Goal: Task Accomplishment & Management: Manage account settings

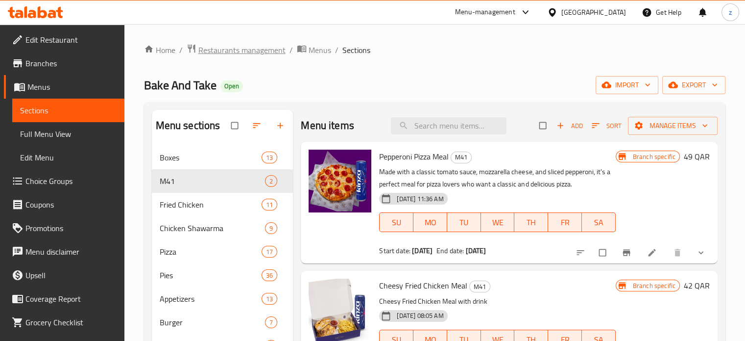
click at [208, 49] on span "Restaurants management" at bounding box center [241, 50] width 87 height 12
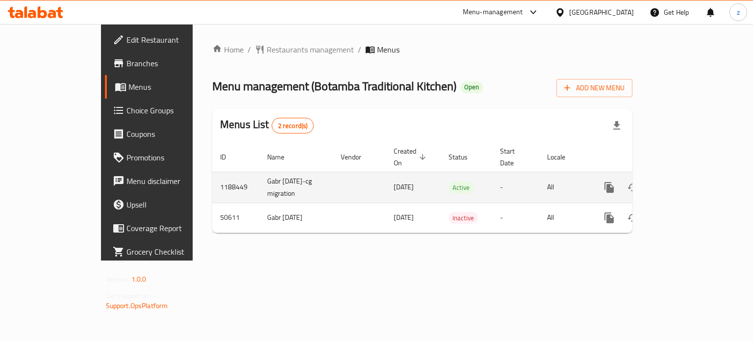
click at [686, 181] on icon "enhanced table" at bounding box center [680, 187] width 12 height 12
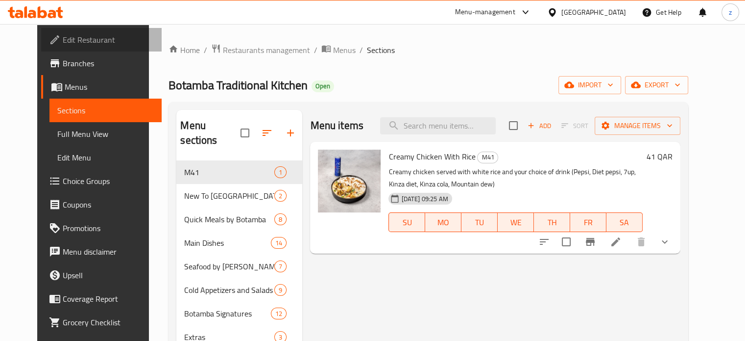
click at [72, 35] on span "Edit Restaurant" at bounding box center [108, 40] width 91 height 12
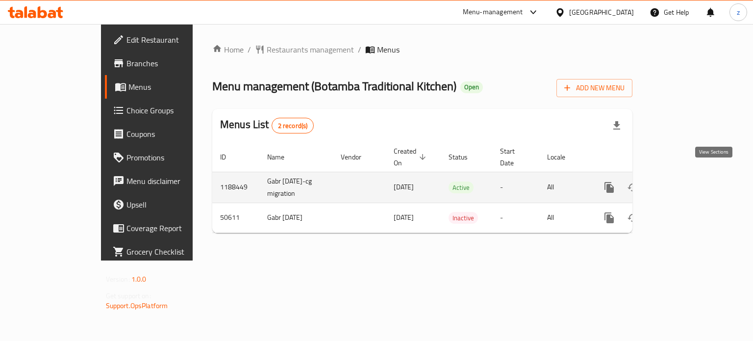
click at [684, 183] on icon "enhanced table" at bounding box center [679, 187] width 9 height 9
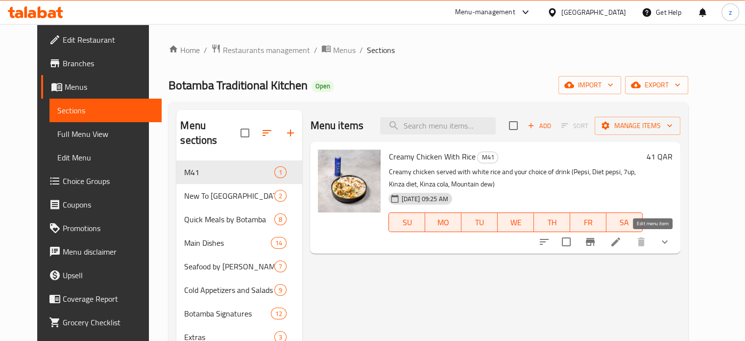
click at [622, 238] on icon at bounding box center [616, 242] width 12 height 12
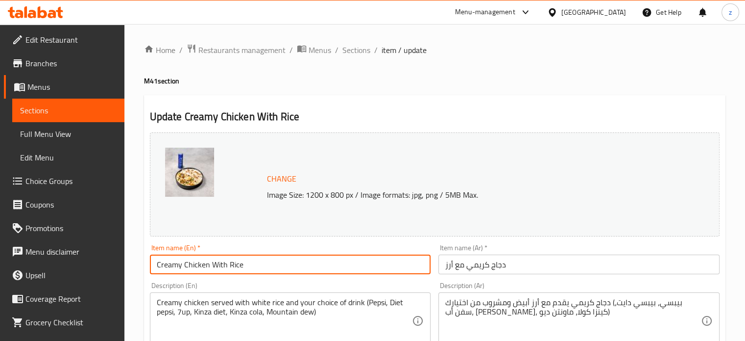
drag, startPoint x: 248, startPoint y: 268, endPoint x: 155, endPoint y: 260, distance: 92.9
click at [155, 260] on input "Creamy Chicken With Rice" at bounding box center [290, 264] width 281 height 20
click at [239, 56] on span "Restaurants management" at bounding box center [241, 50] width 87 height 12
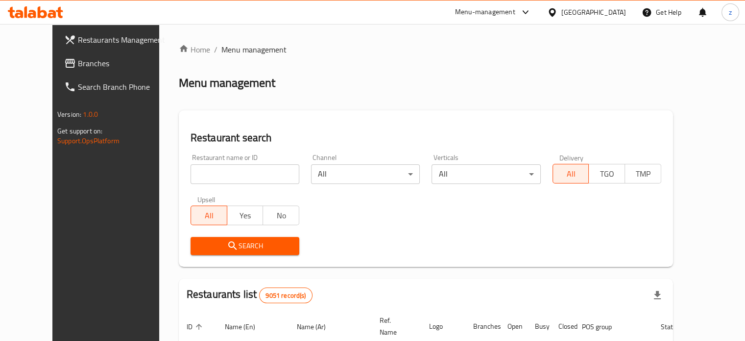
click at [241, 170] on input "search" at bounding box center [245, 174] width 109 height 20
click button "Search" at bounding box center [245, 246] width 109 height 18
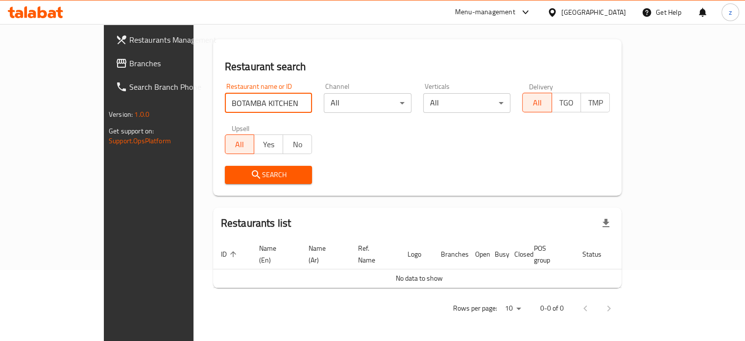
scroll to position [59, 0]
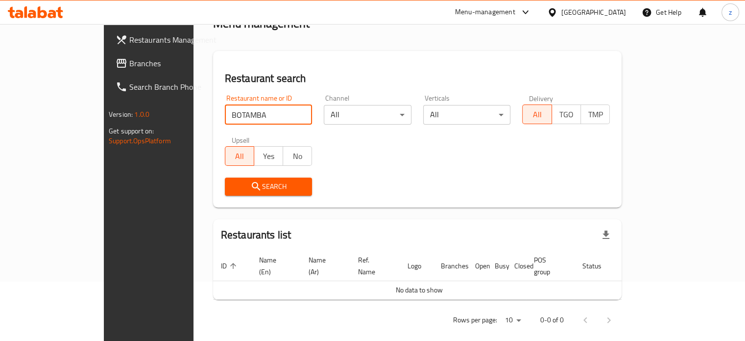
click button "Search" at bounding box center [269, 186] width 88 height 18
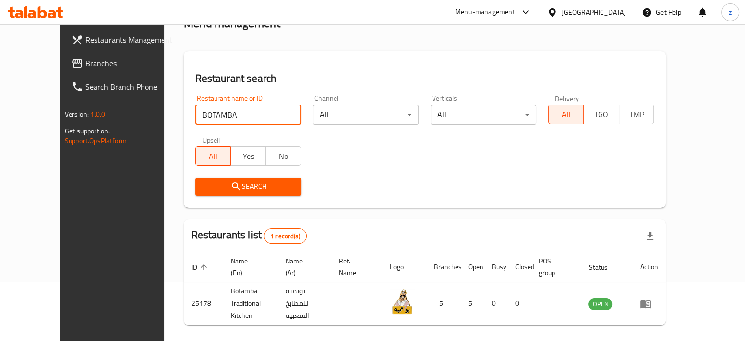
scroll to position [88, 0]
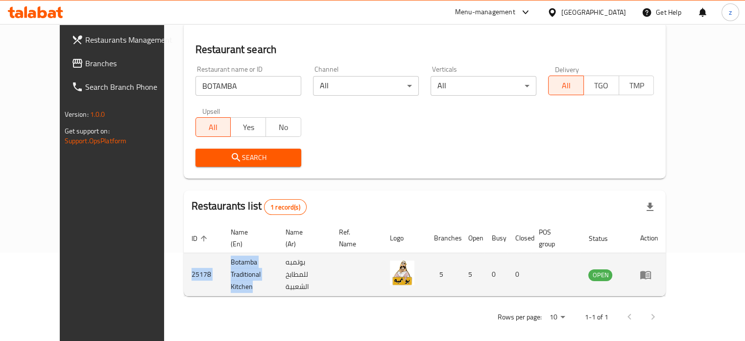
drag, startPoint x: 233, startPoint y: 278, endPoint x: 151, endPoint y: 269, distance: 82.9
click at [184, 269] on tr "25178 Botamba Traditional Kitchen بوتمبه للمطابخ الشعبية 5 5 0 0 OPEN" at bounding box center [425, 274] width 483 height 43
copy tr "25178 Botamba Traditional Kitchen"
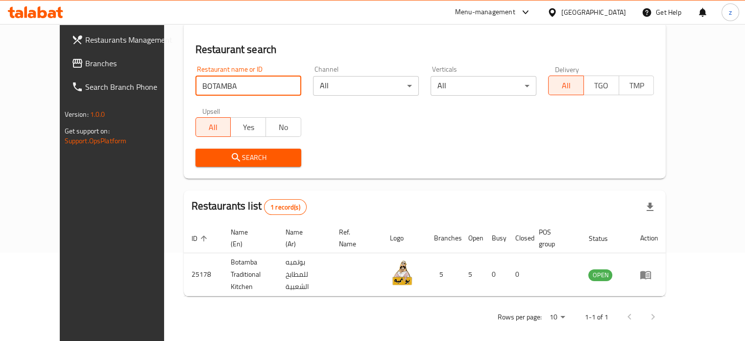
drag, startPoint x: 206, startPoint y: 86, endPoint x: 133, endPoint y: 83, distance: 72.6
click at [164, 83] on div "Home / Menu management Menu management Restaurant search Restaurant name or ID …" at bounding box center [425, 142] width 522 height 413
type input "bake and take"
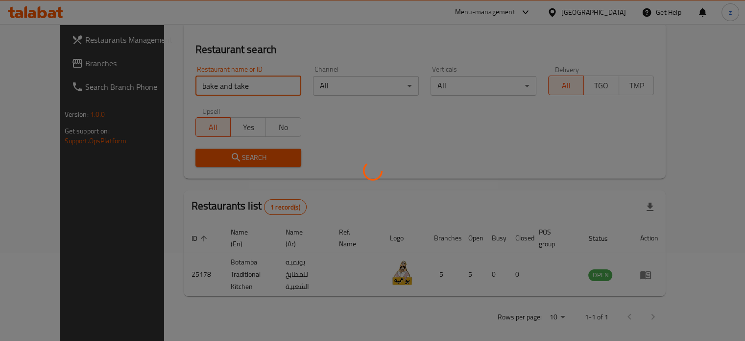
scroll to position [76, 0]
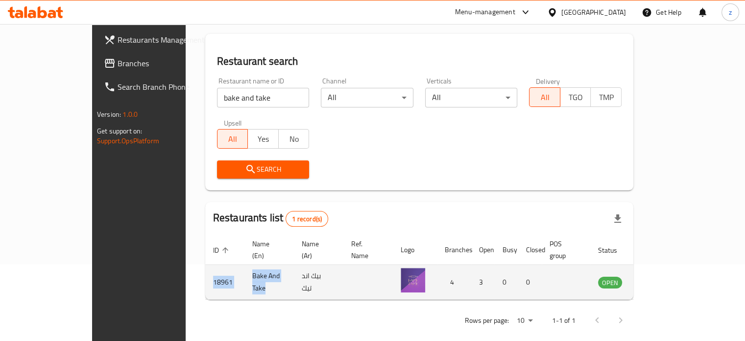
drag, startPoint x: 244, startPoint y: 271, endPoint x: 147, endPoint y: 272, distance: 96.6
click at [205, 272] on tr "18961 Bake And Take بيك اند تيك 4 3 0 0 OPEN" at bounding box center [440, 282] width 470 height 35
copy tr "18961 Bake And Take"
click at [661, 278] on icon "enhanced table" at bounding box center [655, 282] width 11 height 8
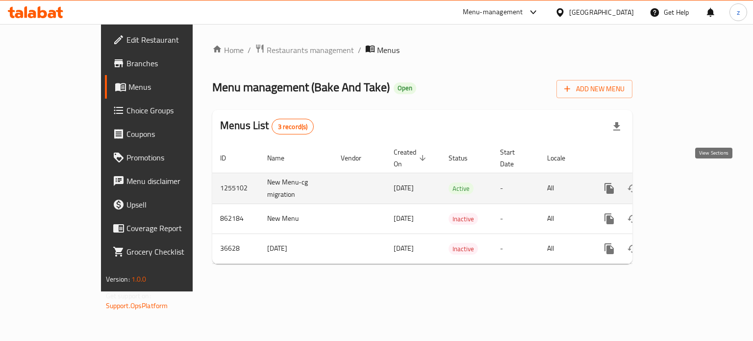
click at [686, 182] on icon "enhanced table" at bounding box center [680, 188] width 12 height 12
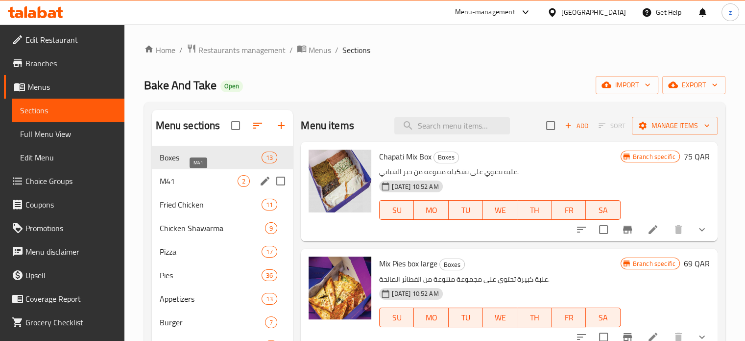
click at [216, 175] on span "M41" at bounding box center [199, 181] width 78 height 12
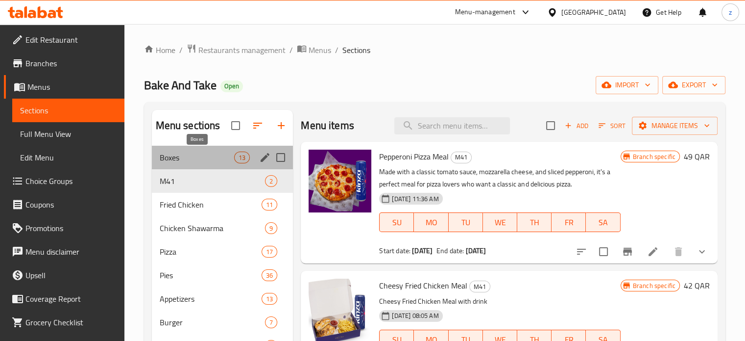
click at [215, 156] on span "Boxes" at bounding box center [197, 157] width 75 height 12
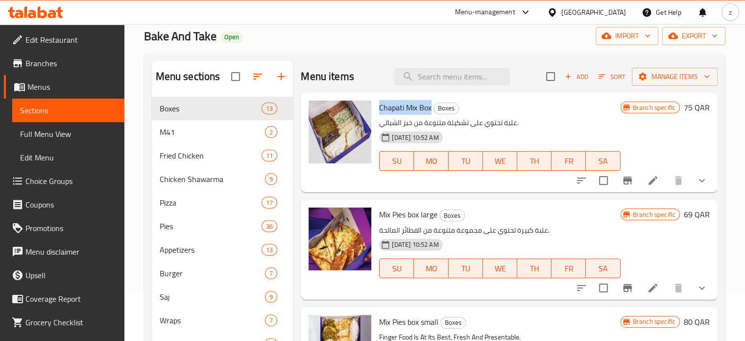
drag, startPoint x: 430, startPoint y: 106, endPoint x: 378, endPoint y: 105, distance: 52.0
click at [378, 105] on div "Chapati Mix Box Boxes علبة تحتوي على تشكيلة متنوعة من خبز الشباتي. 31-08-2024 1…" at bounding box center [499, 143] width 249 height 92
copy span "Chapati Mix Box"
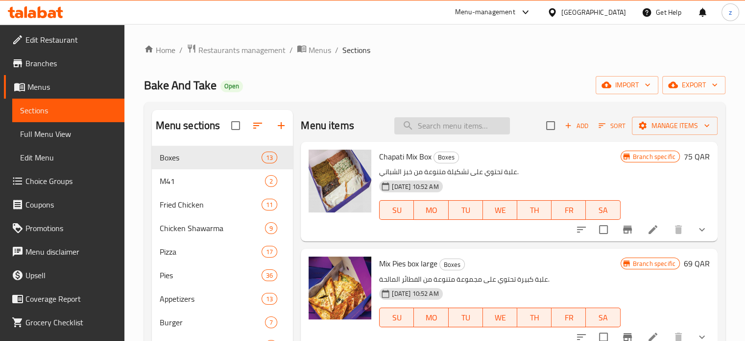
click at [429, 127] on input "search" at bounding box center [452, 125] width 116 height 17
paste input "Saj box"
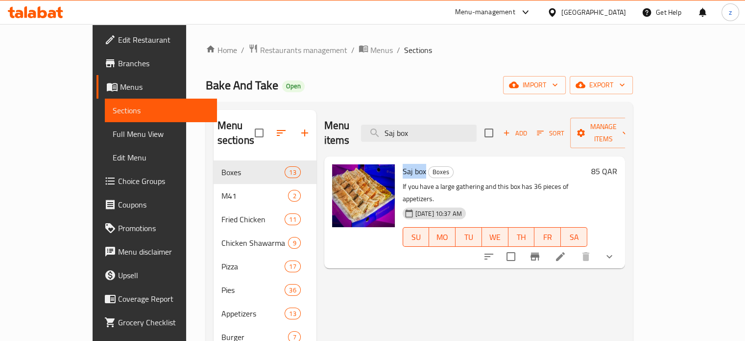
drag, startPoint x: 378, startPoint y: 155, endPoint x: 402, endPoint y: 156, distance: 23.5
click at [402, 160] on div "Saj box Boxes If you have a large gathering and this box has 36 pieces of appet…" at bounding box center [495, 212] width 193 height 104
copy span "Saj box"
drag, startPoint x: 468, startPoint y: 120, endPoint x: 388, endPoint y: 124, distance: 80.0
click at [388, 124] on div "Menu items Saj box Add Sort Manage items" at bounding box center [474, 133] width 301 height 47
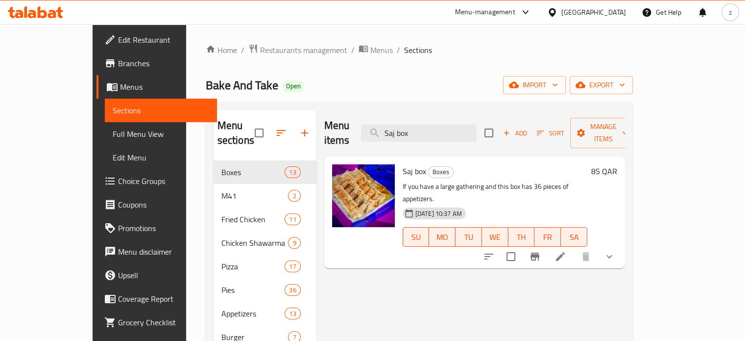
paste input "Manosha Zataar"
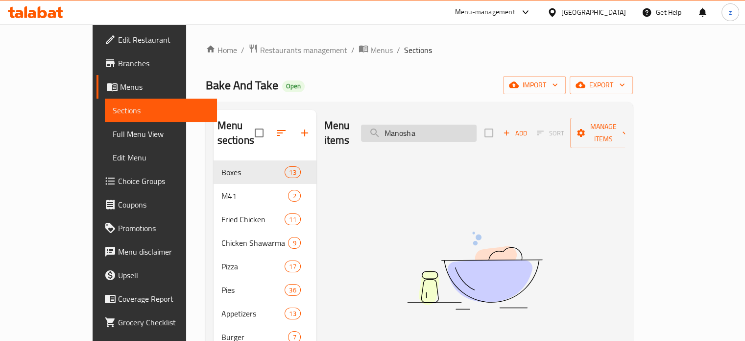
drag, startPoint x: 490, startPoint y: 130, endPoint x: 398, endPoint y: 125, distance: 91.8
click at [398, 125] on input "Manosha" at bounding box center [419, 132] width 116 height 17
paste input "Zataar"
drag, startPoint x: 482, startPoint y: 127, endPoint x: 386, endPoint y: 129, distance: 96.1
click at [388, 129] on div "Menu items Manosha Zataar Add Sort Manage items" at bounding box center [474, 133] width 301 height 47
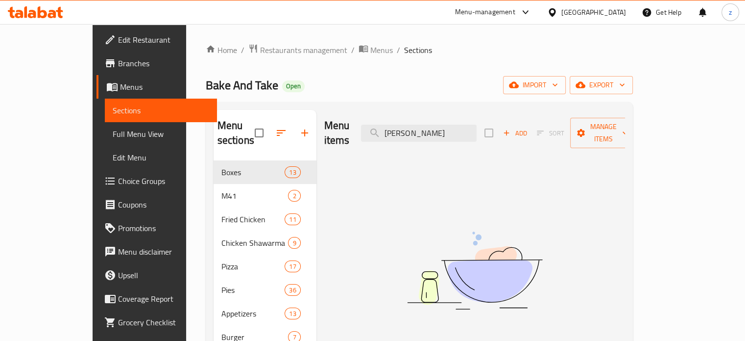
paste input "ix Pies box large"
type input "Mix Pies box"
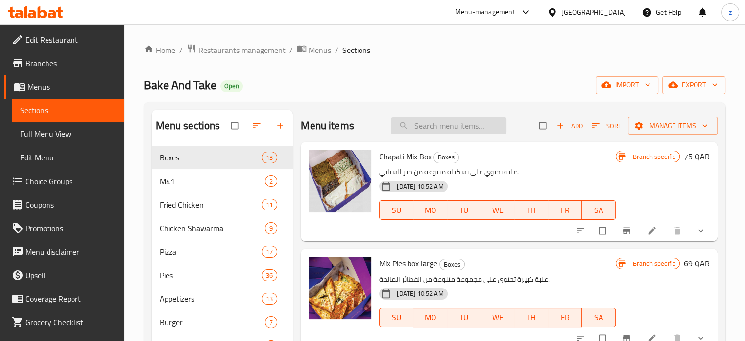
click at [442, 125] on input "search" at bounding box center [449, 125] width 116 height 17
paste input "Mix Pies box large"
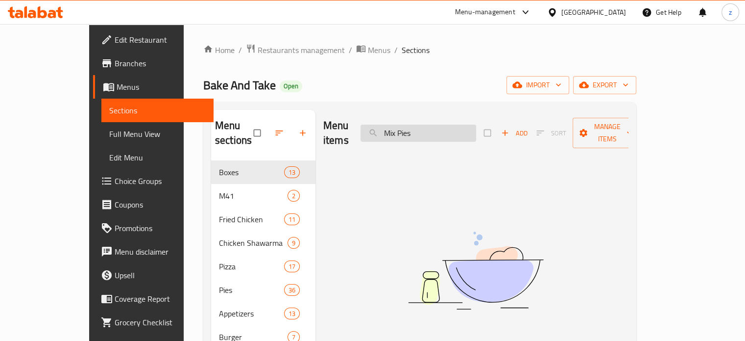
click at [414, 124] on input "Mix Pies" at bounding box center [419, 132] width 116 height 17
drag, startPoint x: 454, startPoint y: 123, endPoint x: 430, endPoint y: 117, distance: 24.7
click at [429, 124] on input "Mix Pies" at bounding box center [419, 132] width 116 height 17
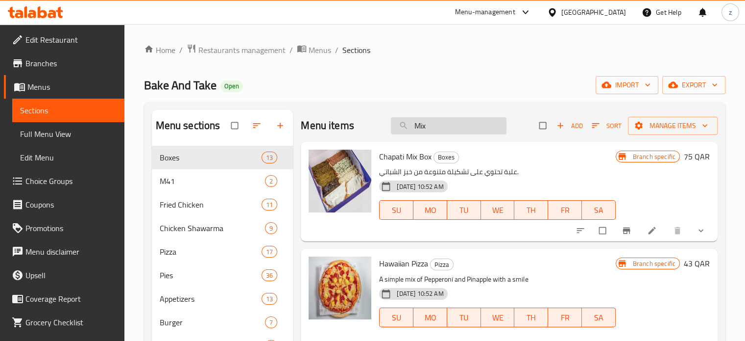
drag, startPoint x: 430, startPoint y: 124, endPoint x: 406, endPoint y: 126, distance: 24.1
click at [406, 126] on input "Mix" at bounding box center [449, 125] width 116 height 17
paste input "Mix Pies box Mini"
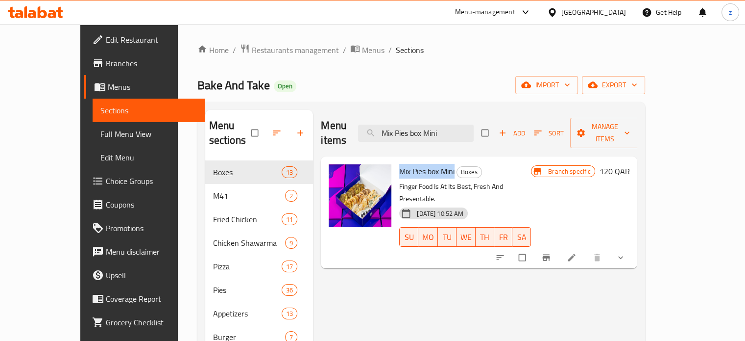
drag, startPoint x: 379, startPoint y: 154, endPoint x: 437, endPoint y: 157, distance: 57.9
click at [437, 164] on h6 "Mix Pies box Mini Boxes" at bounding box center [465, 171] width 132 height 14
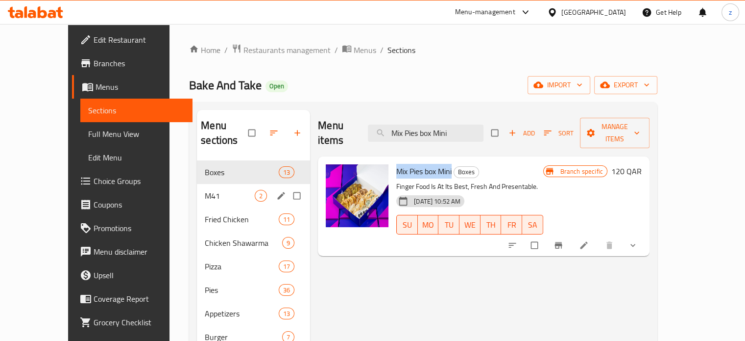
scroll to position [49, 0]
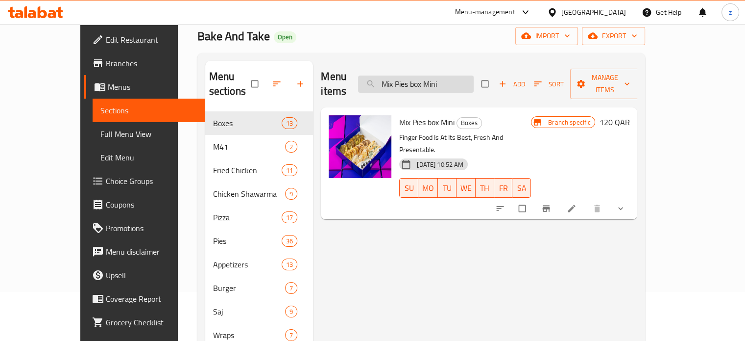
click at [474, 80] on input "Mix Pies box Mini" at bounding box center [416, 83] width 116 height 17
drag, startPoint x: 495, startPoint y: 81, endPoint x: 400, endPoint y: 77, distance: 95.2
click at [400, 77] on input "Mix Pies box Mini" at bounding box center [416, 83] width 116 height 17
paste input "Lahm Ajin Shamiyah"
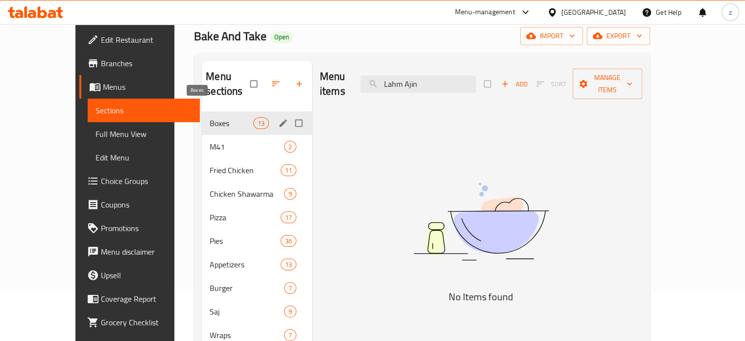
type input "Lahm Ajin"
click at [210, 117] on span "Boxes" at bounding box center [231, 123] width 43 height 12
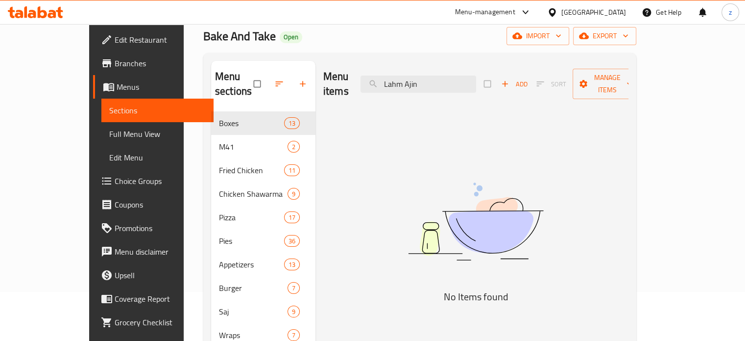
drag, startPoint x: 465, startPoint y: 75, endPoint x: 365, endPoint y: 66, distance: 100.4
click at [368, 69] on div "Menu items Lahm Ajin Add Sort Manage items" at bounding box center [475, 84] width 305 height 47
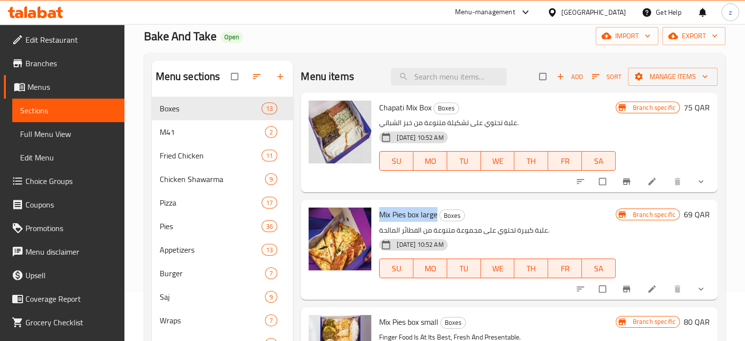
drag, startPoint x: 386, startPoint y: 211, endPoint x: 437, endPoint y: 213, distance: 51.0
click at [437, 213] on span "Mix Pies box large" at bounding box center [408, 214] width 58 height 15
copy span "Mix Pies box large"
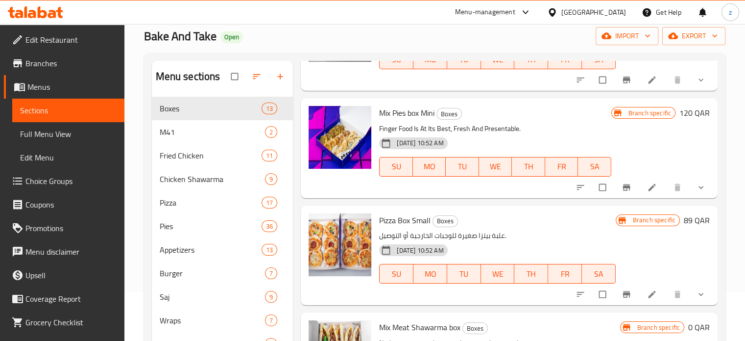
scroll to position [343, 0]
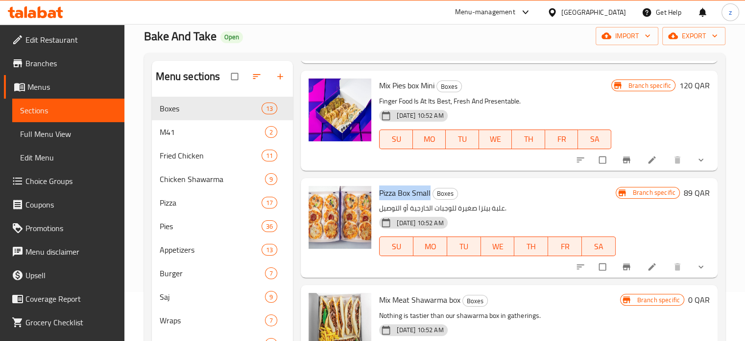
copy span "Pizza Box Small"
drag, startPoint x: 380, startPoint y: 191, endPoint x: 431, endPoint y: 191, distance: 51.0
click at [431, 191] on h6 "Pizza Box Small Boxes" at bounding box center [497, 193] width 236 height 14
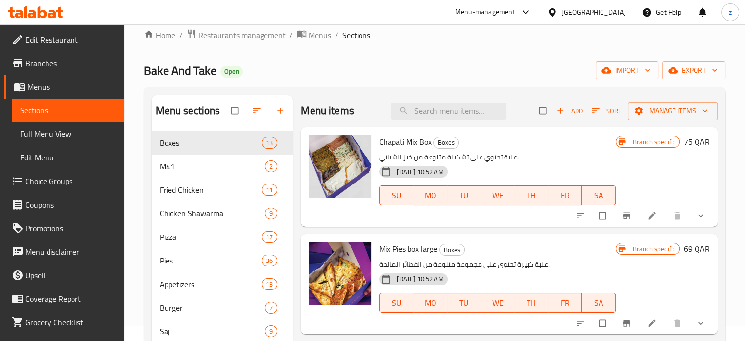
scroll to position [0, 0]
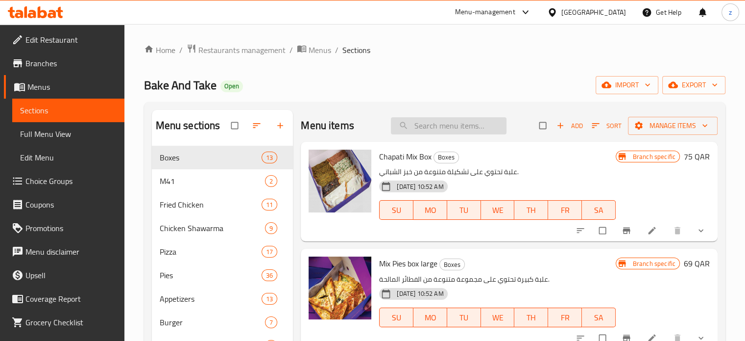
click at [457, 130] on input "search" at bounding box center [449, 125] width 116 height 17
paste input "Large Pizza Box"
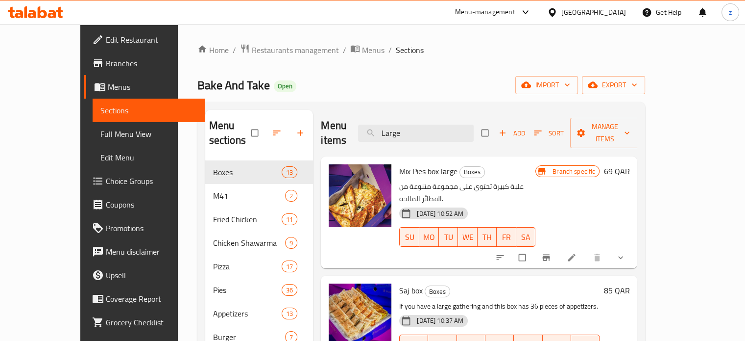
drag, startPoint x: 415, startPoint y: 122, endPoint x: 392, endPoint y: 116, distance: 23.7
click at [392, 124] on input "Large" at bounding box center [416, 132] width 116 height 17
paste input "Small Pizza Box"
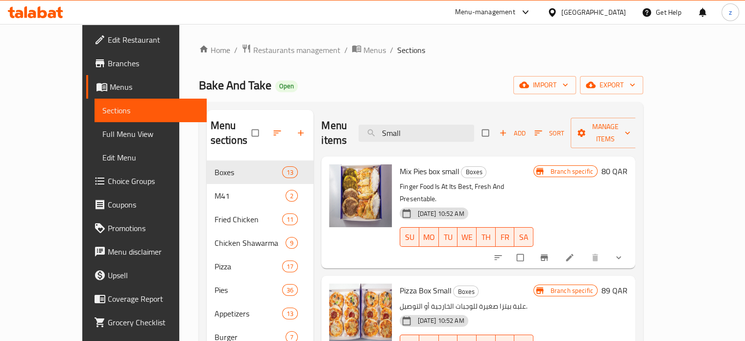
type input "Small"
click at [272, 54] on span "Restaurants management" at bounding box center [296, 50] width 87 height 12
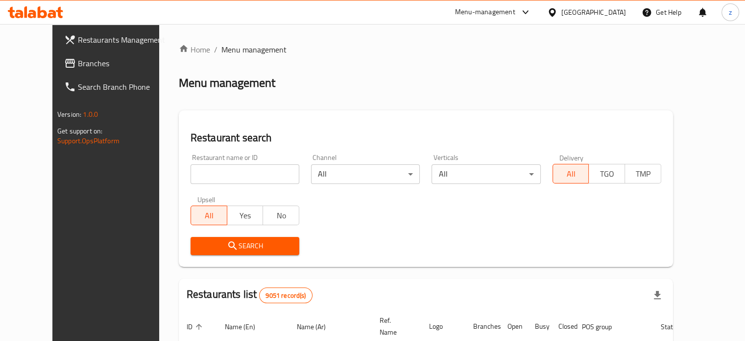
click at [218, 175] on input "search" at bounding box center [245, 174] width 109 height 20
type input "CRUNCHY"
click button "Search" at bounding box center [245, 246] width 109 height 18
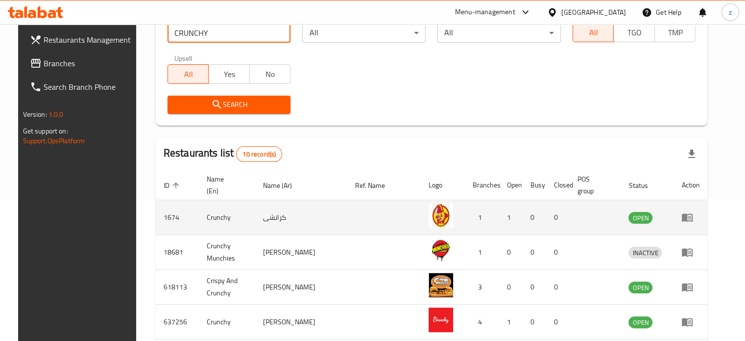
scroll to position [196, 0]
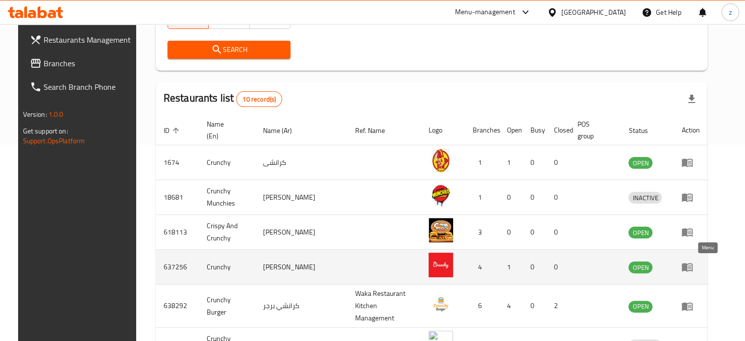
click at [693, 268] on icon "enhanced table" at bounding box center [688, 267] width 12 height 12
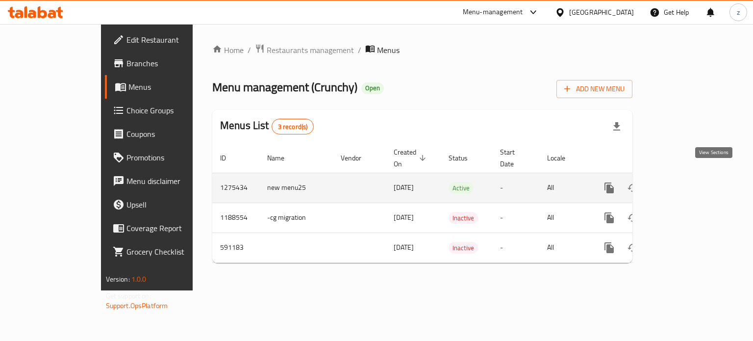
click at [686, 182] on icon "enhanced table" at bounding box center [680, 188] width 12 height 12
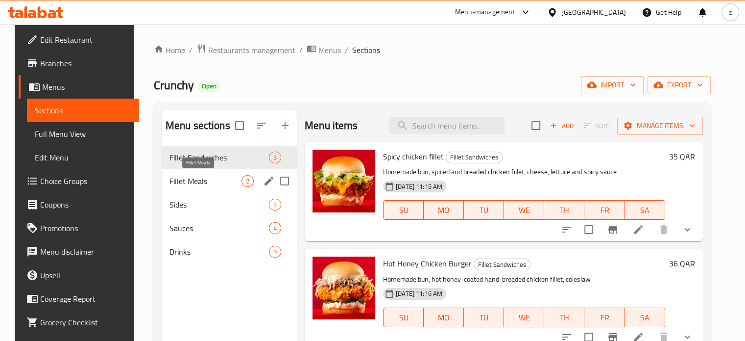
click at [215, 186] on span "Fillet Meals" at bounding box center [206, 181] width 72 height 12
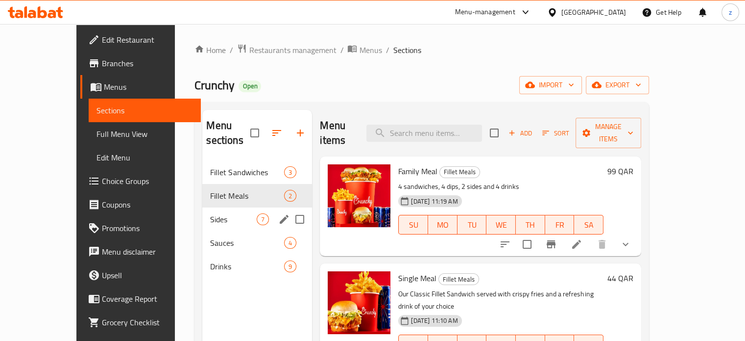
click at [202, 212] on div "Sides 7" at bounding box center [257, 219] width 110 height 24
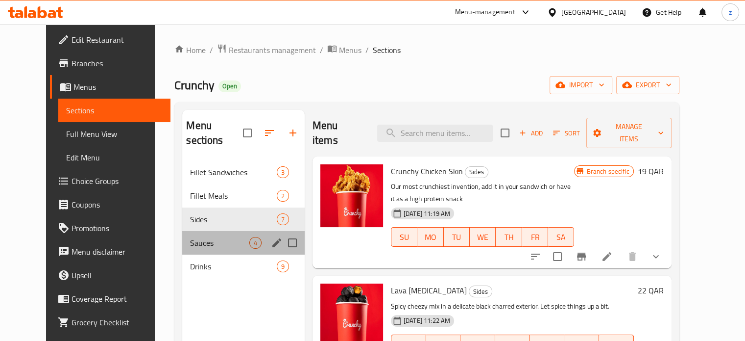
click at [182, 237] on div "Sauces 4" at bounding box center [243, 243] width 123 height 24
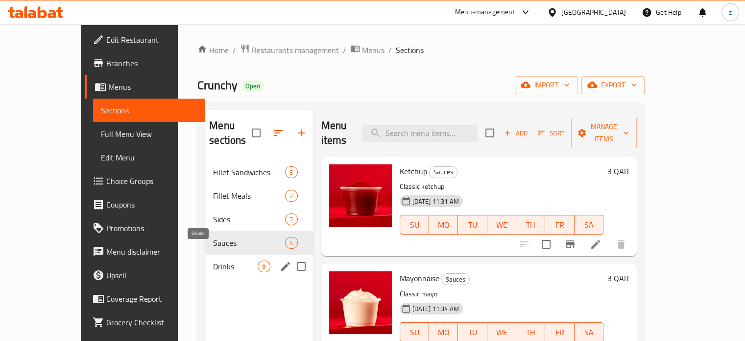
click at [213, 260] on span "Drinks" at bounding box center [235, 266] width 45 height 12
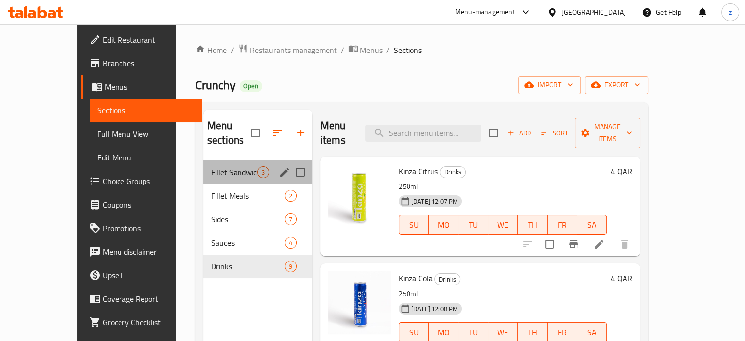
click at [208, 164] on div "Fillet Sandwiches 3" at bounding box center [257, 172] width 109 height 24
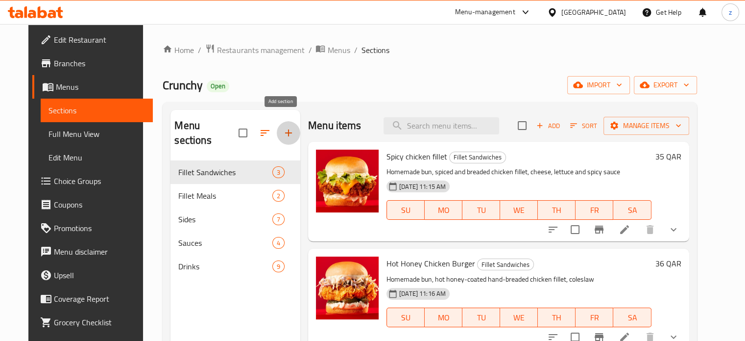
click at [285, 129] on icon "button" at bounding box center [288, 132] width 7 height 7
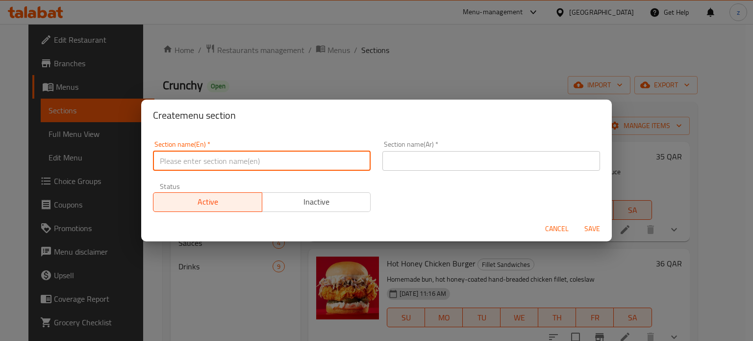
click at [287, 152] on input "text" at bounding box center [262, 161] width 218 height 20
paste input "will give it a try and get back to you."
drag, startPoint x: 200, startPoint y: 158, endPoint x: 81, endPoint y: 154, distance: 119.1
click at [81, 154] on div "Create menu section Section name(En)   * will give it a try and get back to you…" at bounding box center [376, 170] width 753 height 341
paste input "M41"
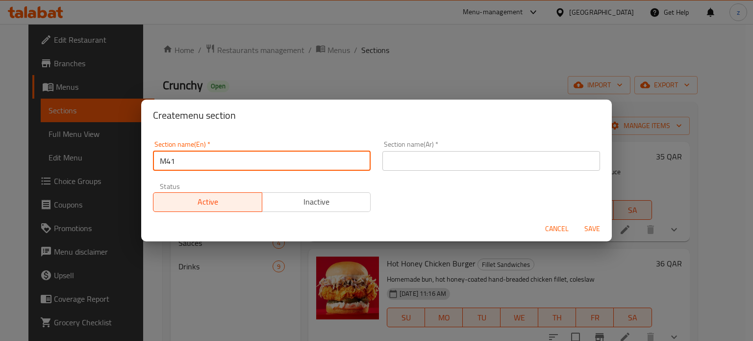
type input "M41"
click at [404, 161] on input "text" at bounding box center [491, 161] width 218 height 20
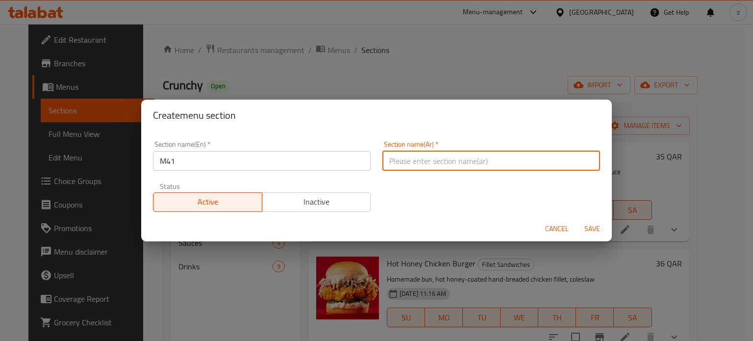
paste input "م41"
type input "م41"
click at [595, 227] on span "Save" at bounding box center [592, 228] width 24 height 12
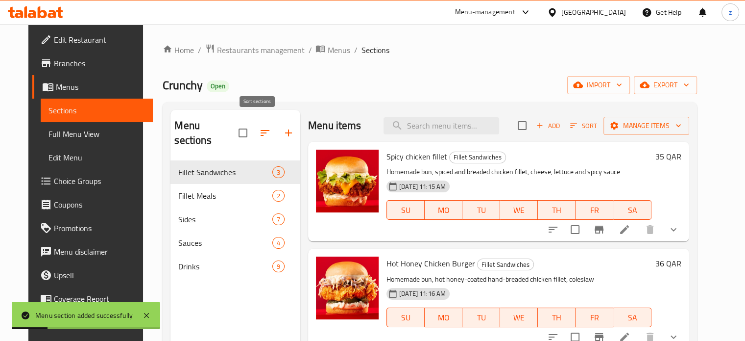
click at [261, 127] on icon "button" at bounding box center [265, 133] width 12 height 12
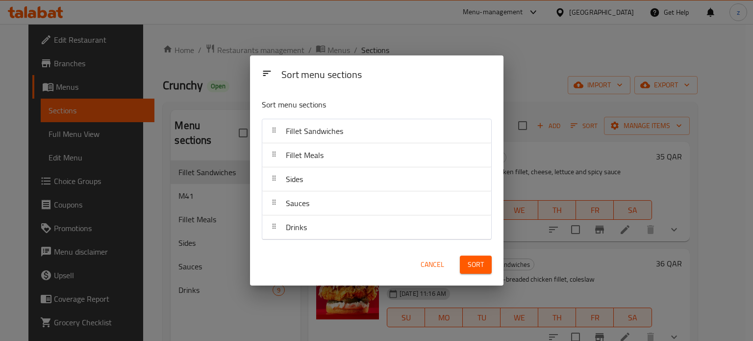
click at [421, 261] on span "Cancel" at bounding box center [432, 264] width 24 height 12
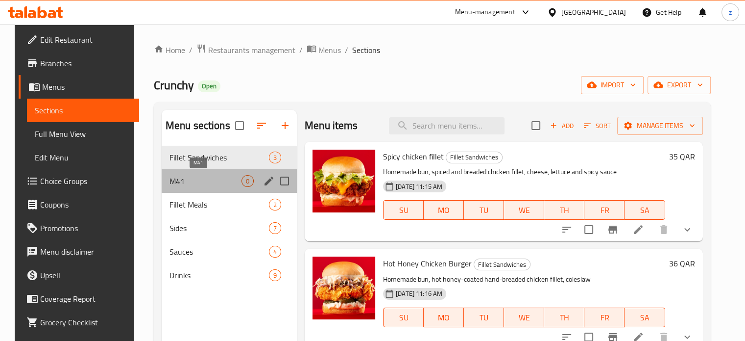
click at [210, 179] on span "M41" at bounding box center [206, 181] width 72 height 12
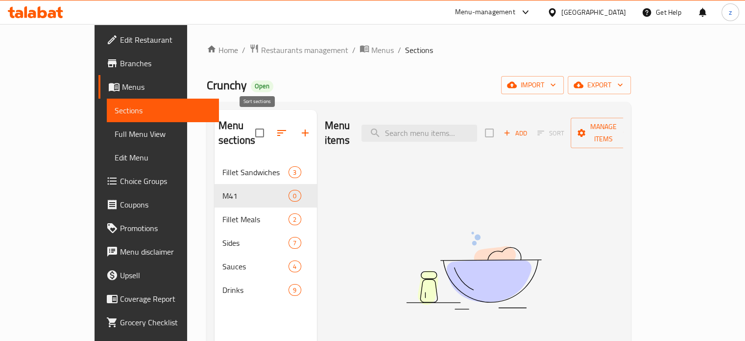
click at [276, 127] on icon "button" at bounding box center [282, 133] width 12 height 12
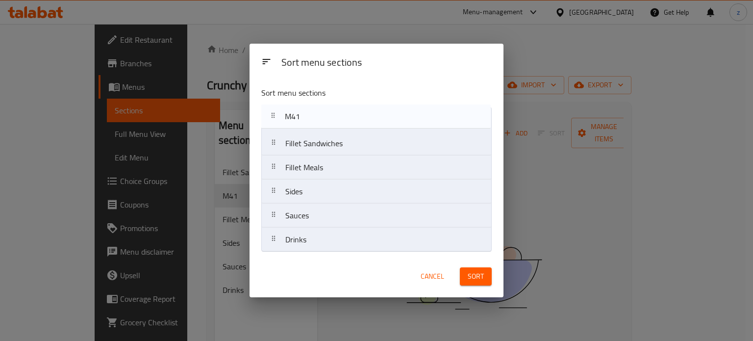
drag, startPoint x: 313, startPoint y: 148, endPoint x: 313, endPoint y: 111, distance: 37.2
click at [313, 111] on nav "Fillet Sandwiches M41 Fillet Meals Sides Sauces Drinks" at bounding box center [376, 179] width 230 height 145
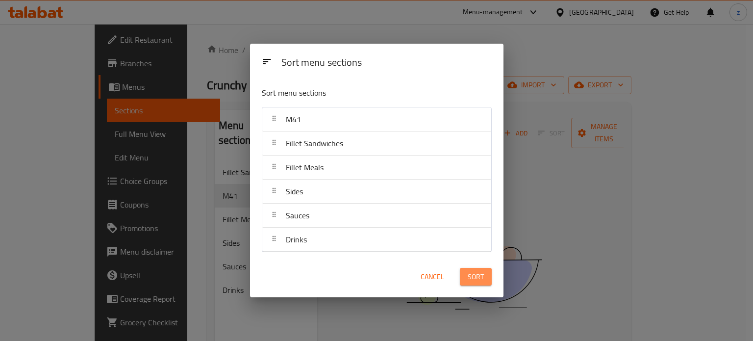
click at [482, 279] on span "Sort" at bounding box center [476, 277] width 16 height 12
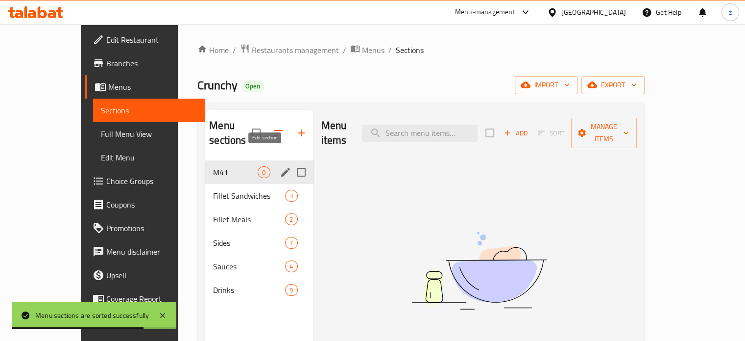
click at [281, 168] on icon "edit" at bounding box center [285, 172] width 9 height 9
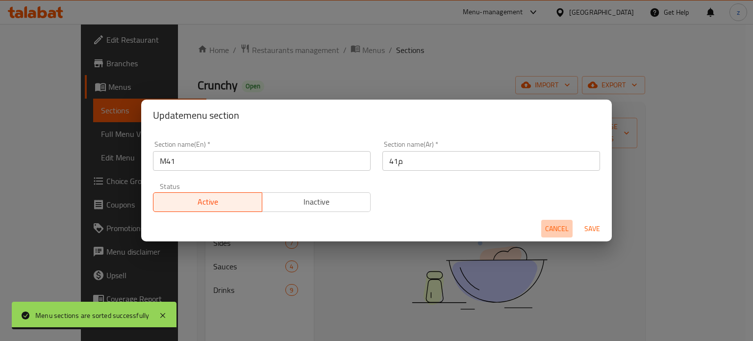
click at [560, 231] on span "Cancel" at bounding box center [557, 228] width 24 height 12
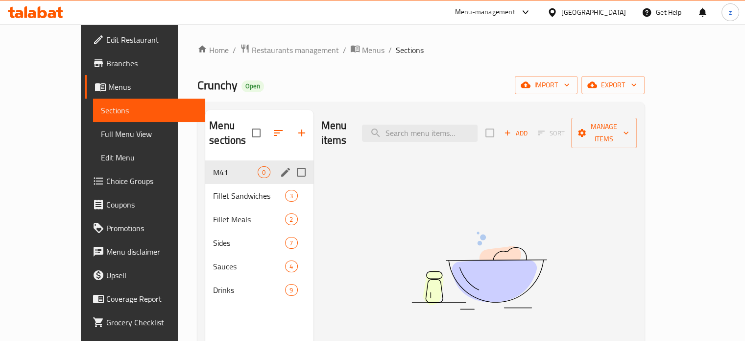
click at [529, 127] on span "Add" at bounding box center [516, 132] width 26 height 11
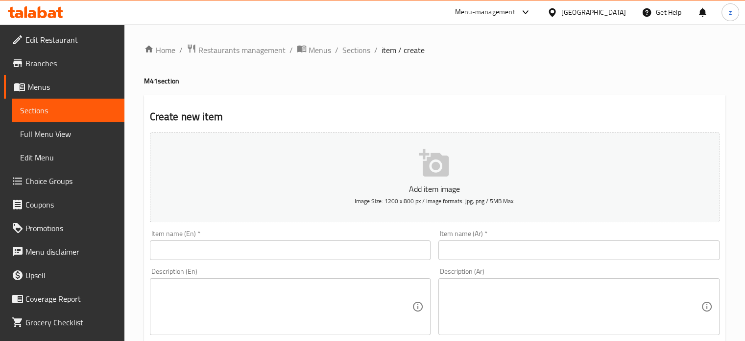
click at [237, 251] on input "text" at bounding box center [290, 250] width 281 height 20
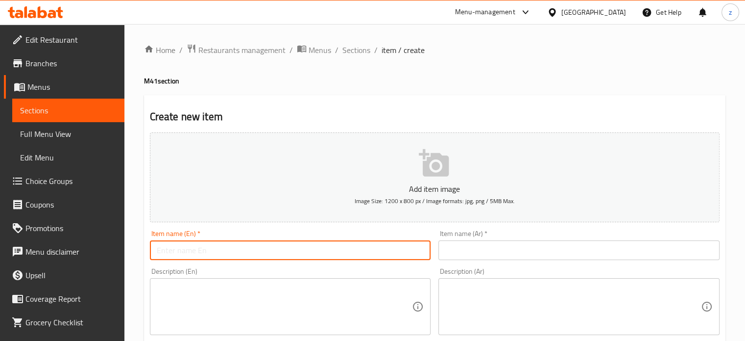
paste input "Classic Chicken Fillet"
type input "Classic Chicken Fillet"
click at [476, 252] on input "text" at bounding box center [579, 250] width 281 height 20
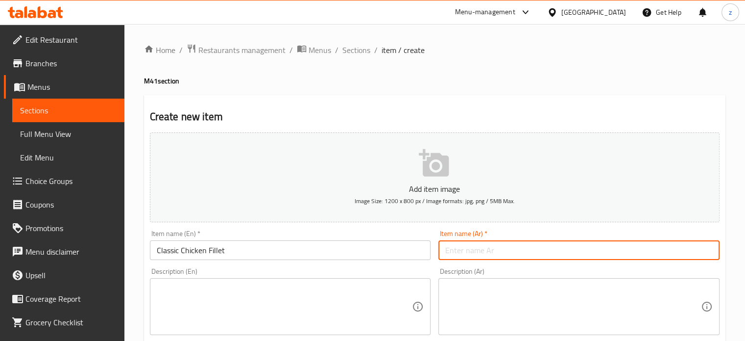
paste input "فيليه دجاج كلاسيكي"
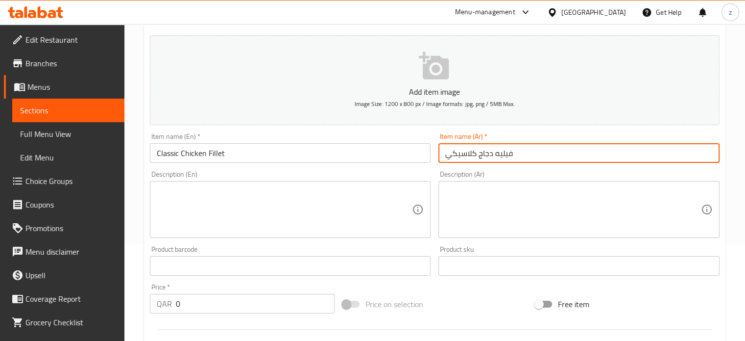
scroll to position [98, 0]
type input "فيليه دجاج كلاسيكي"
click at [222, 201] on textarea at bounding box center [285, 208] width 256 height 47
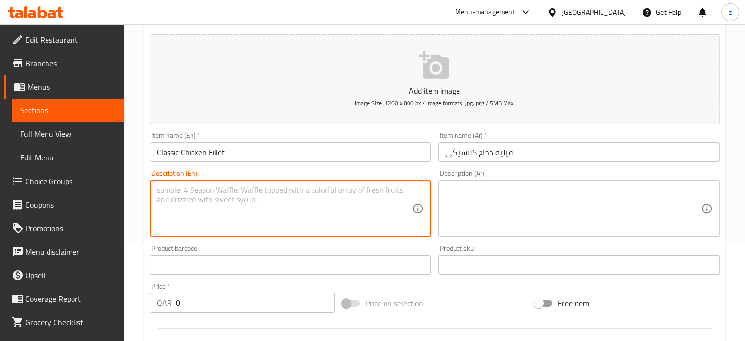
paste textarea "Years of research to create the perfect chicken fillet. Homemade bun, hand brea…"
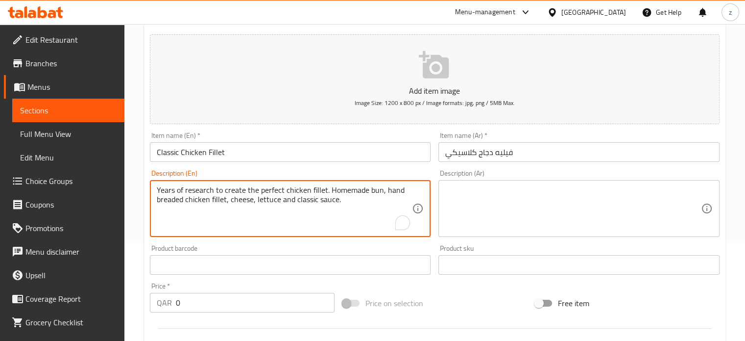
type textarea "Years of research to create the perfect chicken fillet. Homemade bun, hand brea…"
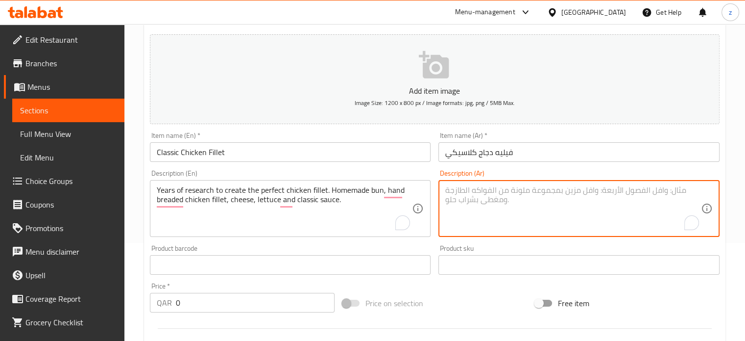
click at [476, 203] on textarea "To enrich screen reader interactions, please activate Accessibility in Grammarl…" at bounding box center [573, 208] width 256 height 47
paste textarea "سنوات من بحث لإعداد فيليه دجاج مثالي. خبز منزلي صنع، فيليه دجاج مغلف بالبقسماط،…"
type textarea "سنوات من بحث لإعداد فيليه دجاج مثالي. خبز منزلي صنع، فيليه دجاج مغلف بالبقسماط،…"
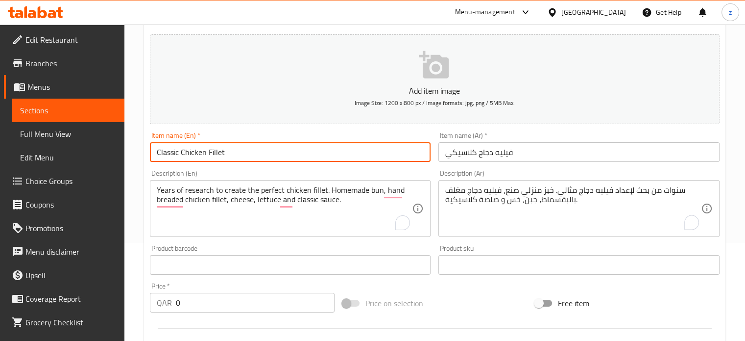
click at [235, 150] on input "Classic Chicken Fillet" at bounding box center [290, 152] width 281 height 20
paste input "chicken with Drink"
type input "Classic chicken with Drink"
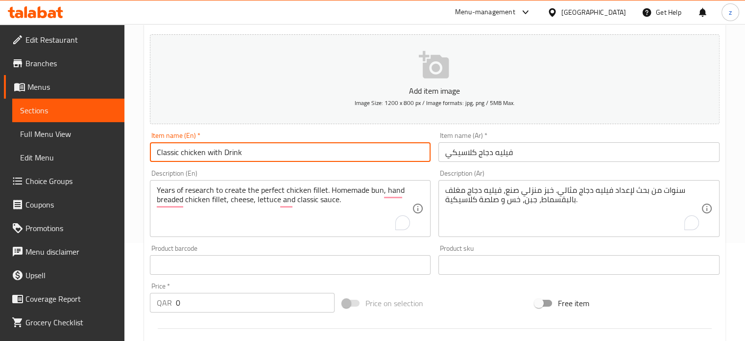
click at [524, 156] on input "فيليه دجاج كلاسيكي" at bounding box center [579, 152] width 281 height 20
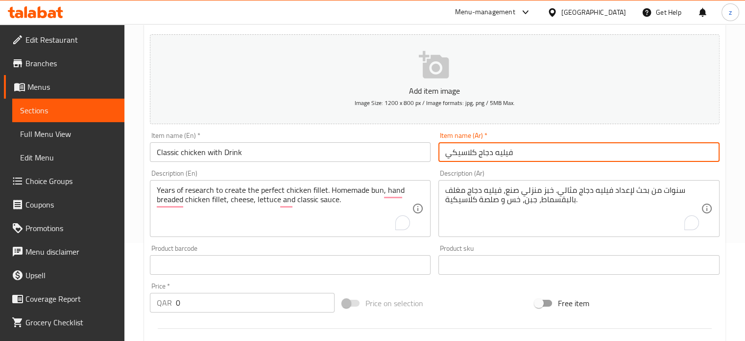
click at [524, 156] on input "فيليه دجاج كلاسيكي" at bounding box center [579, 152] width 281 height 20
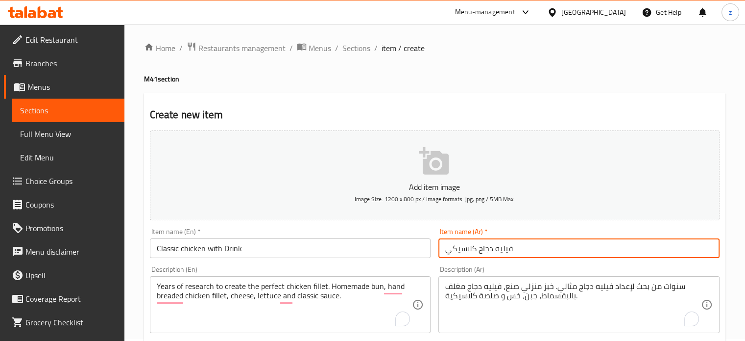
scroll to position [0, 0]
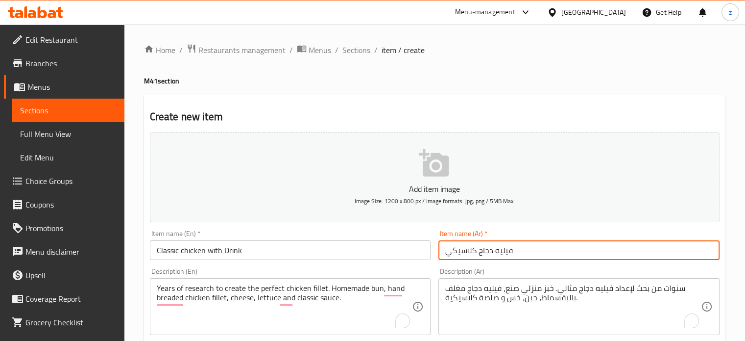
paste input "Classic chicken with Drink"
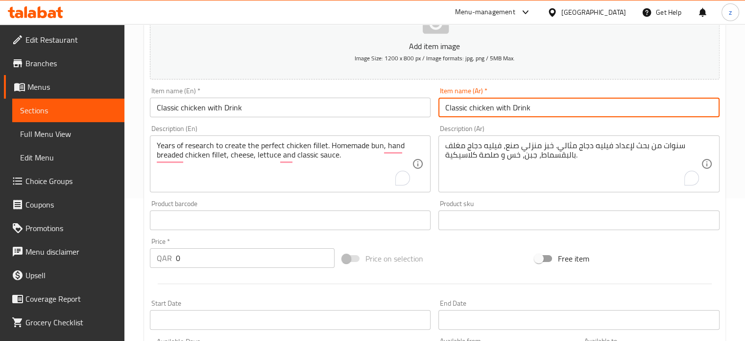
scroll to position [196, 0]
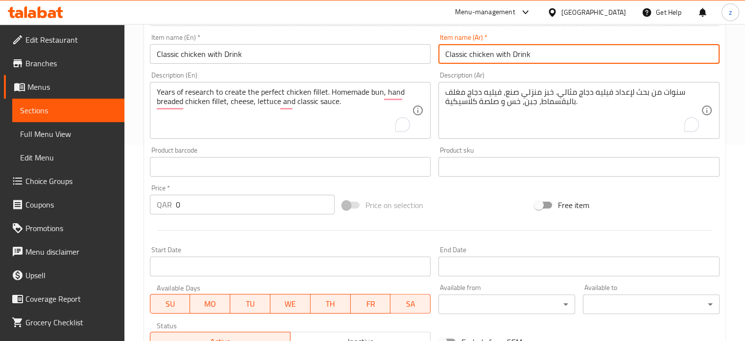
type input "Classic chicken with Drink"
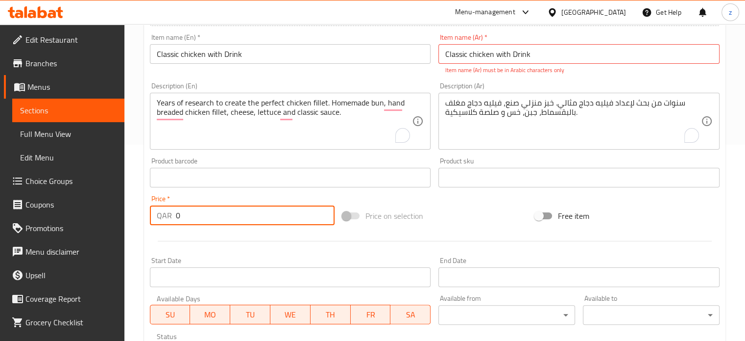
drag, startPoint x: 180, startPoint y: 217, endPoint x: 173, endPoint y: 217, distance: 7.8
click at [173, 217] on div "QAR 0 Price *" at bounding box center [242, 215] width 185 height 20
paste input "38"
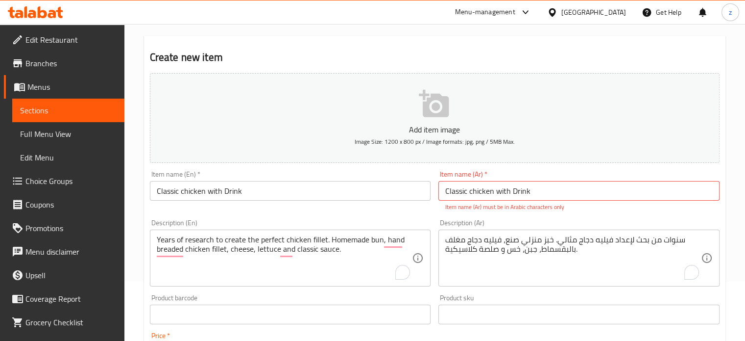
scroll to position [0, 0]
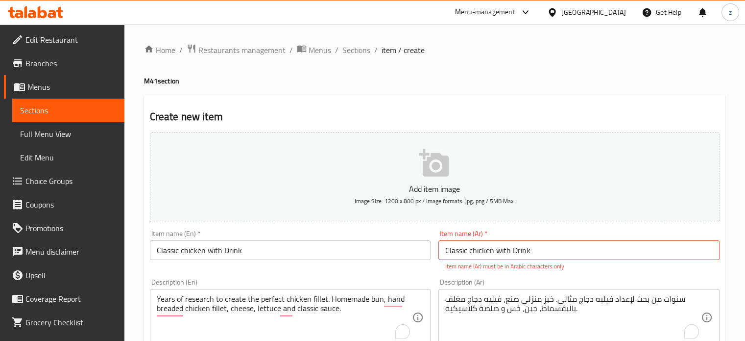
type input "38"
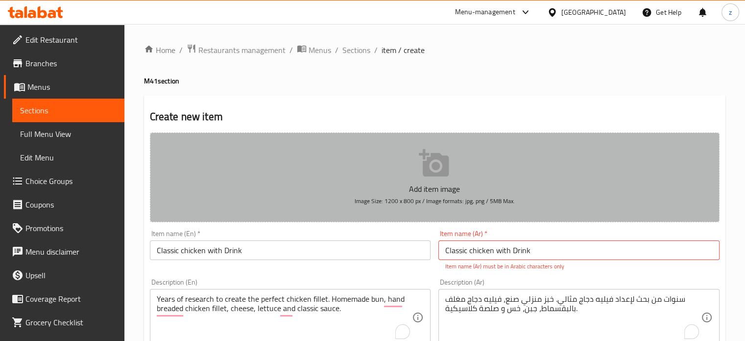
click at [444, 164] on icon "button" at bounding box center [434, 162] width 30 height 27
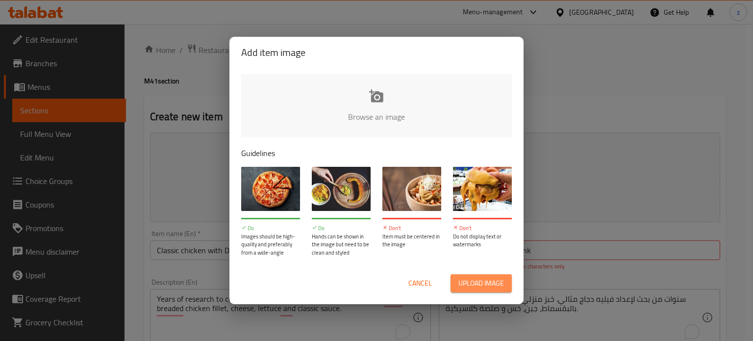
click at [488, 282] on span "Upload image" at bounding box center [481, 283] width 46 height 12
type input "C:\fakepath\Crunchy with drink.png"
click at [471, 279] on span "Upload image" at bounding box center [481, 283] width 46 height 12
click at [367, 103] on input "file" at bounding box center [707, 120] width 933 height 92
click at [468, 289] on span "Upload image" at bounding box center [481, 283] width 46 height 12
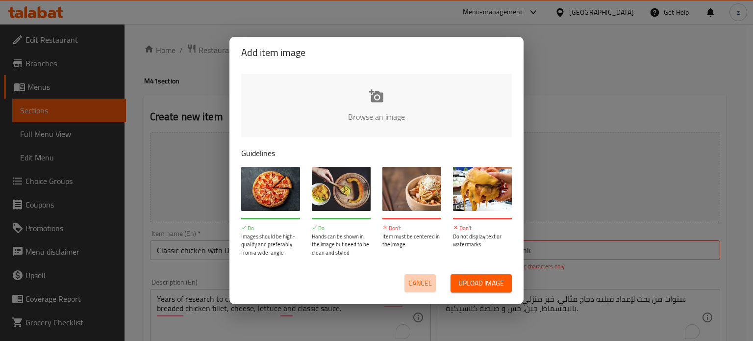
click at [418, 285] on span "Cancel" at bounding box center [420, 283] width 24 height 12
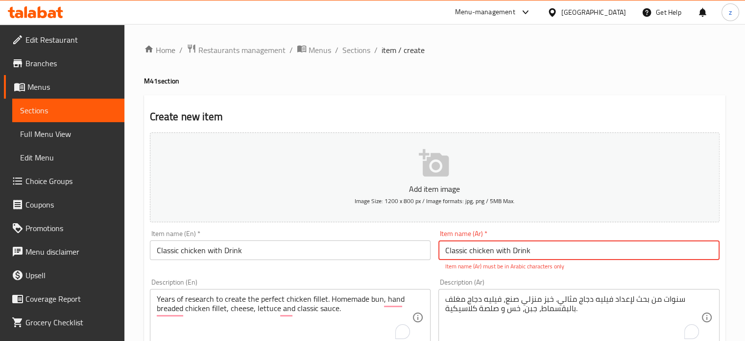
drag, startPoint x: 554, startPoint y: 250, endPoint x: 437, endPoint y: 255, distance: 116.7
click at [437, 255] on div "Item name (Ar)   * Classic chicken with Drink Item name (Ar) * Item name (Ar) m…" at bounding box center [579, 250] width 289 height 49
paste input "دجاج كلاسيكي مع مشروب"
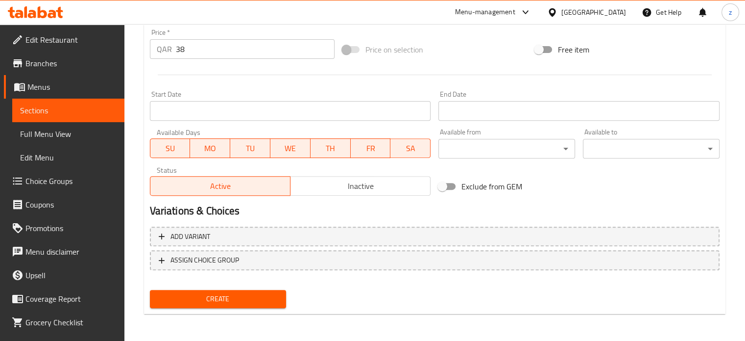
type input "دجاج كلاسيكي مع مشروب"
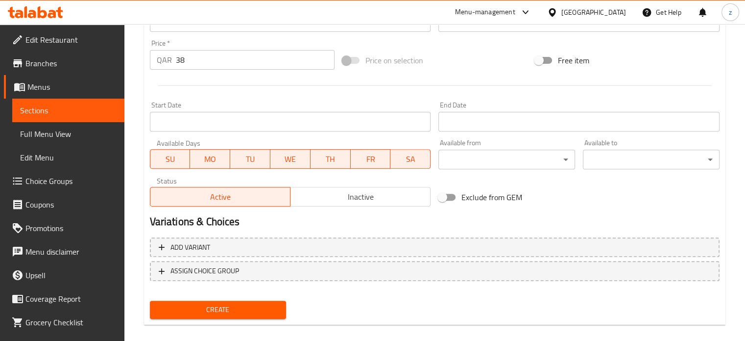
click at [242, 303] on span "Create" at bounding box center [218, 309] width 121 height 12
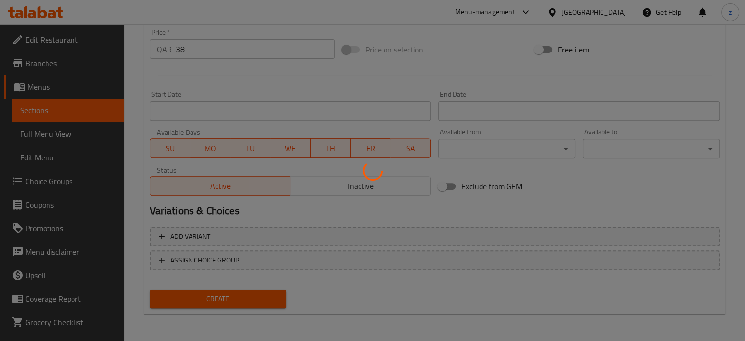
type input "0"
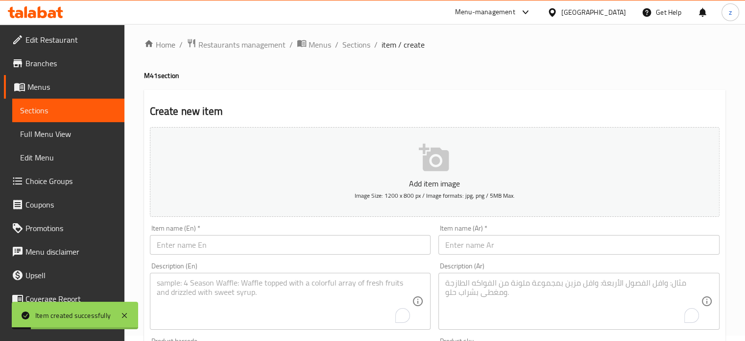
scroll to position [0, 0]
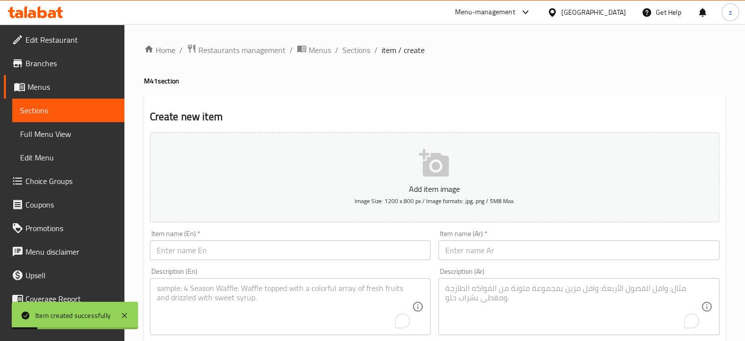
click at [427, 168] on icon "button" at bounding box center [434, 162] width 30 height 27
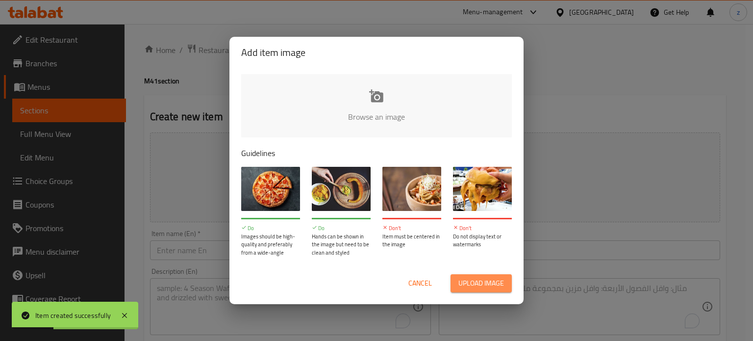
click at [477, 284] on span "Upload image" at bounding box center [481, 283] width 46 height 12
type input "C:\fakepath\Crunchy with drink.png"
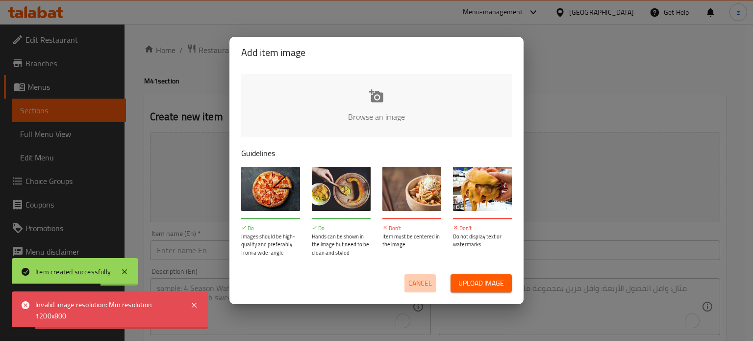
click at [419, 282] on span "Cancel" at bounding box center [420, 283] width 24 height 12
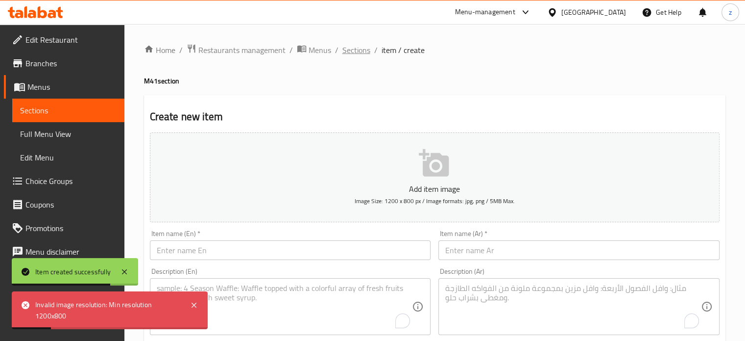
click at [359, 49] on span "Sections" at bounding box center [357, 50] width 28 height 12
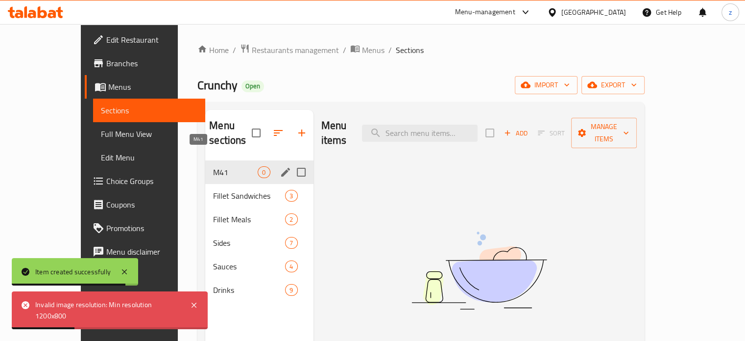
click at [213, 166] on span "M41" at bounding box center [235, 172] width 45 height 12
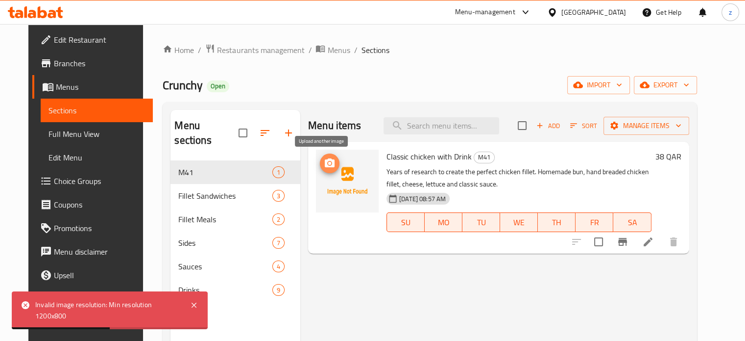
click at [324, 165] on icon "upload picture" at bounding box center [330, 163] width 12 height 12
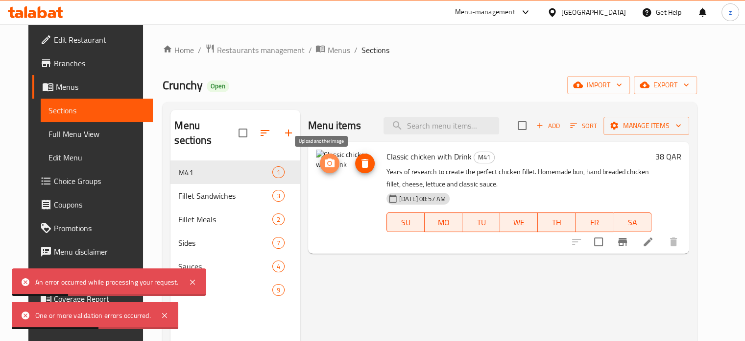
click at [325, 167] on icon "upload picture" at bounding box center [330, 162] width 10 height 9
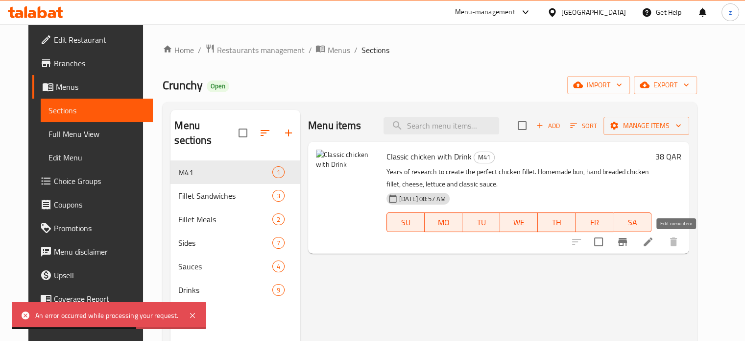
click at [653, 244] on icon at bounding box center [648, 241] width 9 height 9
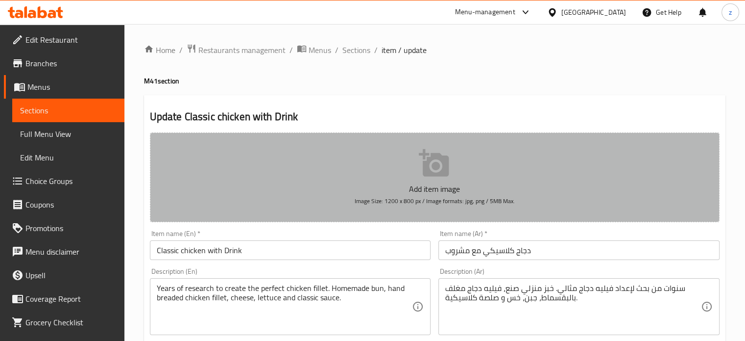
drag, startPoint x: 353, startPoint y: 199, endPoint x: 502, endPoint y: 197, distance: 149.0
click at [502, 197] on button "Add item image Image Size: 1200 x 800 px / Image formats: jpg, png / 5MB Max." at bounding box center [435, 177] width 570 height 90
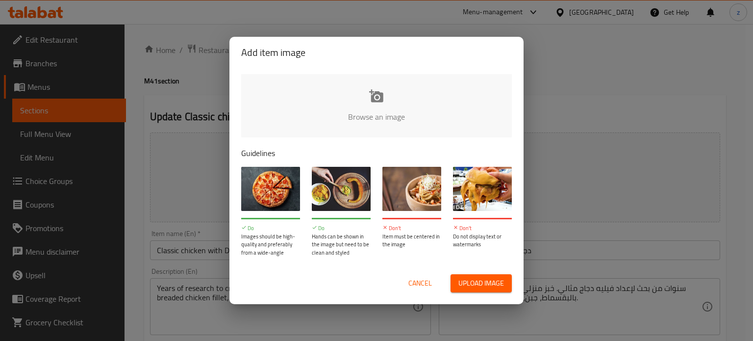
click at [408, 285] on span "Cancel" at bounding box center [420, 283] width 24 height 12
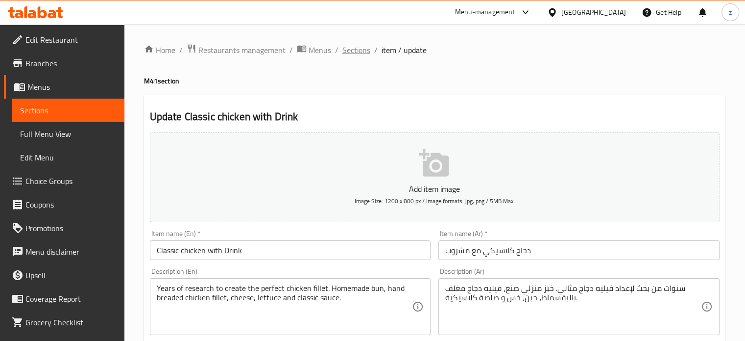
click at [349, 49] on span "Sections" at bounding box center [357, 50] width 28 height 12
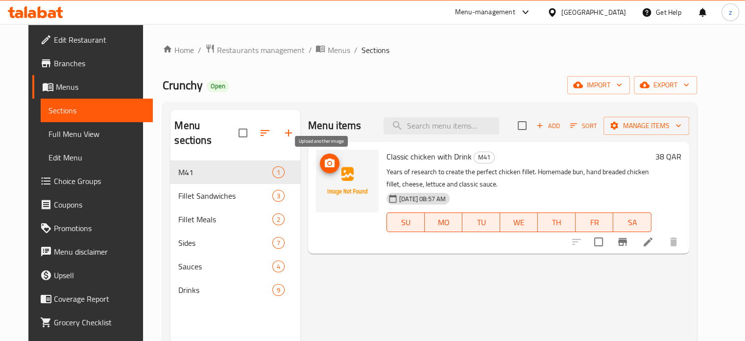
click at [325, 165] on icon "upload picture" at bounding box center [330, 162] width 10 height 9
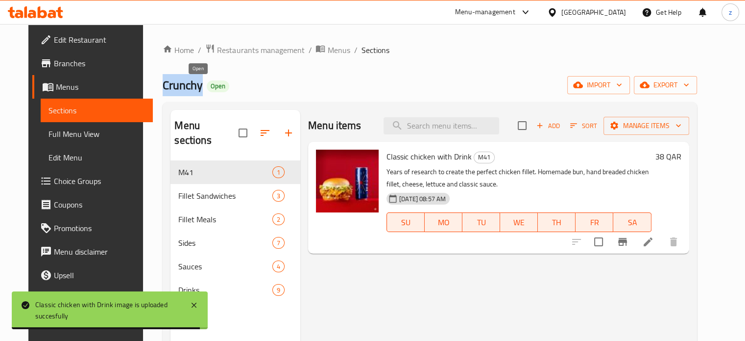
drag, startPoint x: 142, startPoint y: 81, endPoint x: 191, endPoint y: 84, distance: 48.6
click at [191, 84] on div "Home / Restaurants management / Menus / Sections Crunchy Open import export Men…" at bounding box center [429, 251] width 573 height 454
copy span "Crunchy"
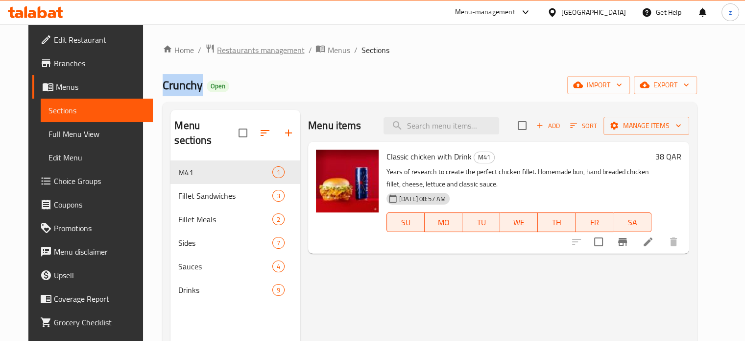
click at [241, 51] on span "Restaurants management" at bounding box center [260, 50] width 87 height 12
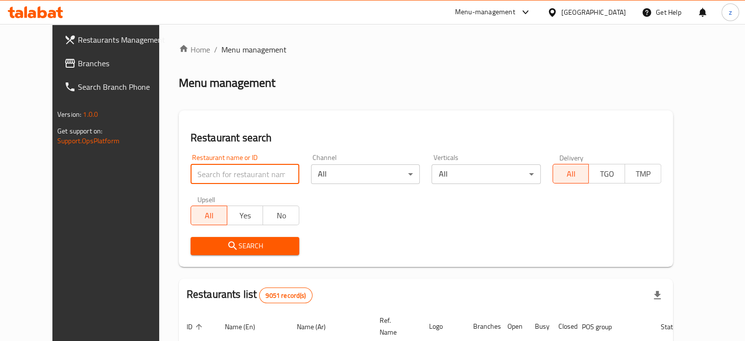
click at [191, 166] on input "search" at bounding box center [245, 174] width 109 height 20
paste input "Crunchy"
type input "Crunchy"
click button "Search" at bounding box center [245, 246] width 109 height 18
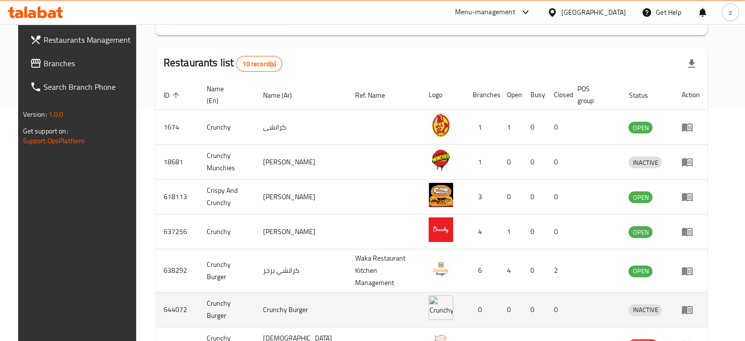
scroll to position [245, 0]
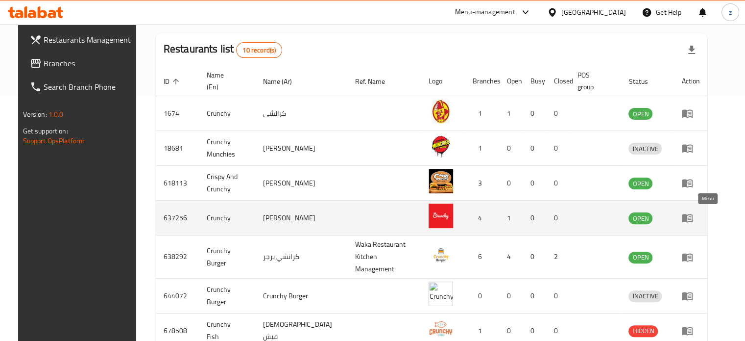
click at [693, 217] on icon "enhanced table" at bounding box center [687, 218] width 11 height 8
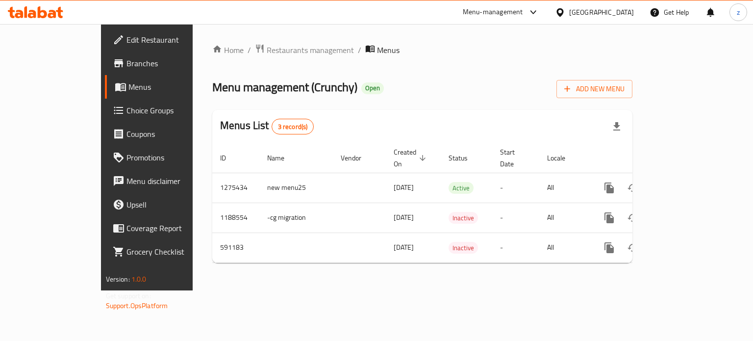
click at [126, 60] on span "Branches" at bounding box center [172, 63] width 93 height 12
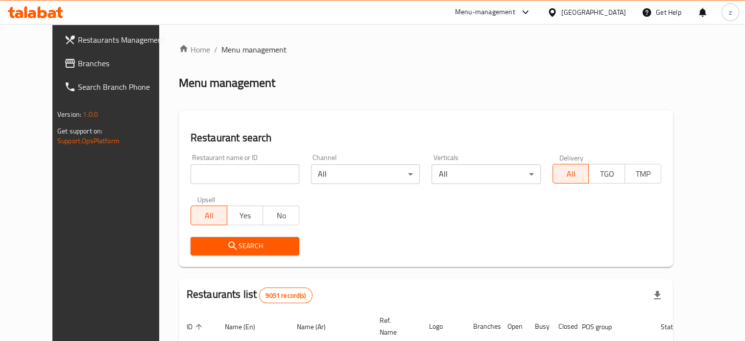
click at [192, 176] on input "search" at bounding box center [245, 174] width 109 height 20
type input "s"
type input "ASSEER TIME"
click button "Search" at bounding box center [245, 246] width 109 height 18
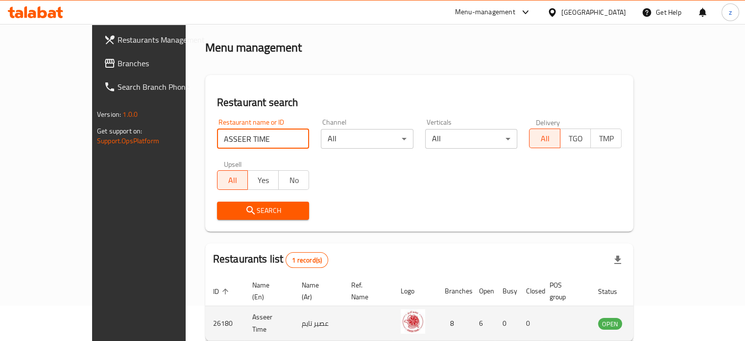
scroll to position [76, 0]
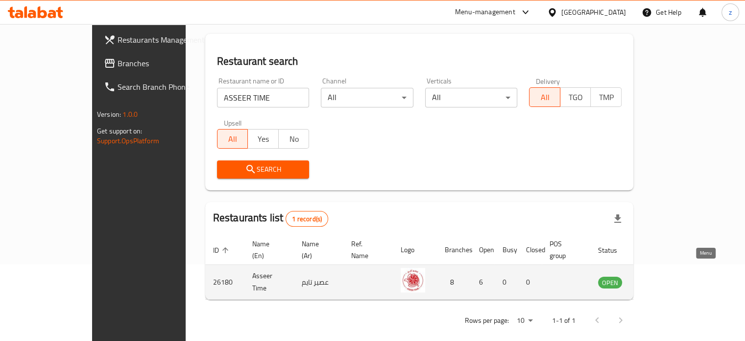
click at [668, 276] on link "enhanced table" at bounding box center [659, 282] width 18 height 12
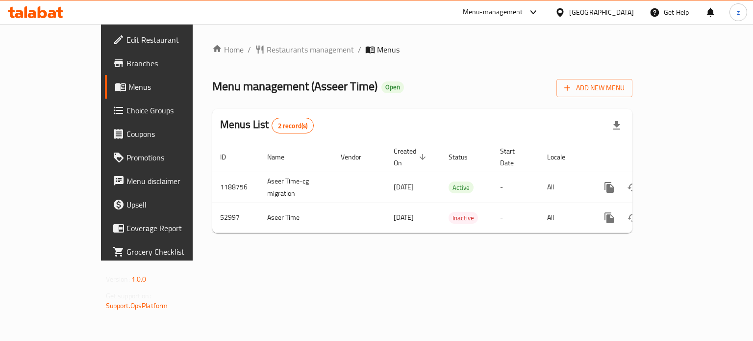
click at [126, 66] on span "Branches" at bounding box center [172, 63] width 93 height 12
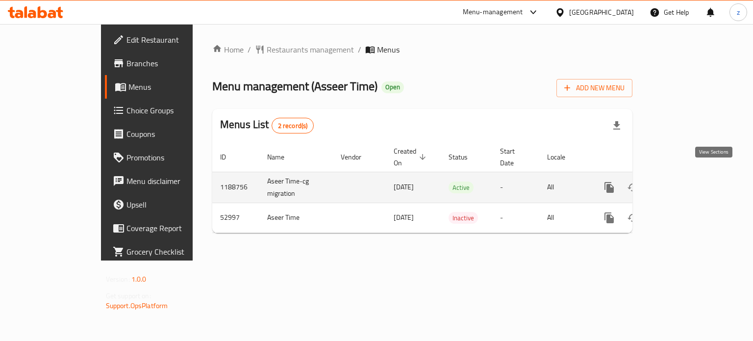
click at [686, 181] on icon "enhanced table" at bounding box center [680, 187] width 12 height 12
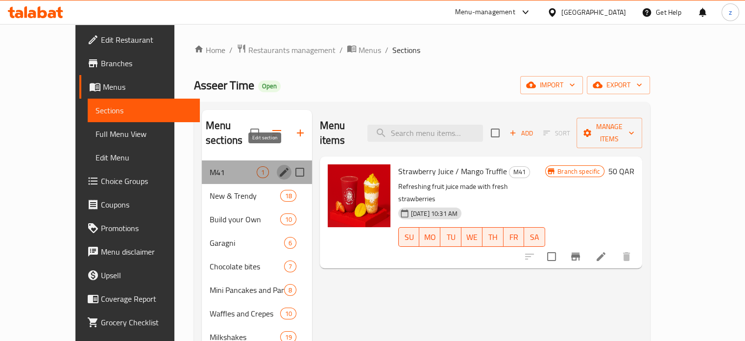
click at [278, 166] on icon "edit" at bounding box center [284, 172] width 12 height 12
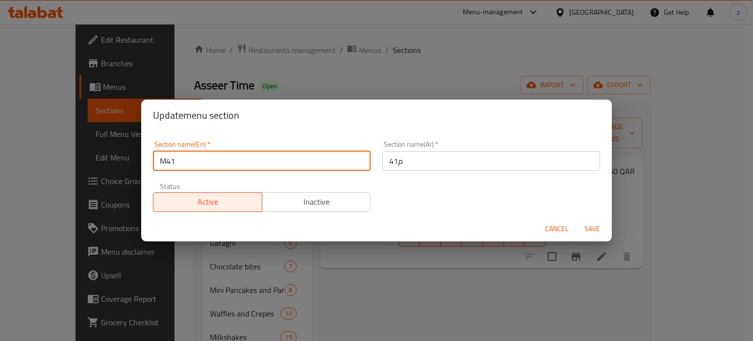
drag, startPoint x: 231, startPoint y: 158, endPoint x: 125, endPoint y: 156, distance: 105.9
click at [125, 156] on div "Update menu section Section name(En)   * M41 Section name(En) * Section name(Ar…" at bounding box center [376, 170] width 753 height 341
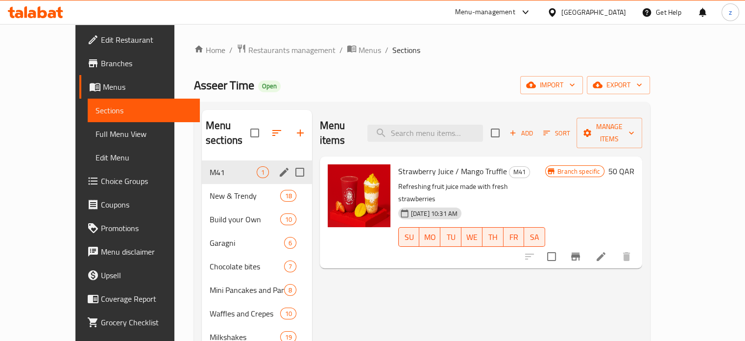
click at [280, 168] on icon "edit" at bounding box center [284, 172] width 9 height 9
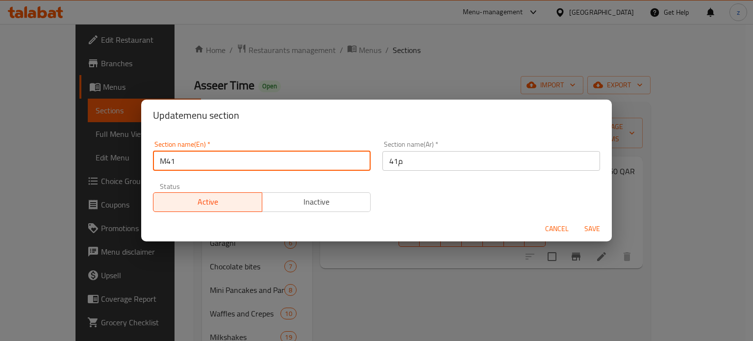
drag, startPoint x: 202, startPoint y: 162, endPoint x: 109, endPoint y: 161, distance: 92.6
click at [109, 161] on div "Update menu section Section name(En)   * M41 Section name(En) * Section name(Ar…" at bounding box center [376, 170] width 753 height 341
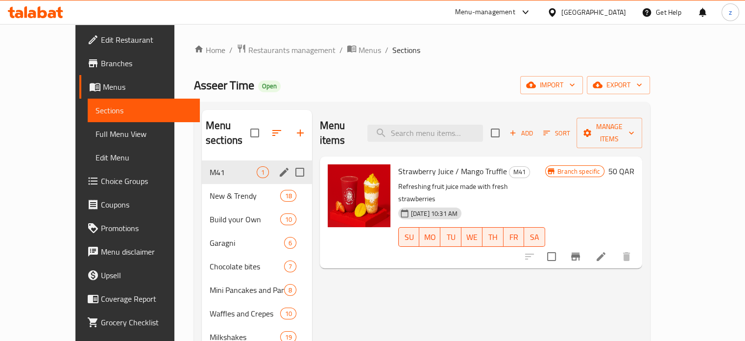
click at [278, 166] on icon "edit" at bounding box center [284, 172] width 12 height 12
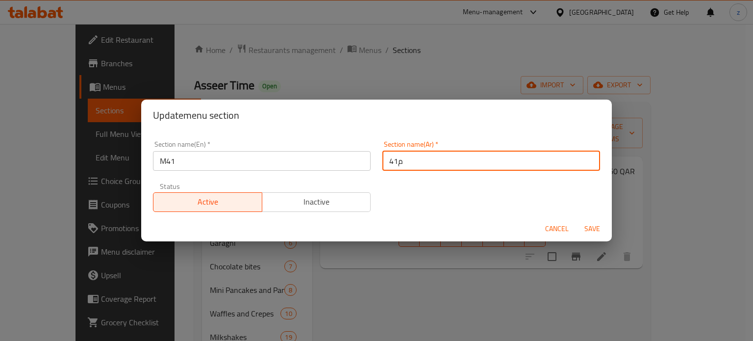
drag, startPoint x: 427, startPoint y: 164, endPoint x: 353, endPoint y: 163, distance: 74.5
click at [353, 163] on div "Section name(En)   * M41 Section name(En) * Section name(Ar)   * م41 Section na…" at bounding box center [376, 176] width 459 height 83
click at [382, 159] on input "م41" at bounding box center [491, 161] width 218 height 20
click at [386, 160] on input "م41" at bounding box center [491, 161] width 218 height 20
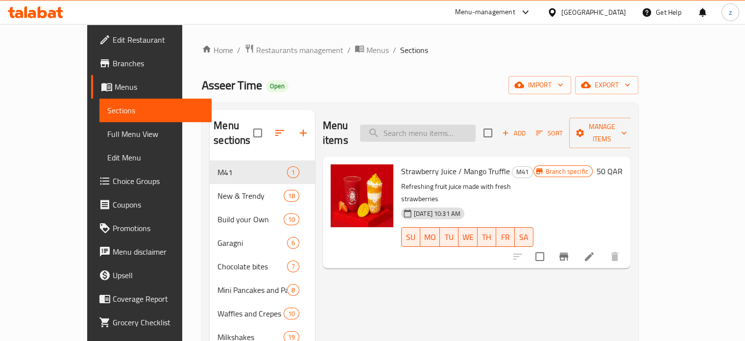
click at [431, 124] on input "search" at bounding box center [418, 132] width 116 height 17
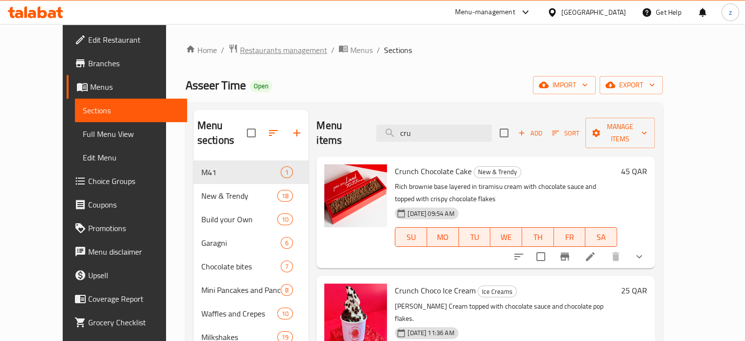
type input "cru"
click at [244, 47] on span "Restaurants management" at bounding box center [283, 50] width 87 height 12
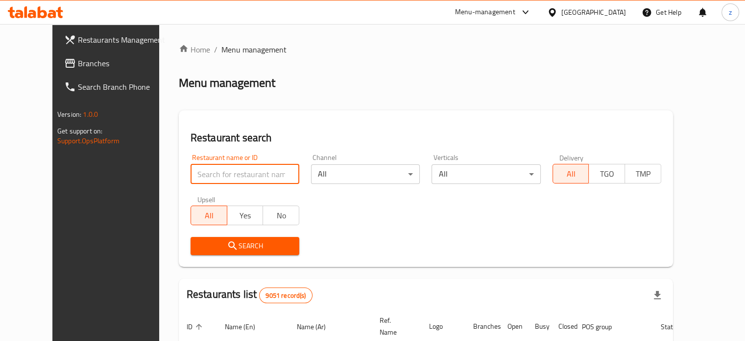
click at [196, 167] on input "search" at bounding box center [245, 174] width 109 height 20
type input "CRUNCHY"
click button "Search" at bounding box center [245, 246] width 109 height 18
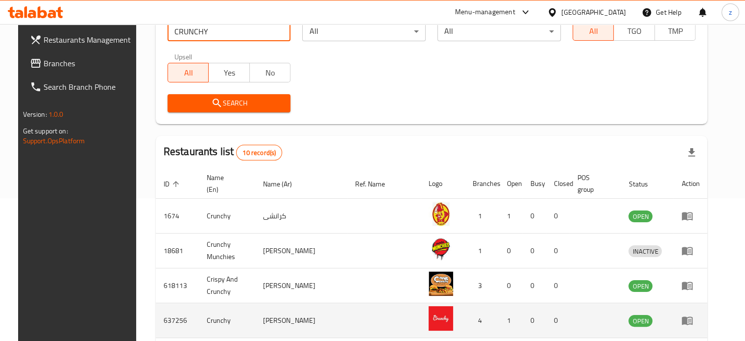
scroll to position [196, 0]
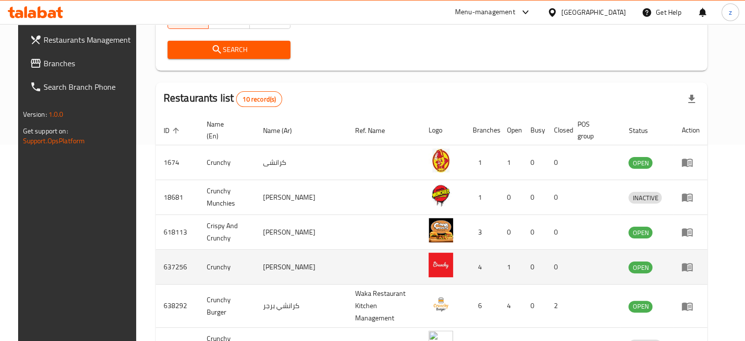
click at [693, 268] on icon "enhanced table" at bounding box center [687, 267] width 11 height 8
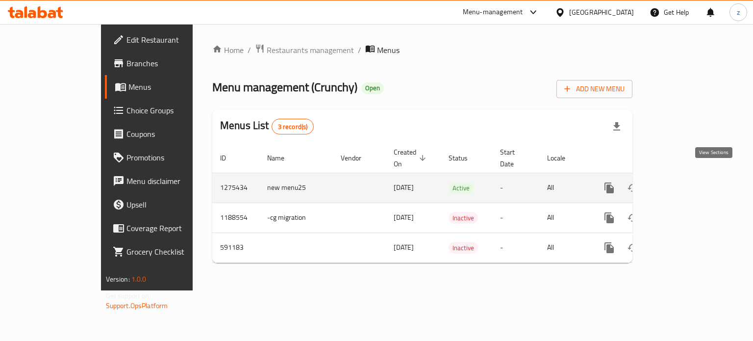
click at [686, 182] on icon "enhanced table" at bounding box center [680, 188] width 12 height 12
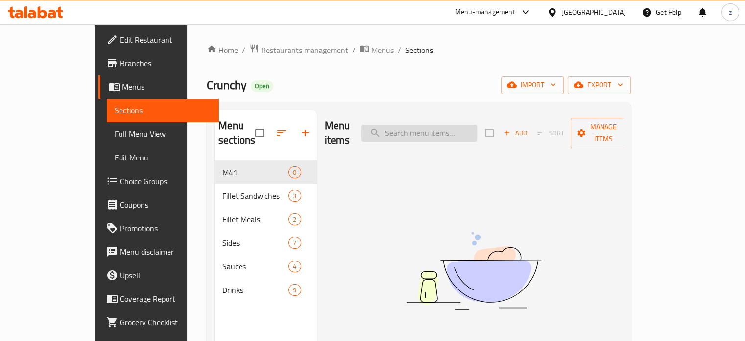
click at [416, 125] on input "search" at bounding box center [420, 132] width 116 height 17
paste input "Classic chicken with Drink"
drag, startPoint x: 469, startPoint y: 127, endPoint x: 526, endPoint y: 130, distance: 57.4
click at [526, 130] on div "Menu items Classic chicken with Drink Add Sort Manage items" at bounding box center [474, 133] width 299 height 47
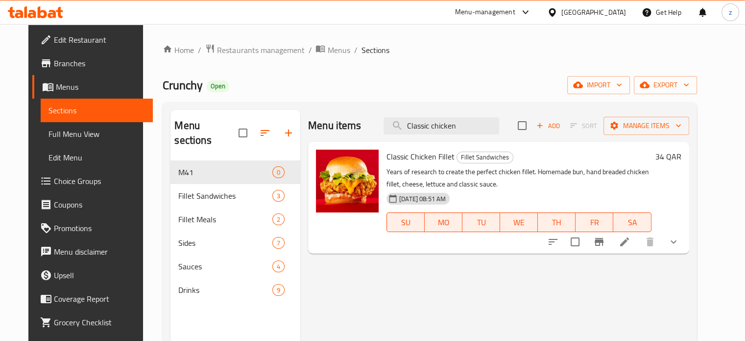
type input "Classic chicken"
drag, startPoint x: 391, startPoint y: 157, endPoint x: 451, endPoint y: 156, distance: 60.3
click at [451, 156] on h6 "Classic Chicken Fillet Fillet Sandwiches" at bounding box center [519, 156] width 265 height 14
copy h6 "Classic Chicken Fillet"
click at [631, 247] on icon at bounding box center [625, 242] width 12 height 12
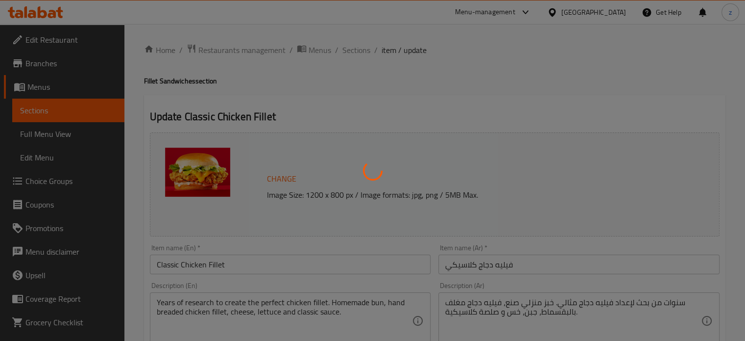
type input "يضيف"
type input "1"
type input "يزيل"
type input "0"
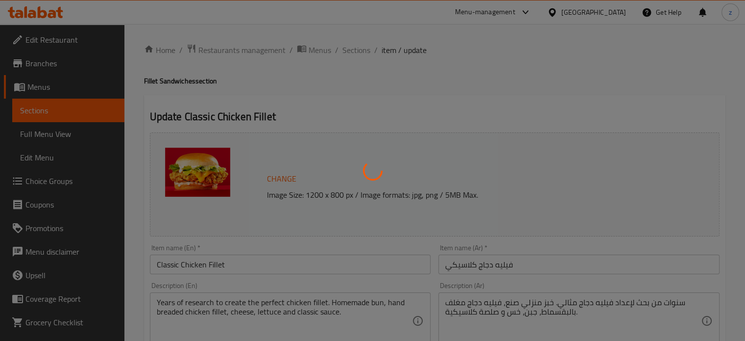
type input "1"
type input "إختيارك من مشروب:"
type input "0"
type input "1"
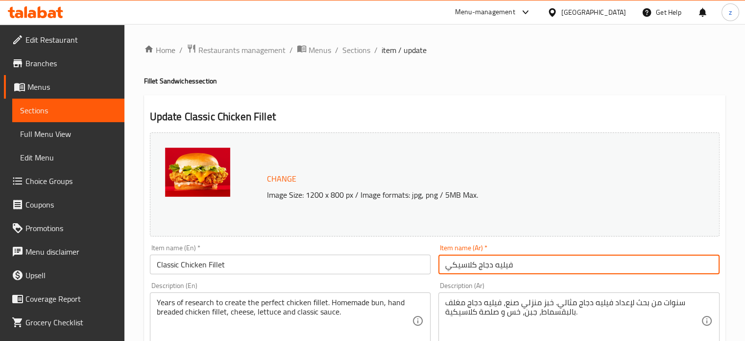
click at [518, 262] on input "فيليه دجاج كلاسيكي" at bounding box center [579, 264] width 281 height 20
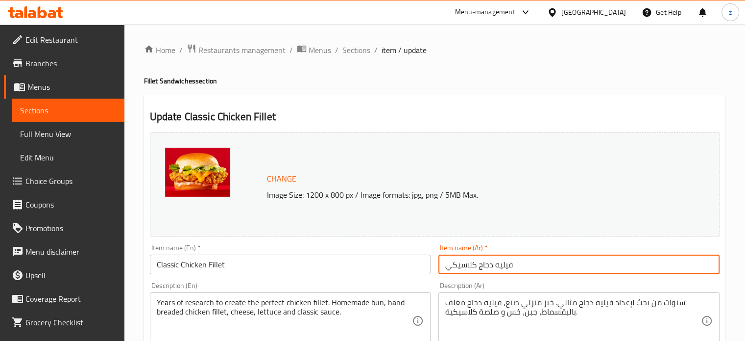
click at [518, 262] on input "فيليه دجاج كلاسيكي" at bounding box center [579, 264] width 281 height 20
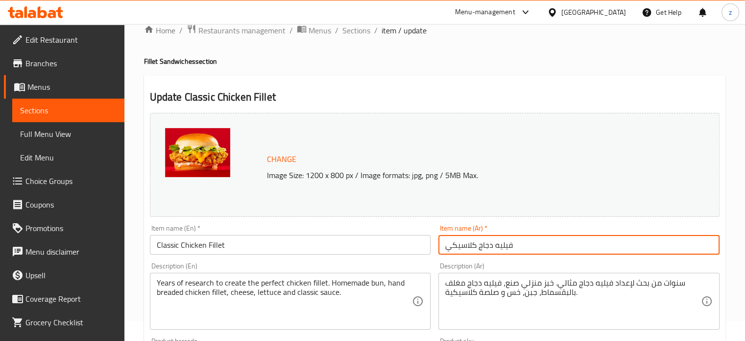
scroll to position [49, 0]
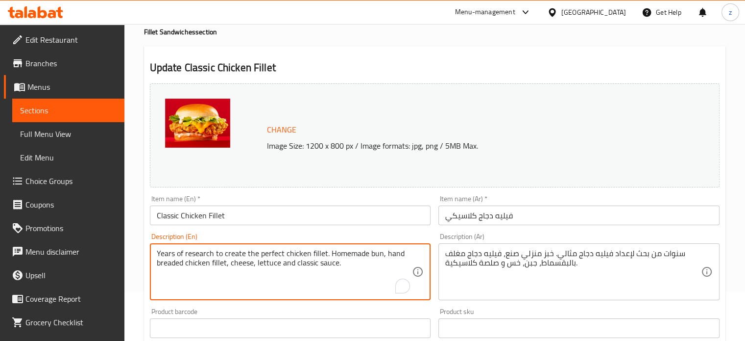
drag, startPoint x: 167, startPoint y: 245, endPoint x: 128, endPoint y: 240, distance: 39.1
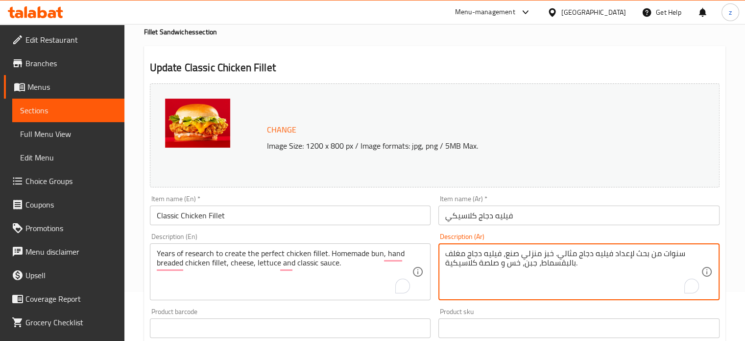
click at [571, 269] on textarea "سنوات من بحث لإعداد فيليه دجاج مثالي. خبز منزلي صنع، فيليه دجاج مغلف بالبقسماط،…" at bounding box center [573, 271] width 256 height 47
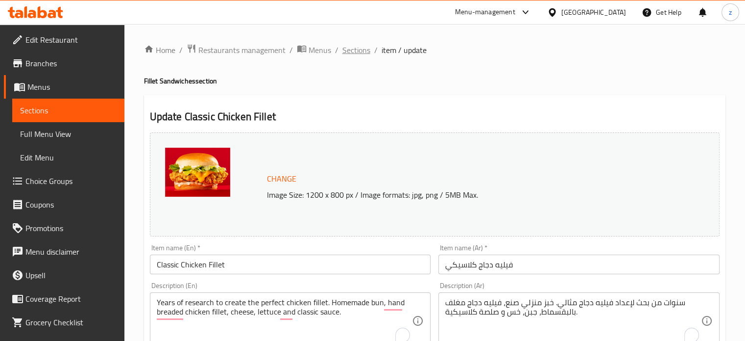
click at [356, 48] on span "Sections" at bounding box center [357, 50] width 28 height 12
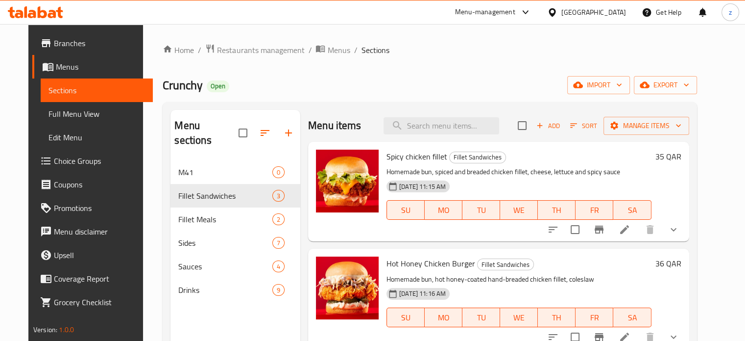
scroll to position [23, 0]
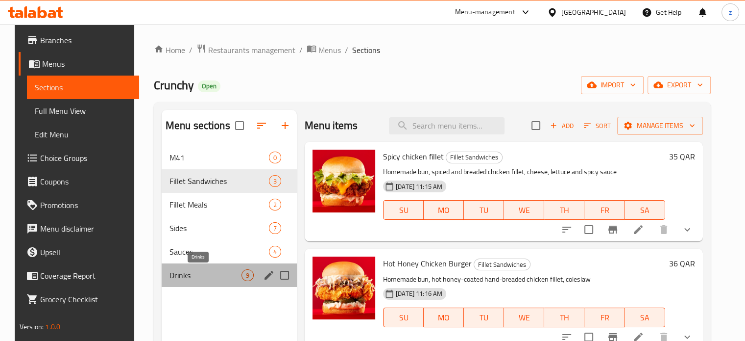
click at [182, 279] on span "Drinks" at bounding box center [206, 275] width 72 height 12
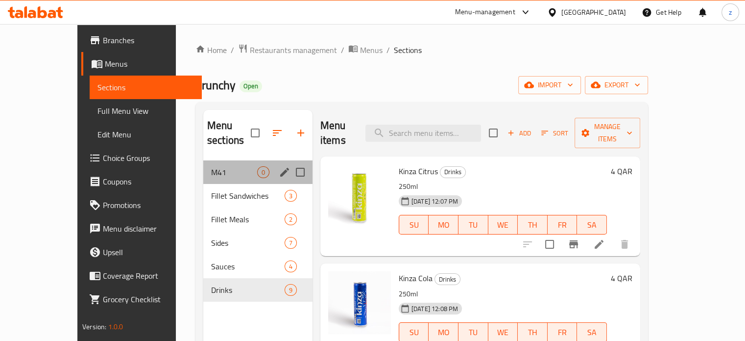
click at [225, 166] on span "M41" at bounding box center [234, 172] width 46 height 12
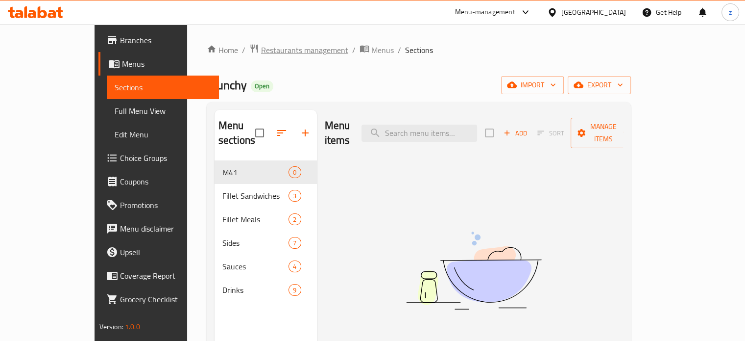
click at [263, 47] on span "Restaurants management" at bounding box center [304, 50] width 87 height 12
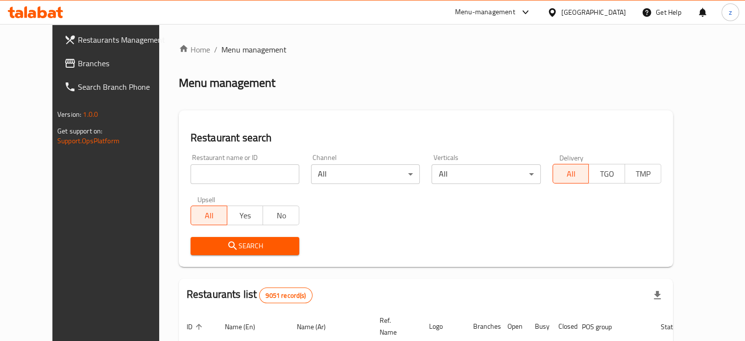
click at [215, 167] on input "search" at bounding box center [245, 174] width 109 height 20
type input "ASSEER TIME"
click at [246, 239] on button "Search" at bounding box center [245, 246] width 109 height 18
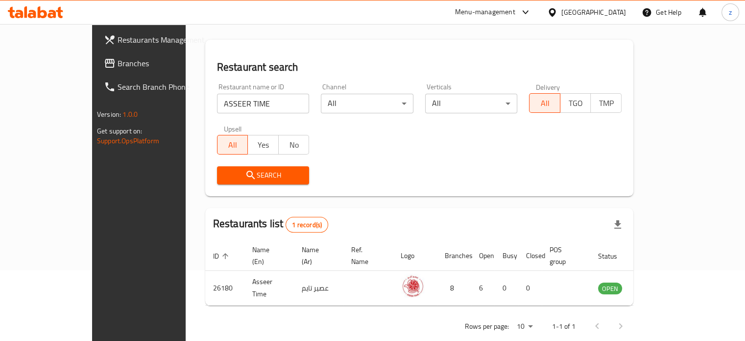
scroll to position [76, 0]
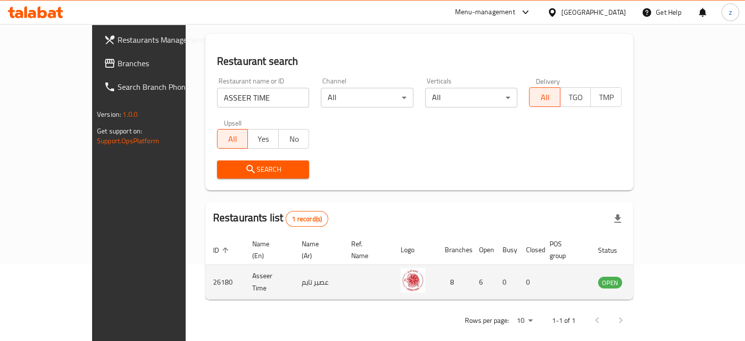
click at [660, 280] on icon "enhanced table" at bounding box center [657, 282] width 3 height 4
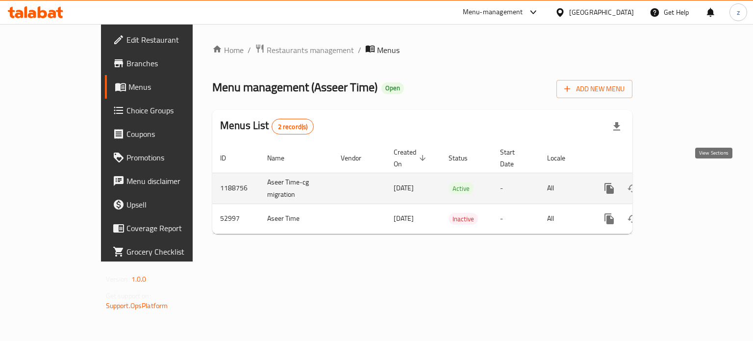
click at [686, 182] on icon "enhanced table" at bounding box center [680, 188] width 12 height 12
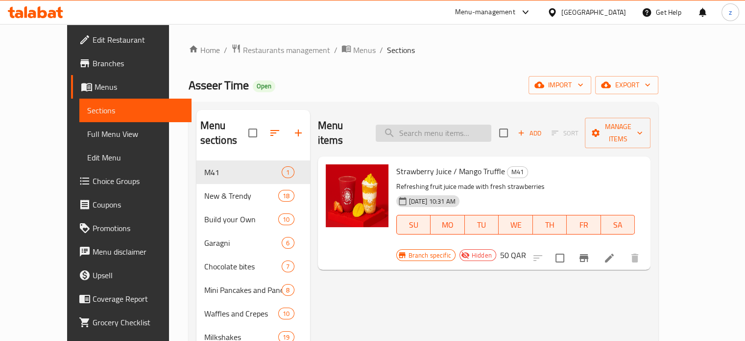
click at [458, 129] on input "search" at bounding box center [434, 132] width 116 height 17
paste input "Nutella Mini Pancake"
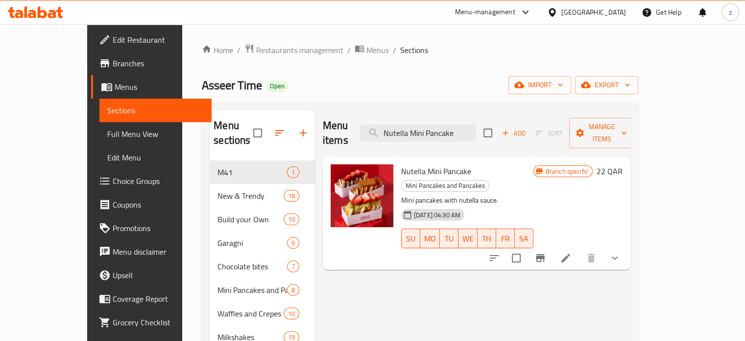
type input "Nutella Mini Pancake"
drag, startPoint x: 419, startPoint y: 122, endPoint x: 500, endPoint y: 131, distance: 80.9
click at [476, 131] on input "Nutella Mini Pancake" at bounding box center [418, 132] width 116 height 17
click at [580, 249] on li at bounding box center [565, 258] width 27 height 18
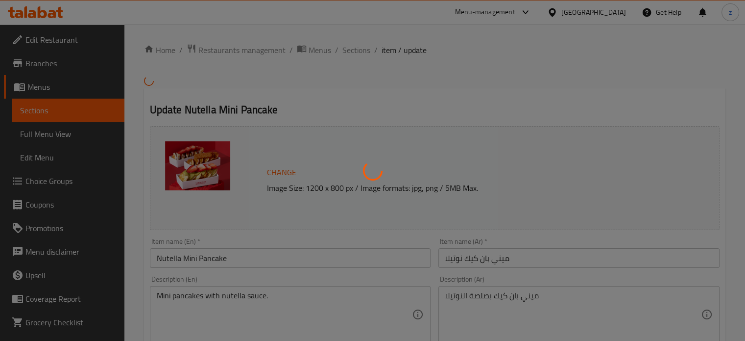
type input "الإضافات"
type input "0"
type input "13"
type input "أضف إلى طلبك"
type input "0"
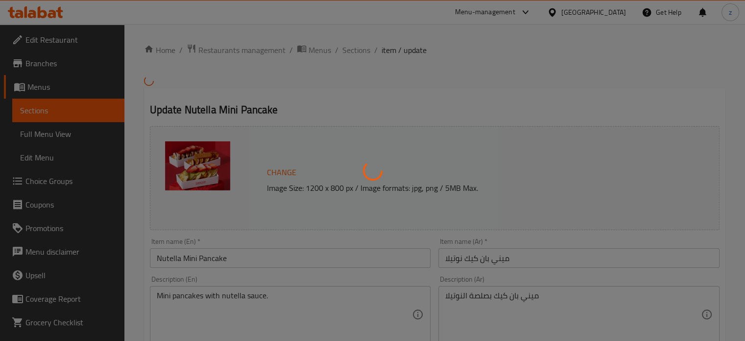
type input "13"
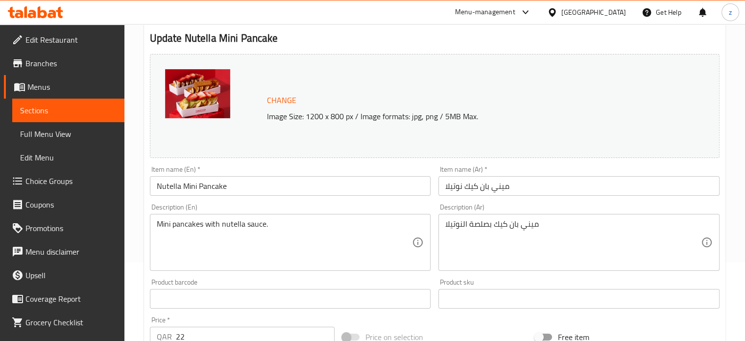
scroll to position [98, 0]
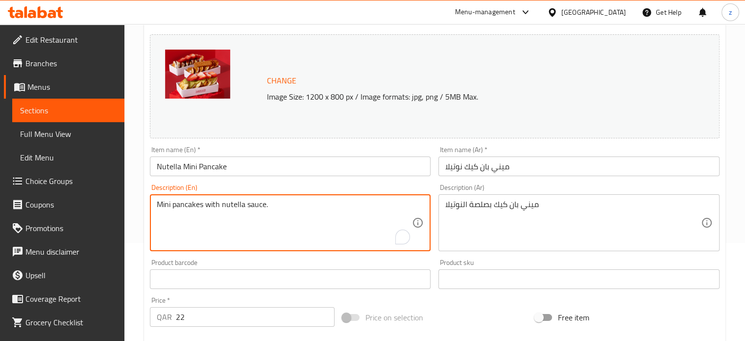
drag, startPoint x: 253, startPoint y: 207, endPoint x: 137, endPoint y: 197, distance: 117.0
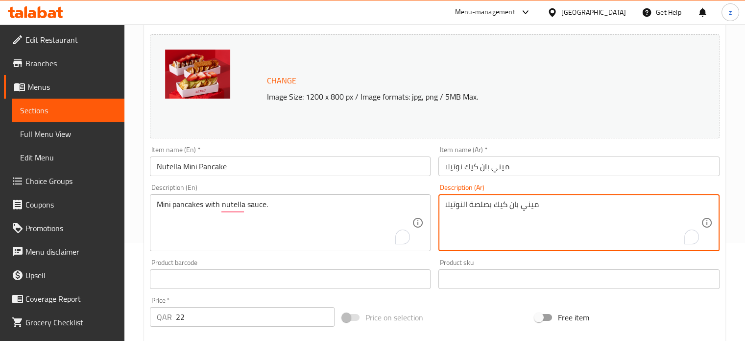
click at [587, 211] on textarea "ميني بان كيك بصلصة النوتيلا" at bounding box center [573, 222] width 256 height 47
click at [587, 210] on textarea "ميني بان كيك بصلصة النوتيلا" at bounding box center [573, 222] width 256 height 47
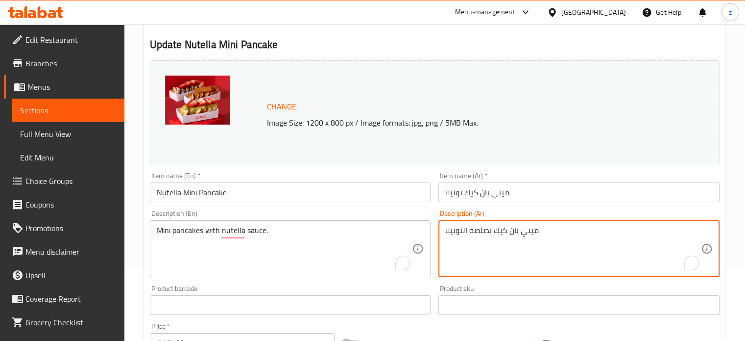
scroll to position [0, 0]
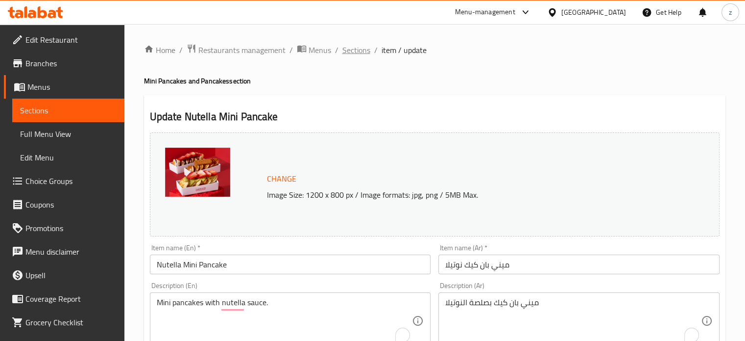
click at [349, 53] on span "Sections" at bounding box center [357, 50] width 28 height 12
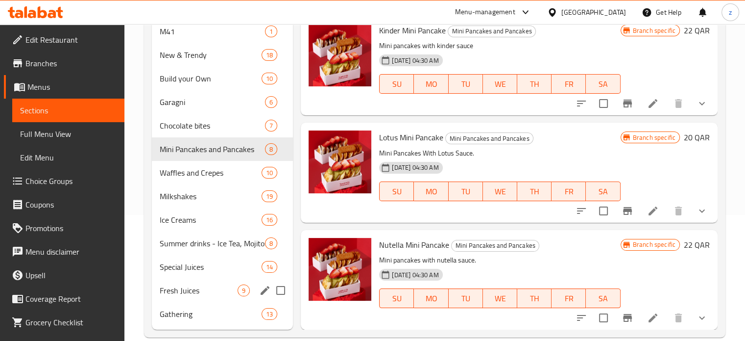
scroll to position [142, 0]
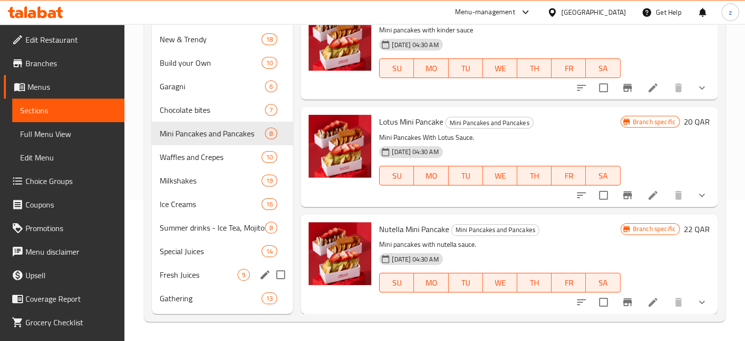
click at [198, 279] on span "Fresh Juices" at bounding box center [199, 275] width 78 height 12
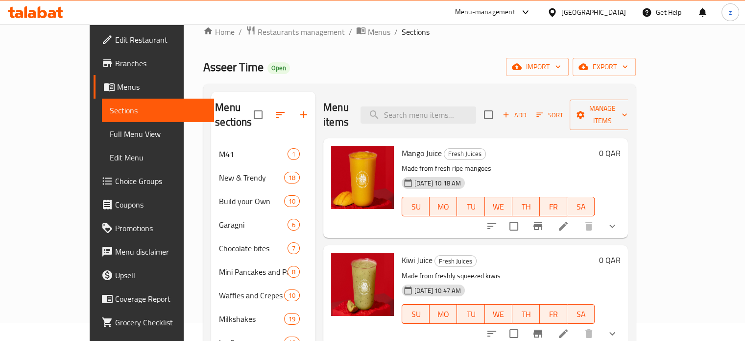
scroll to position [49, 0]
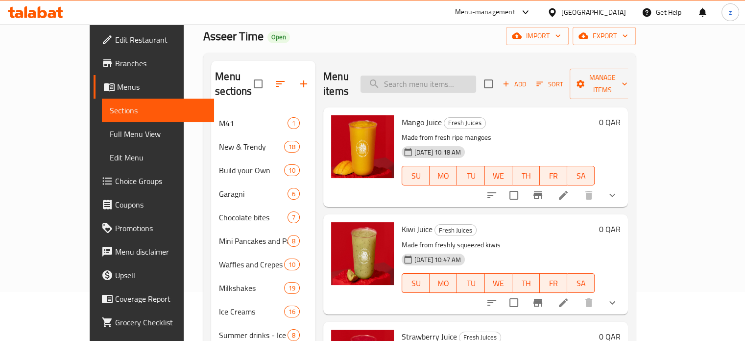
click at [421, 78] on input "search" at bounding box center [419, 83] width 116 height 17
paste input "Squeezed lemonade"
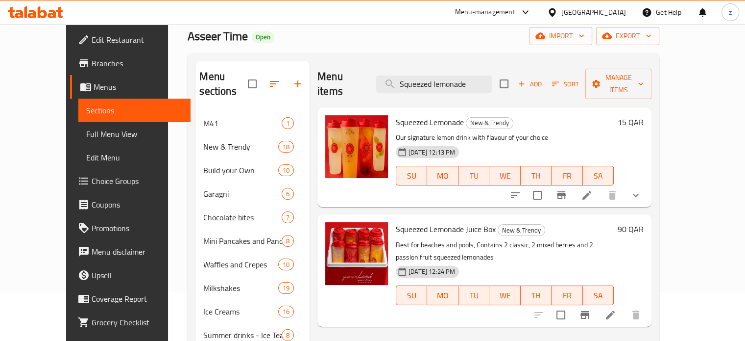
type input "Squeezed lemonade"
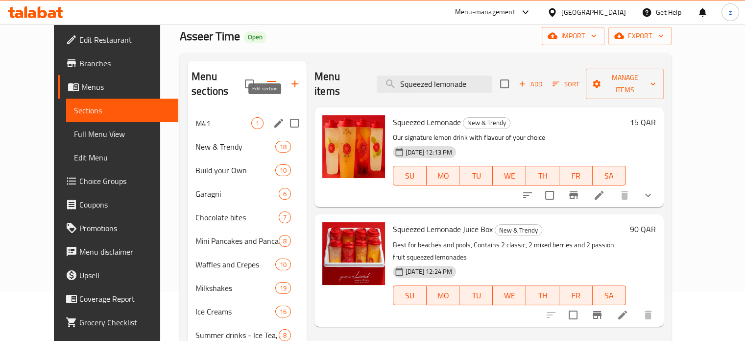
click at [273, 117] on icon "edit" at bounding box center [279, 123] width 12 height 12
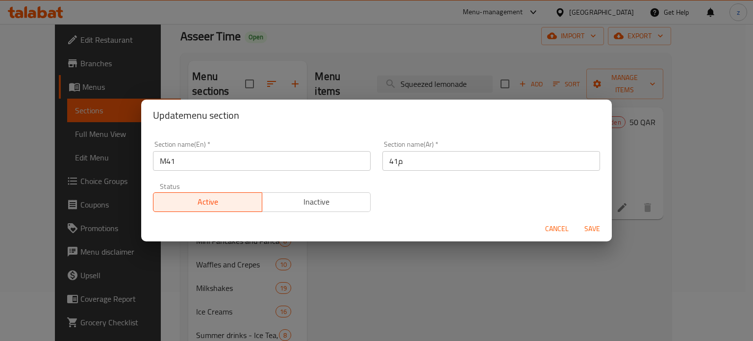
click at [559, 227] on span "Cancel" at bounding box center [557, 228] width 24 height 12
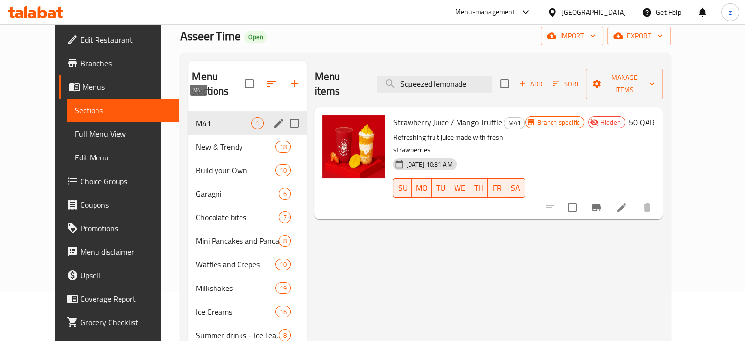
click at [204, 117] on span "M41" at bounding box center [223, 123] width 55 height 12
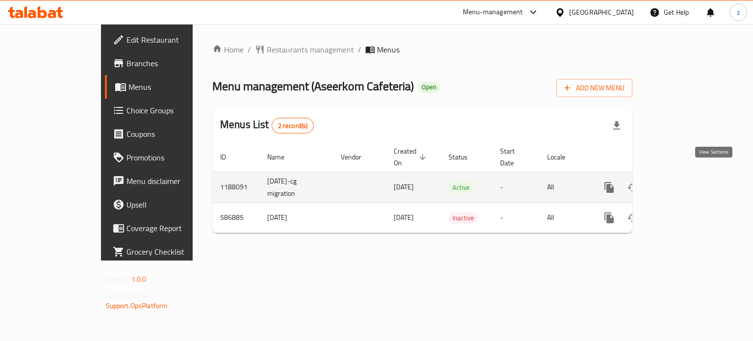
click at [686, 181] on icon "enhanced table" at bounding box center [680, 187] width 12 height 12
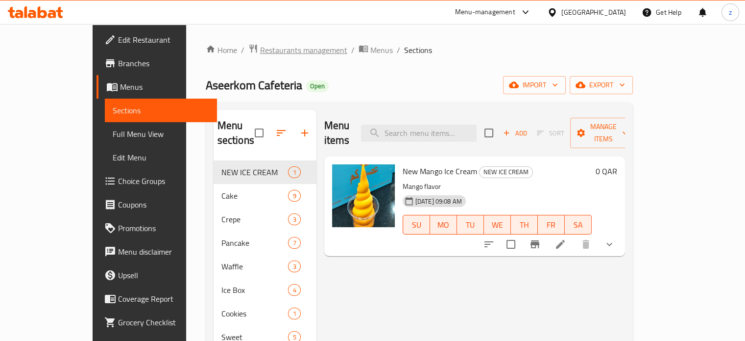
click at [260, 51] on span "Restaurants management" at bounding box center [303, 50] width 87 height 12
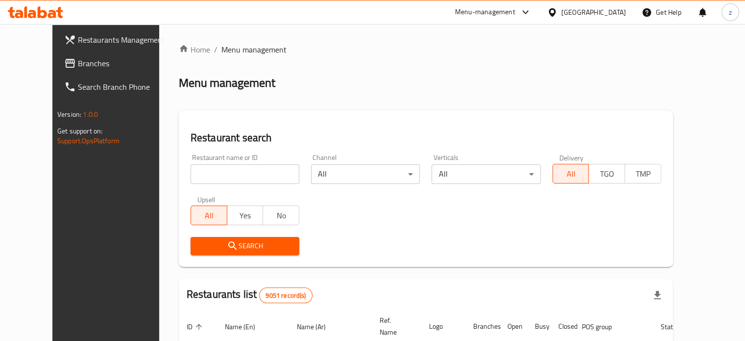
click at [199, 173] on input "search" at bounding box center [245, 174] width 109 height 20
type input "ASSEER TIME"
click button "Search" at bounding box center [245, 246] width 109 height 18
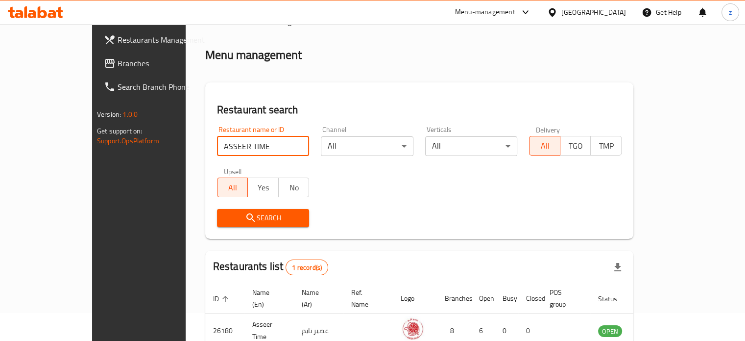
scroll to position [76, 0]
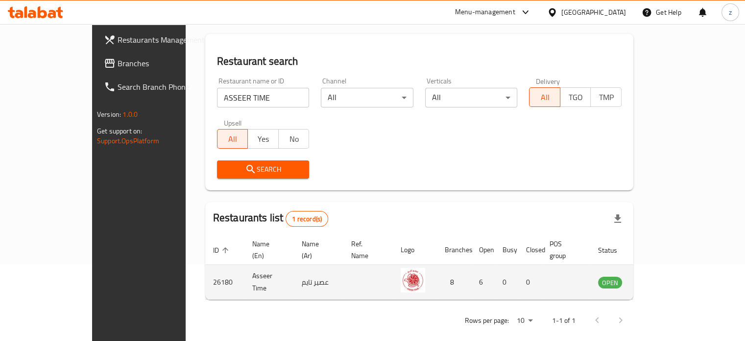
click at [660, 280] on icon "enhanced table" at bounding box center [657, 282] width 3 height 4
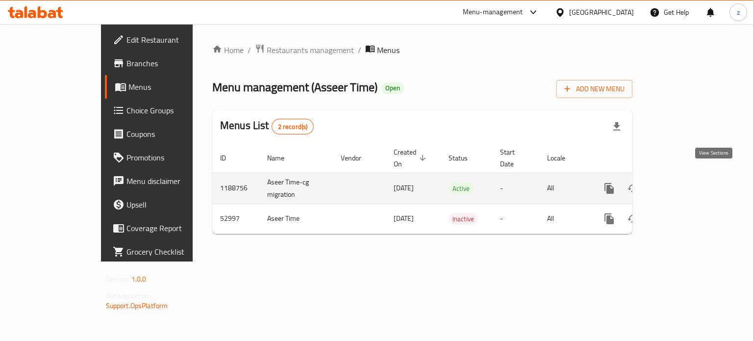
click at [686, 182] on icon "enhanced table" at bounding box center [680, 188] width 12 height 12
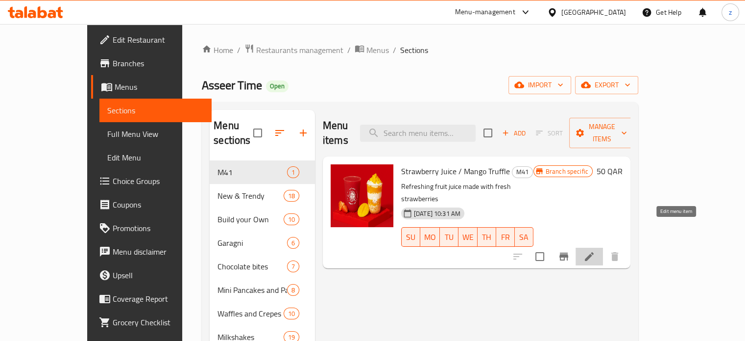
click at [595, 250] on icon at bounding box center [590, 256] width 12 height 12
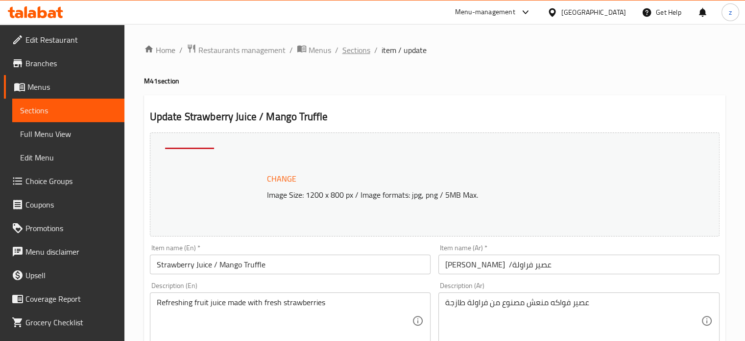
click at [345, 48] on span "Sections" at bounding box center [357, 50] width 28 height 12
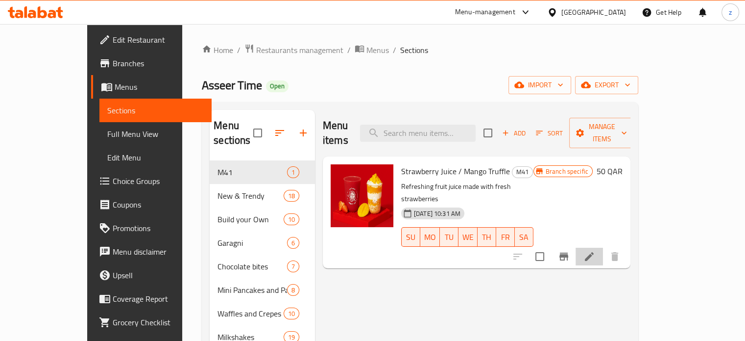
click at [603, 247] on li at bounding box center [589, 256] width 27 height 18
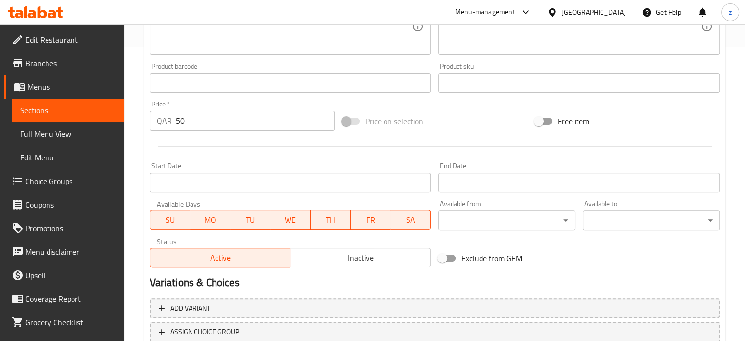
scroll to position [365, 0]
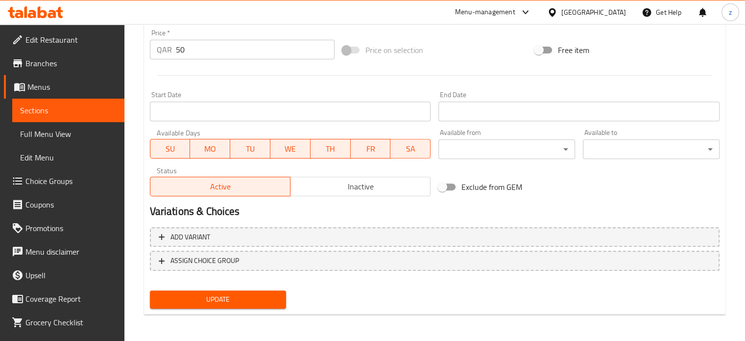
click at [337, 191] on span "Inactive" at bounding box center [361, 186] width 132 height 14
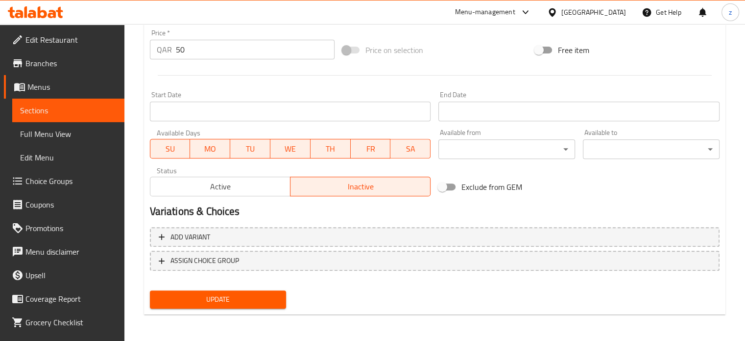
click at [244, 301] on span "Update" at bounding box center [218, 299] width 121 height 12
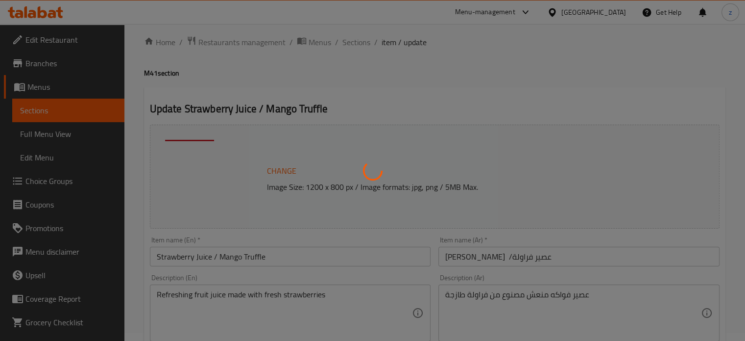
scroll to position [0, 0]
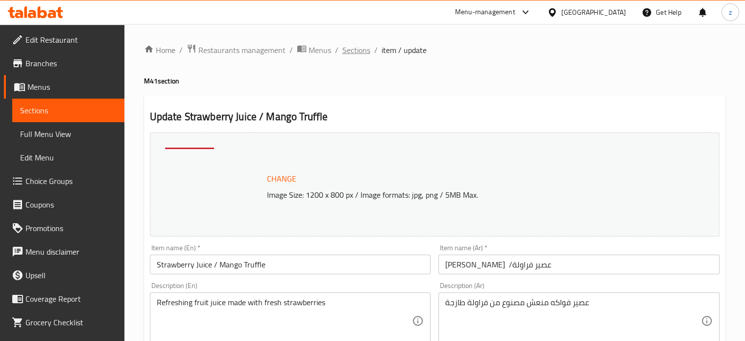
click at [355, 53] on span "Sections" at bounding box center [357, 50] width 28 height 12
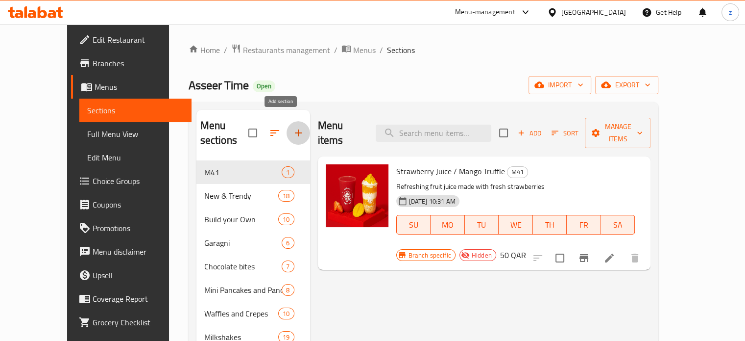
click at [295, 129] on icon "button" at bounding box center [298, 132] width 7 height 7
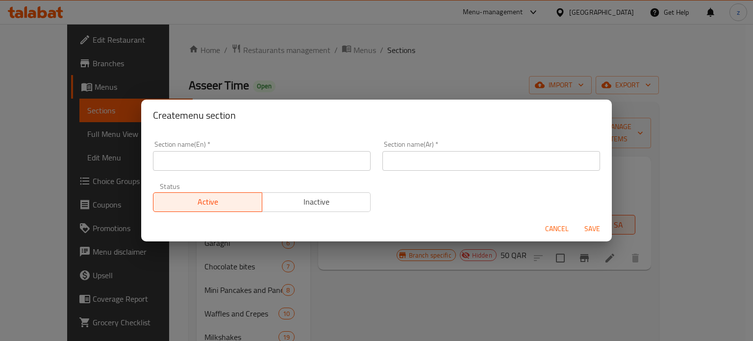
click at [559, 230] on span "Cancel" at bounding box center [557, 228] width 24 height 12
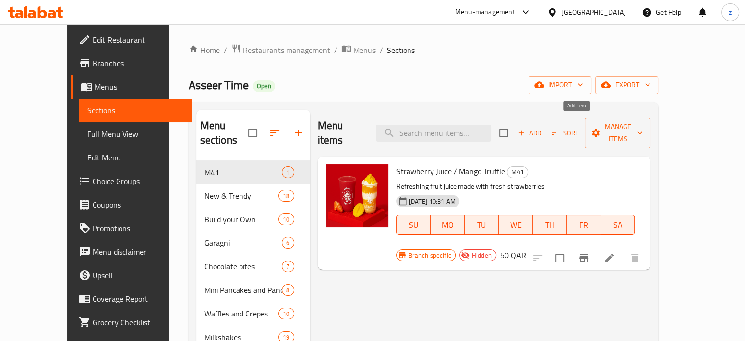
click at [543, 127] on span "Add" at bounding box center [530, 132] width 26 height 11
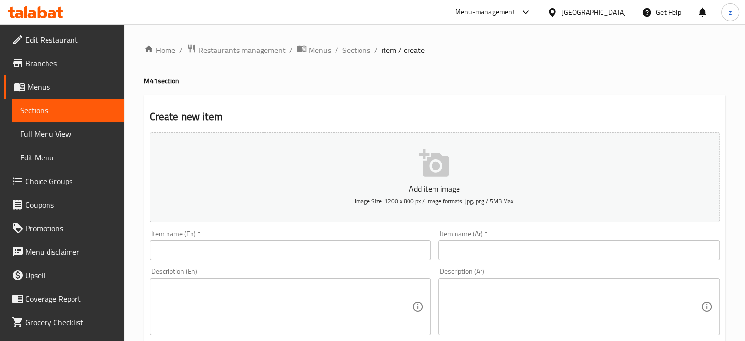
click at [211, 255] on input "text" at bounding box center [290, 250] width 281 height 20
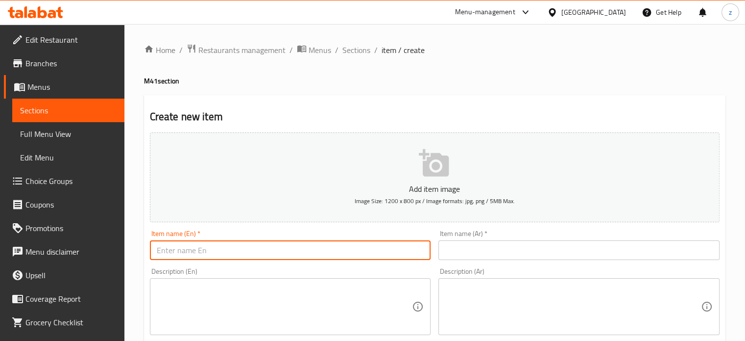
paste input "Nutella Mini Pancake"
drag, startPoint x: 237, startPoint y: 246, endPoint x: 90, endPoint y: 236, distance: 147.9
paste input "and Squeezed lemonade"
type input "Nutella Mini Pancake and Squeezed lemonade"
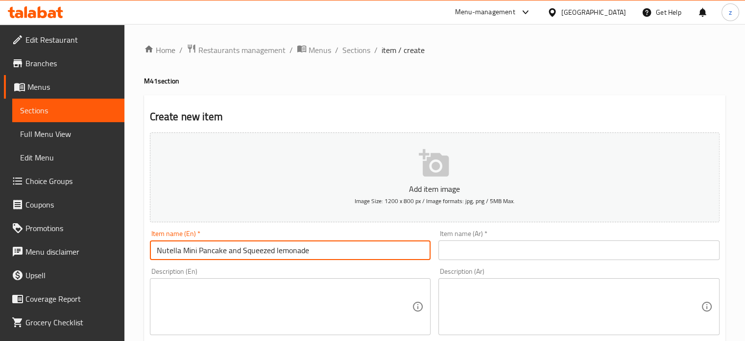
click at [514, 257] on input "text" at bounding box center [579, 250] width 281 height 20
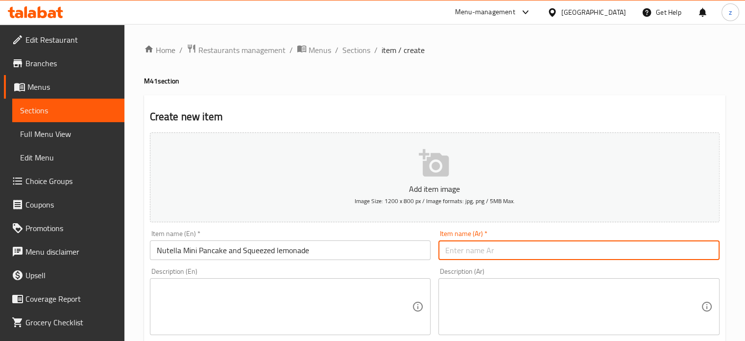
paste input "فطيرة نوتيلا صغيرة مع عصير ليمون"
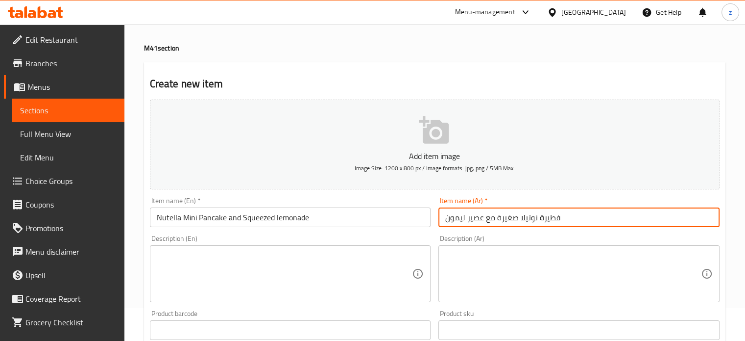
scroll to position [49, 0]
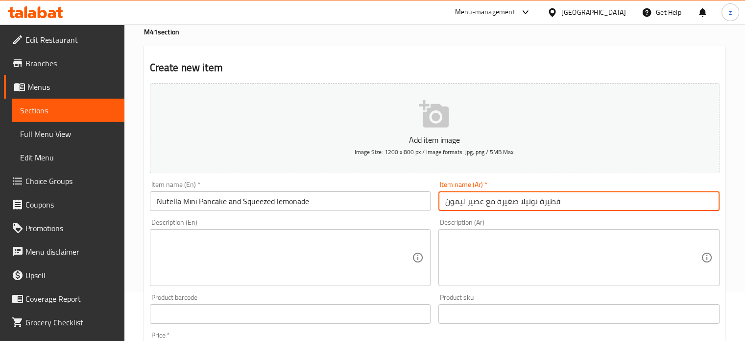
type input "فطيرة نوتيلا صغيرة مع عصير ليمون"
click at [172, 253] on textarea at bounding box center [285, 257] width 256 height 47
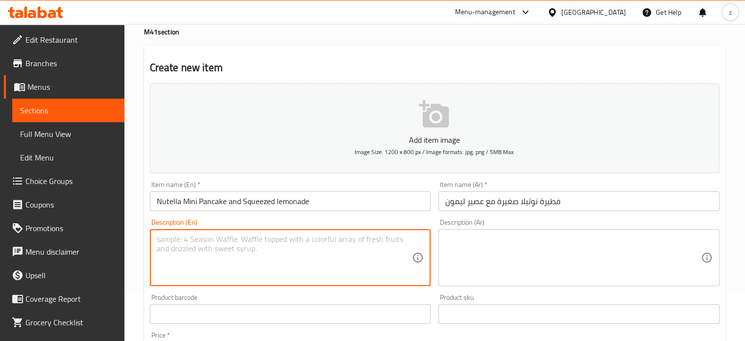
paste textarea "Mini pancakes with nutella sauce."
type textarea "Mini pancakes with nutella sauce."
click at [483, 246] on textarea at bounding box center [573, 257] width 256 height 47
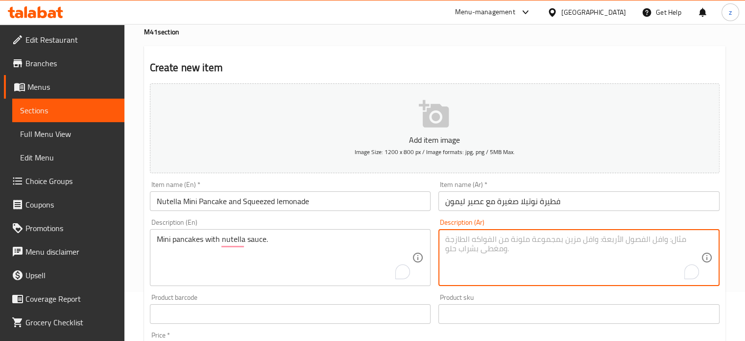
paste textarea "ميني بان كيك بصلصة النوتيلا"
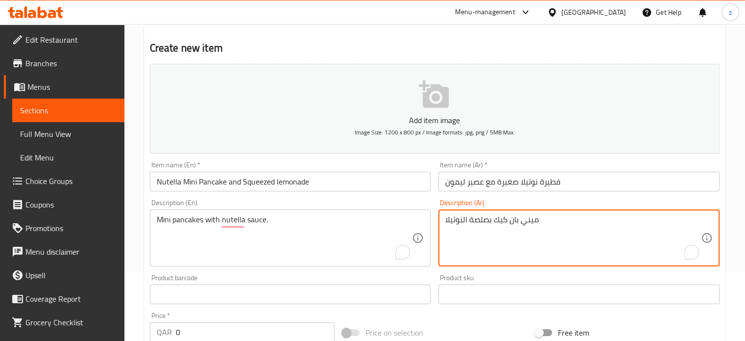
scroll to position [98, 0]
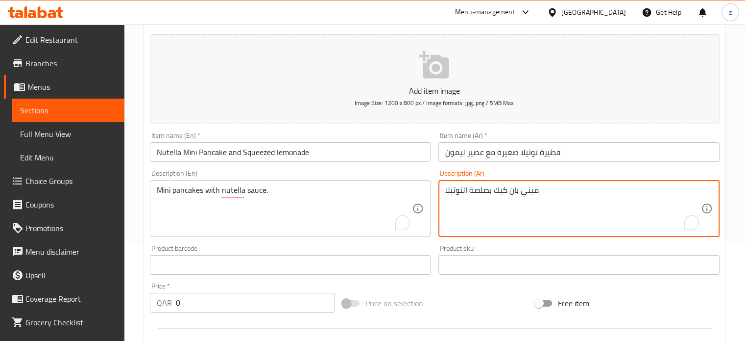
type textarea "ميني بان كيك بصلصة النوتيلا"
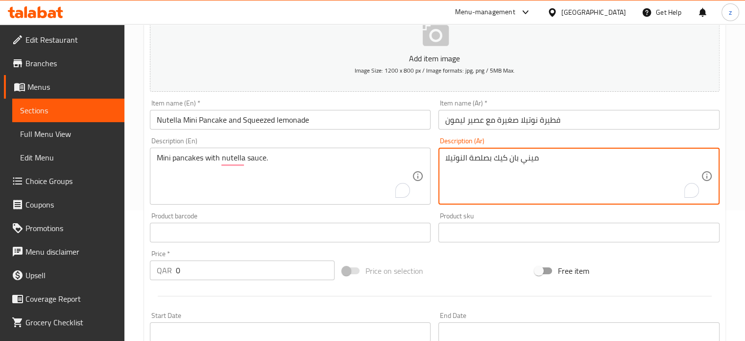
scroll to position [147, 0]
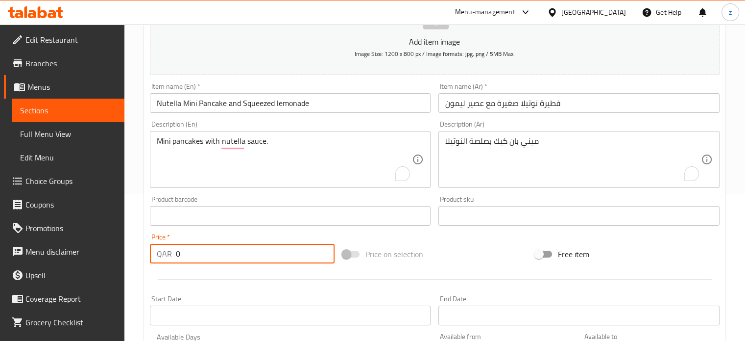
drag, startPoint x: 179, startPoint y: 254, endPoint x: 172, endPoint y: 254, distance: 6.9
click at [172, 254] on div "QAR 0 Price *" at bounding box center [242, 254] width 185 height 20
paste input "37"
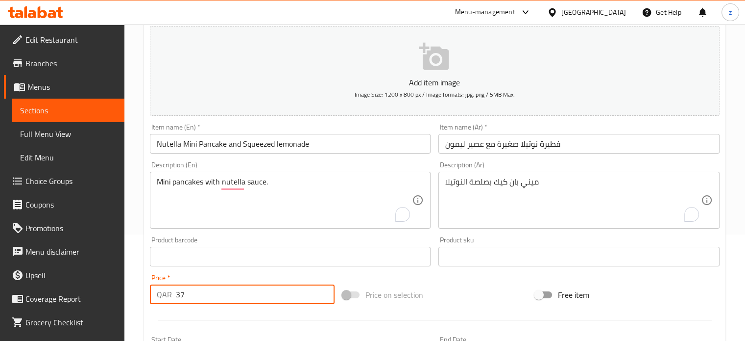
scroll to position [49, 0]
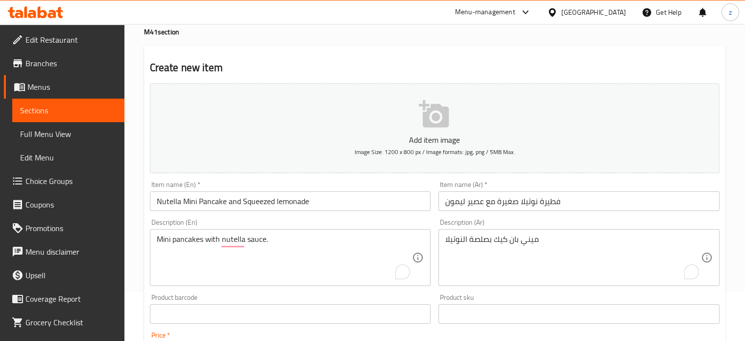
type input "37"
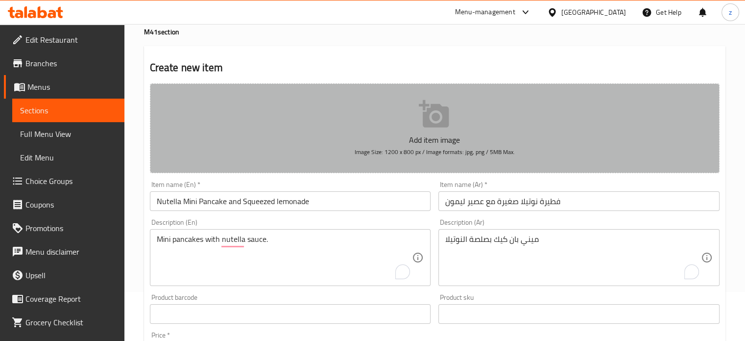
click at [436, 117] on icon "button" at bounding box center [434, 113] width 30 height 27
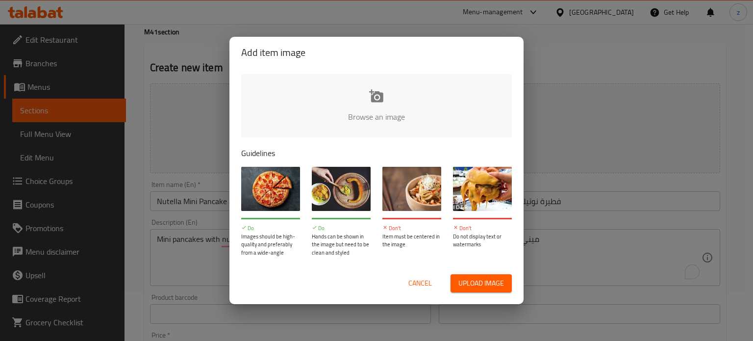
click at [467, 283] on span "Upload image" at bounding box center [481, 283] width 46 height 12
type input "C:\fakepath\Generated Image [DATE] - 12_39PM.jpeg"
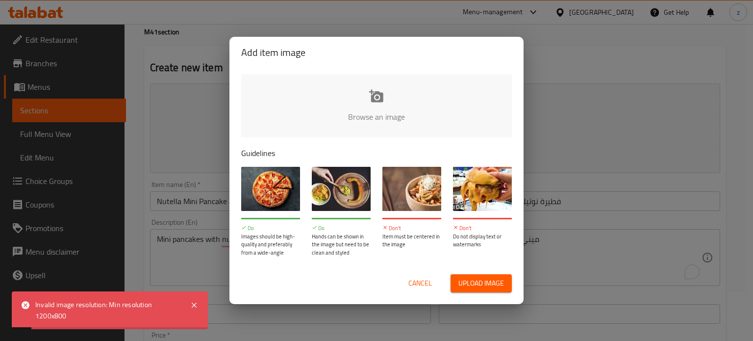
click at [486, 285] on span "Upload image" at bounding box center [481, 283] width 46 height 12
click at [419, 281] on span "Cancel" at bounding box center [420, 283] width 24 height 12
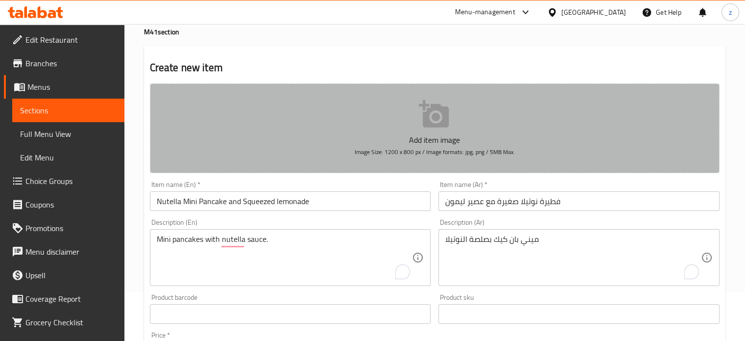
click at [441, 125] on icon "button" at bounding box center [434, 113] width 30 height 27
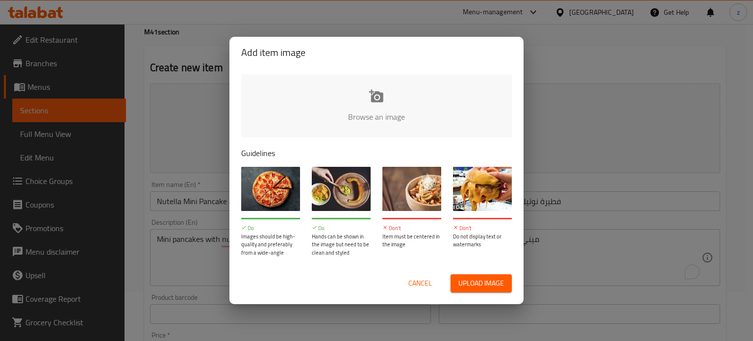
click at [382, 107] on input "file" at bounding box center [707, 120] width 933 height 92
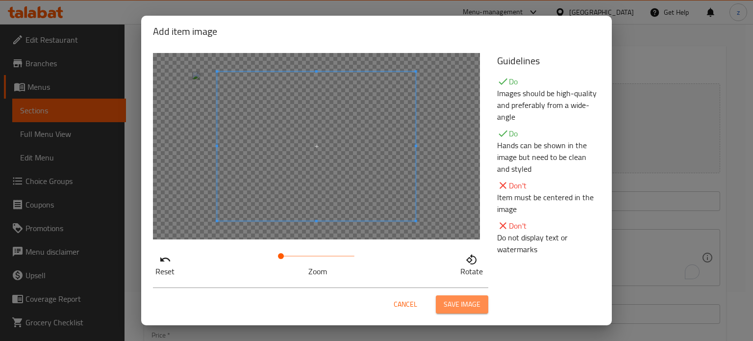
click at [478, 305] on span "Save image" at bounding box center [462, 304] width 37 height 12
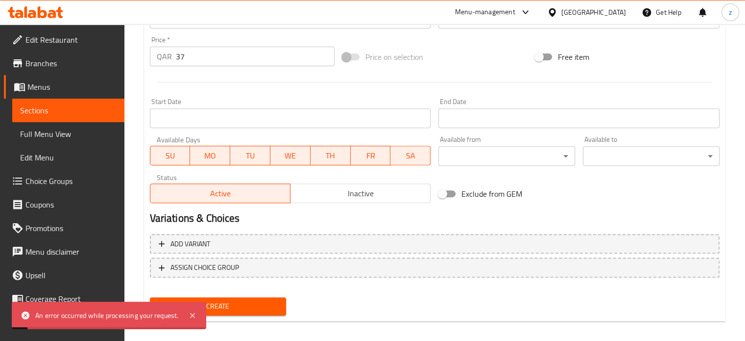
scroll to position [365, 0]
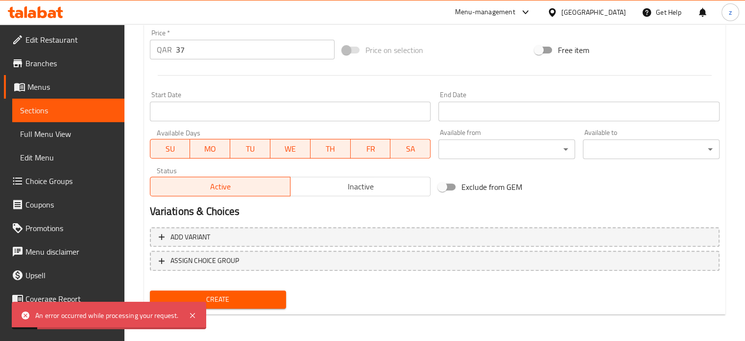
click at [245, 294] on span "Create" at bounding box center [218, 299] width 121 height 12
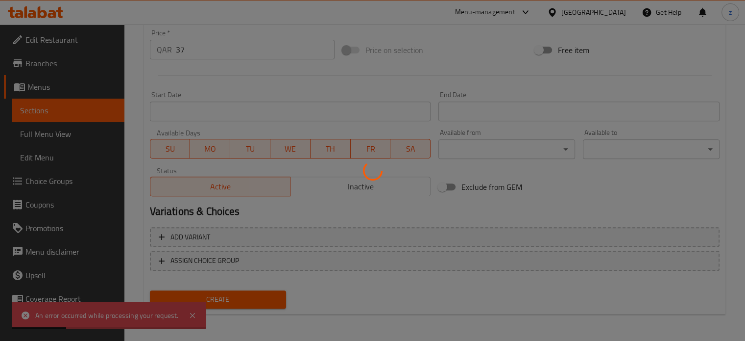
type input "0"
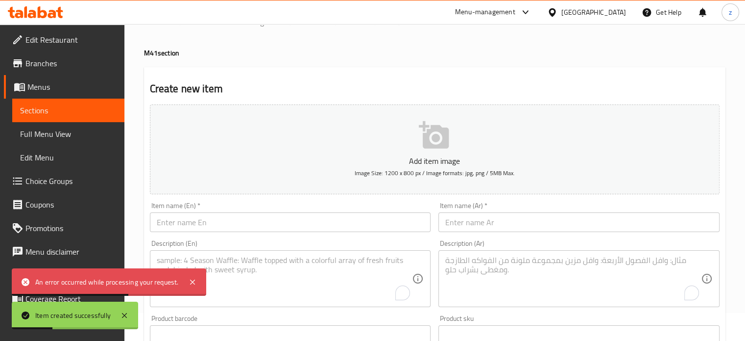
scroll to position [0, 0]
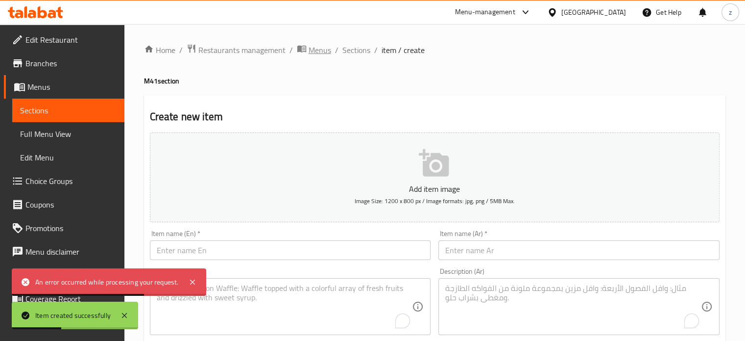
click at [323, 49] on span "Menus" at bounding box center [320, 50] width 23 height 12
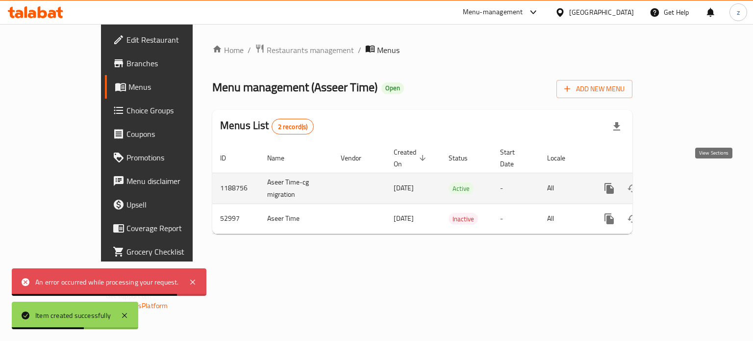
click at [684, 184] on icon "enhanced table" at bounding box center [679, 188] width 9 height 9
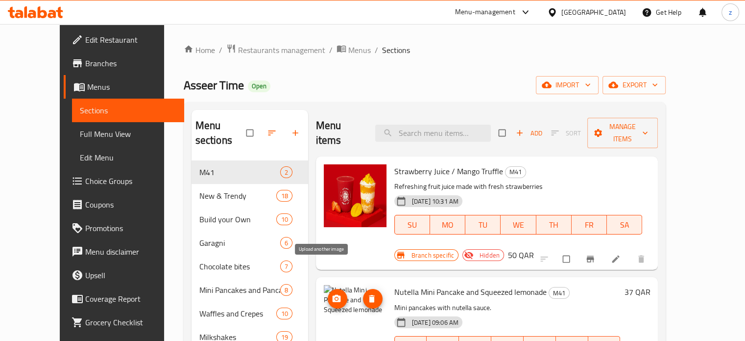
click at [332, 294] on icon "upload picture" at bounding box center [337, 299] width 10 height 10
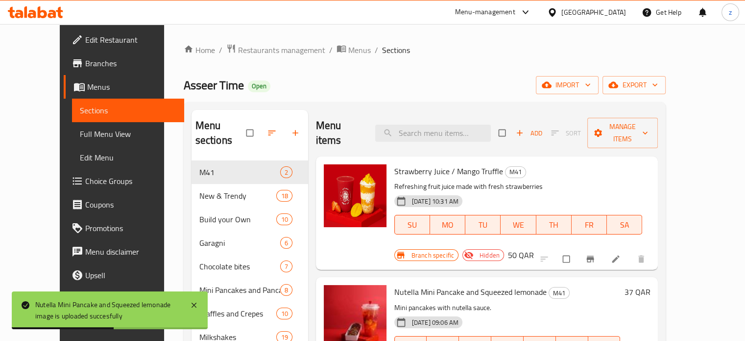
click at [616, 281] on div "Nutella Mini Pancake and Squeezed lemonade M41 Mini pancakes with nutella sauce…" at bounding box center [508, 327] width 234 height 92
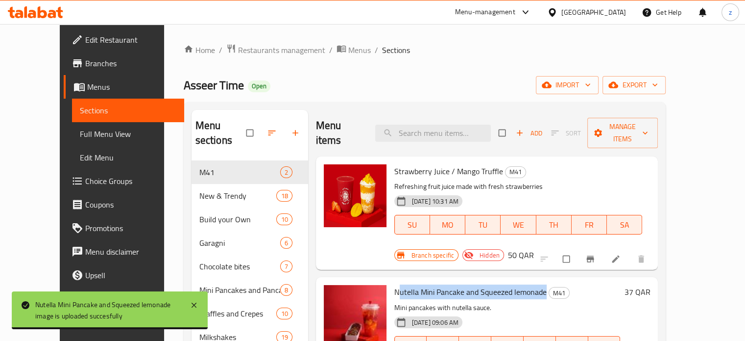
drag, startPoint x: 382, startPoint y: 262, endPoint x: 531, endPoint y: 263, distance: 149.0
click at [531, 284] on span "Nutella Mini Pancake and Squeezed lemonade" at bounding box center [470, 291] width 152 height 15
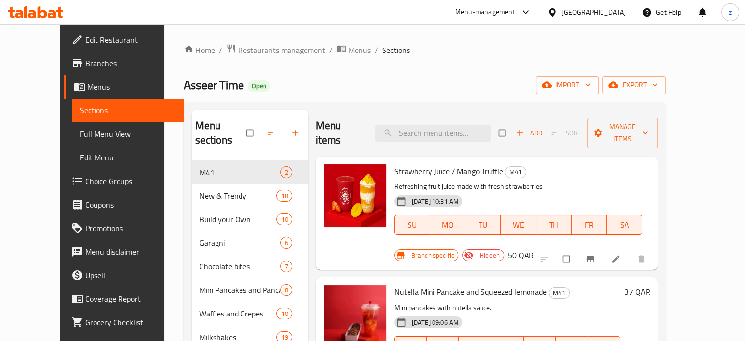
click at [525, 301] on p "Mini pancakes with nutella sauce." at bounding box center [507, 307] width 226 height 12
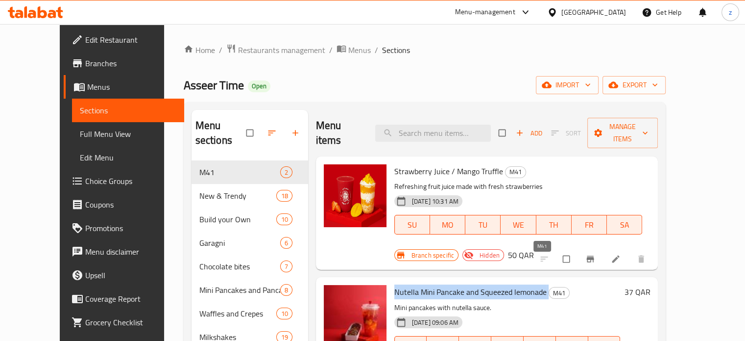
drag, startPoint x: 377, startPoint y: 264, endPoint x: 537, endPoint y: 266, distance: 159.3
click at [537, 281] on div "Nutella Mini Pancake and Squeezed lemonade M41 Mini pancakes with nutella sauce…" at bounding box center [508, 327] width 234 height 92
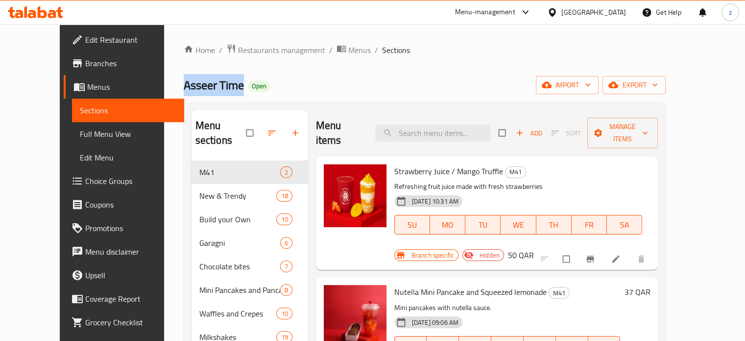
drag, startPoint x: 142, startPoint y: 86, endPoint x: 212, endPoint y: 89, distance: 70.1
click at [212, 89] on div "Home / Restaurants management / Menus / Sections Asseer Time Open import export…" at bounding box center [425, 260] width 522 height 473
copy span "Asseer Time"
click at [238, 49] on span "Restaurants management" at bounding box center [281, 50] width 87 height 12
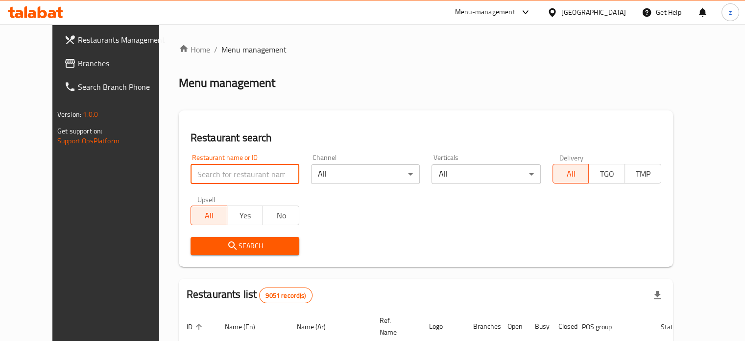
click at [209, 172] on input "search" at bounding box center [245, 174] width 109 height 20
paste input "Asseer Time"
click button "Search" at bounding box center [245, 246] width 109 height 18
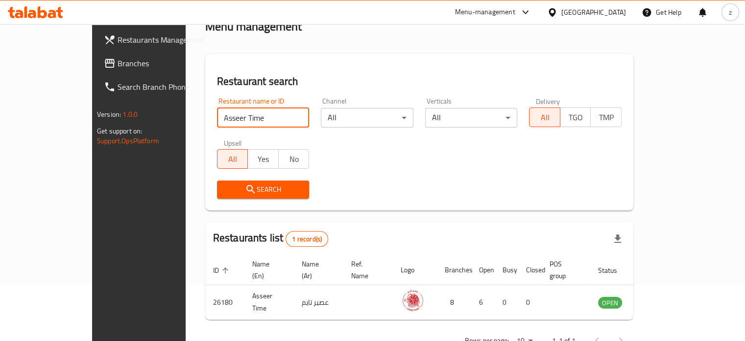
scroll to position [76, 0]
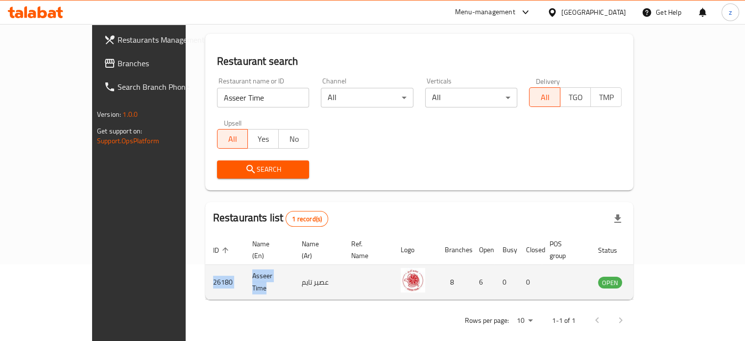
drag, startPoint x: 234, startPoint y: 269, endPoint x: 149, endPoint y: 266, distance: 84.8
click at [205, 266] on tr "26180 Asseer Time عصير تايم 8 6 0 0 OPEN" at bounding box center [440, 282] width 470 height 35
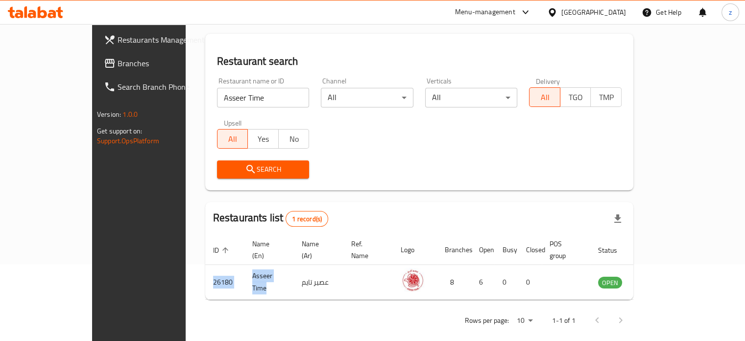
copy tr "26180 Asseer Time"
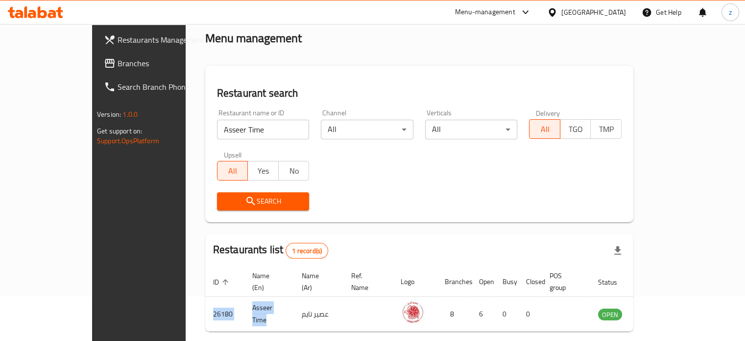
scroll to position [27, 0]
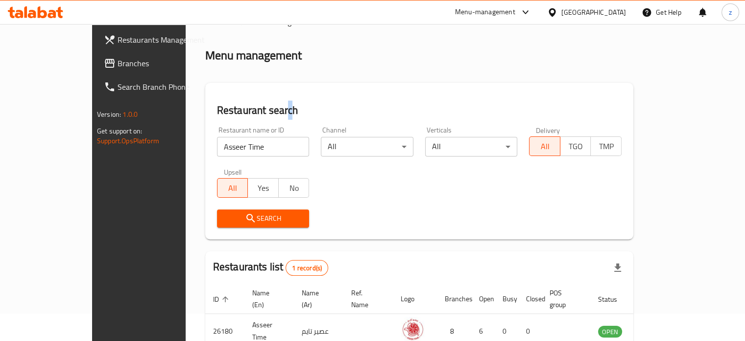
click at [227, 109] on h2 "Restaurant search" at bounding box center [419, 110] width 405 height 15
drag, startPoint x: 210, startPoint y: 148, endPoint x: 155, endPoint y: 149, distance: 54.9
click at [217, 149] on input "Asseer Time" at bounding box center [263, 147] width 93 height 20
paste input "Koobideh"
type input "Koobideh"
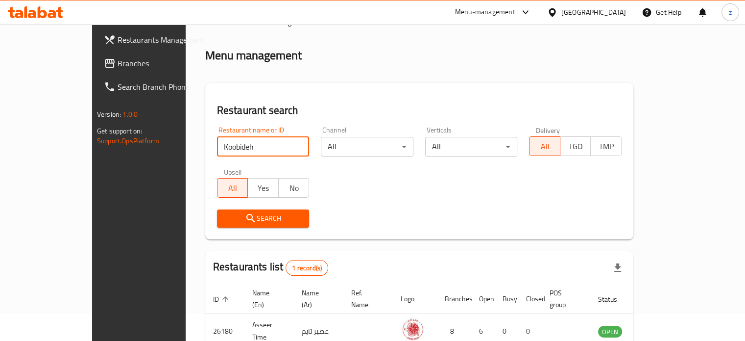
click button "Search" at bounding box center [263, 218] width 93 height 18
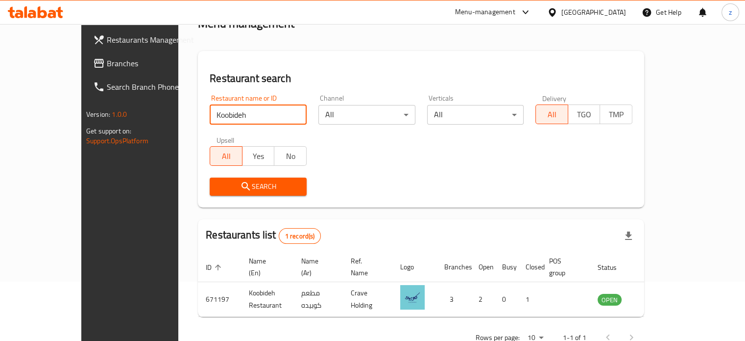
scroll to position [76, 0]
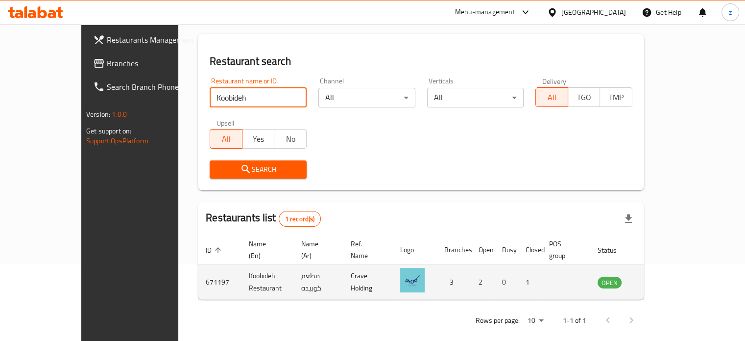
click at [661, 278] on icon "enhanced table" at bounding box center [655, 282] width 11 height 8
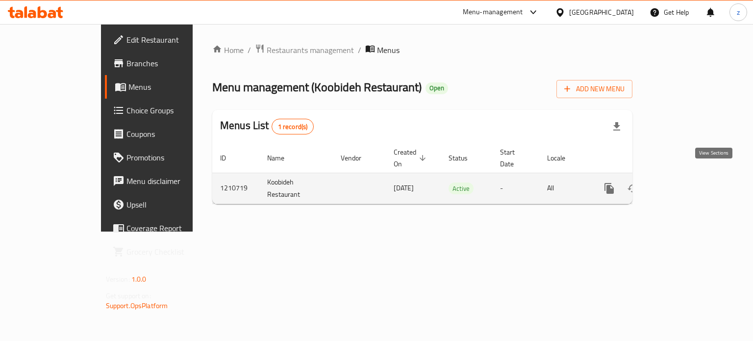
click at [686, 182] on icon "enhanced table" at bounding box center [680, 188] width 12 height 12
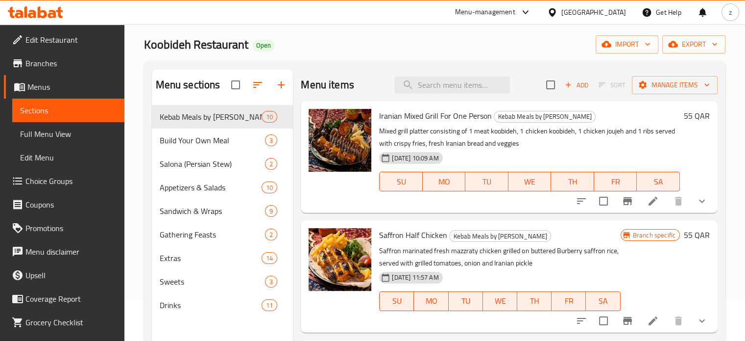
scroll to position [39, 0]
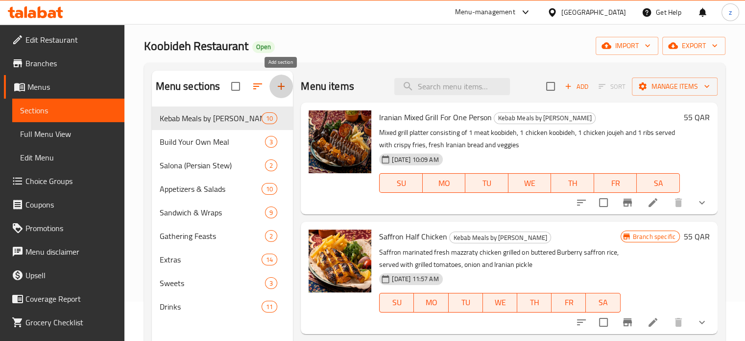
click at [284, 87] on icon "button" at bounding box center [281, 86] width 7 height 7
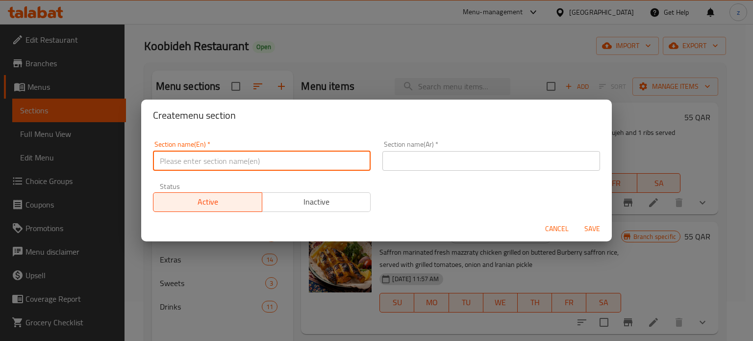
click at [235, 167] on input "text" at bounding box center [262, 161] width 218 height 20
paste input "M41"
click at [234, 163] on input "M41" at bounding box center [262, 161] width 218 height 20
type input "M41"
click at [403, 156] on input "text" at bounding box center [491, 161] width 218 height 20
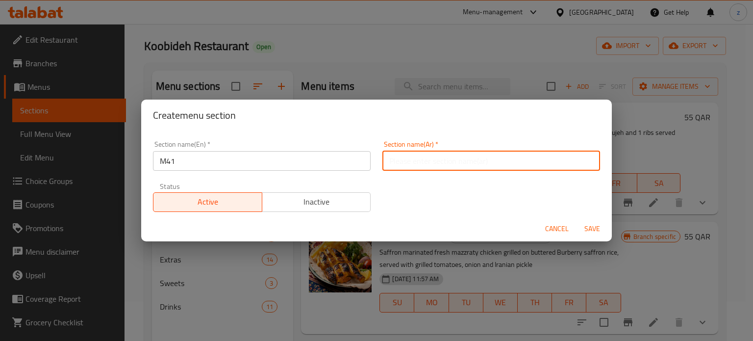
paste input "م41"
type input "م41"
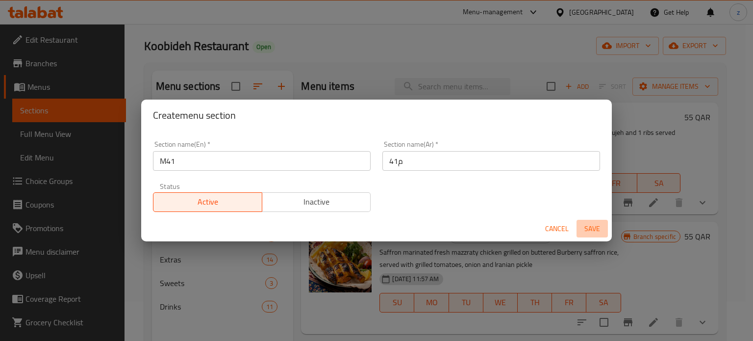
click at [601, 230] on span "Save" at bounding box center [592, 228] width 24 height 12
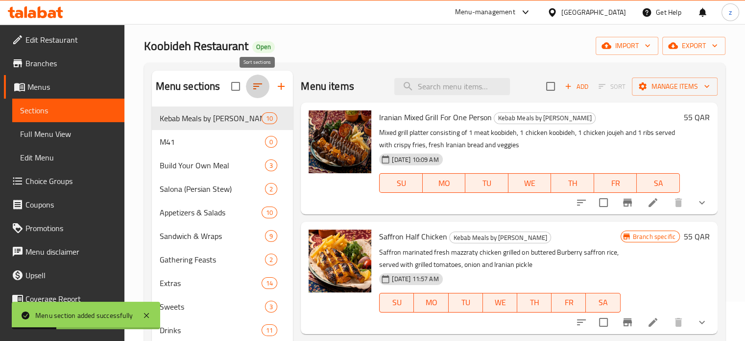
click at [266, 90] on button "button" at bounding box center [258, 86] width 24 height 24
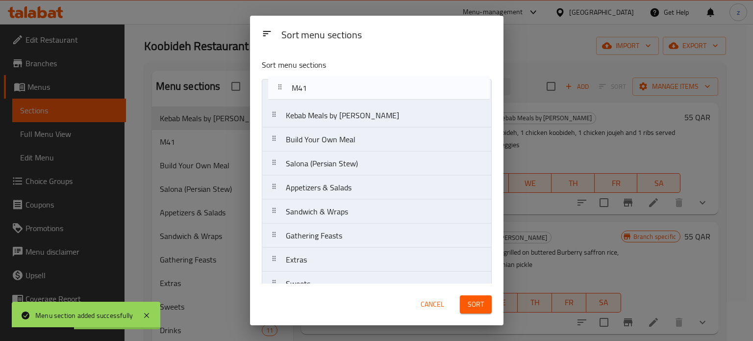
drag, startPoint x: 305, startPoint y: 120, endPoint x: 355, endPoint y: 147, distance: 56.4
click at [314, 83] on nav "Kebab Meals by Koobideh M41 Build Your Own Meal Salona (Persian Stew) Appetizer…" at bounding box center [377, 199] width 230 height 241
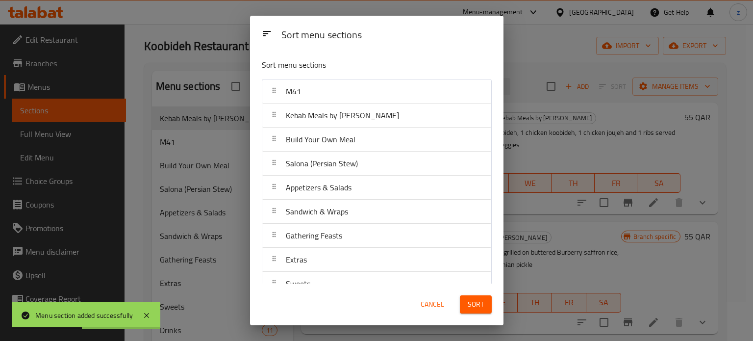
click at [475, 307] on span "Sort" at bounding box center [476, 304] width 16 height 12
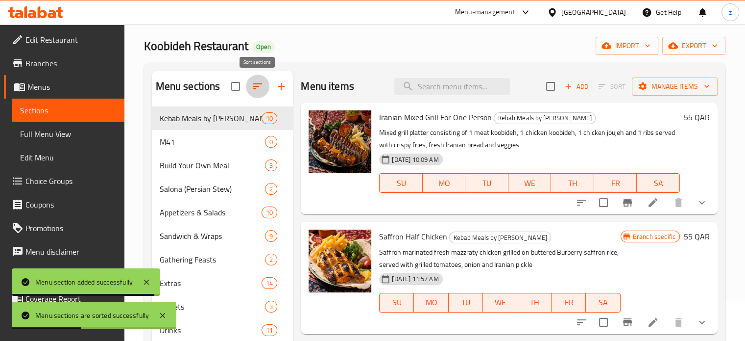
click at [251, 87] on button "button" at bounding box center [258, 86] width 24 height 24
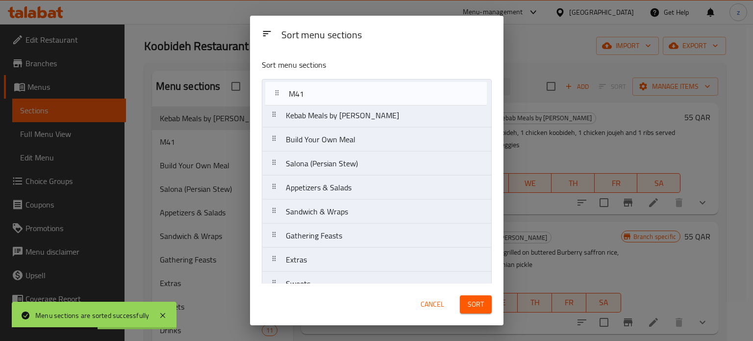
drag, startPoint x: 304, startPoint y: 117, endPoint x: 309, endPoint y: 89, distance: 28.8
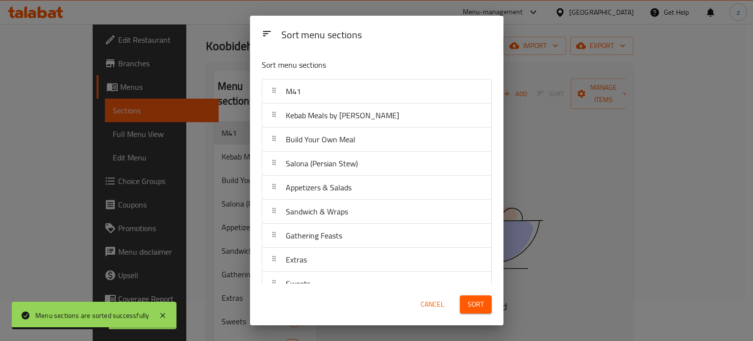
click at [469, 309] on span "Sort" at bounding box center [476, 304] width 16 height 12
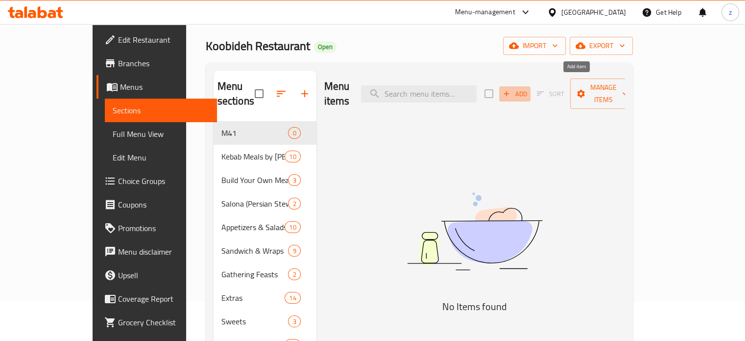
click at [528, 88] on span "Add" at bounding box center [515, 93] width 26 height 11
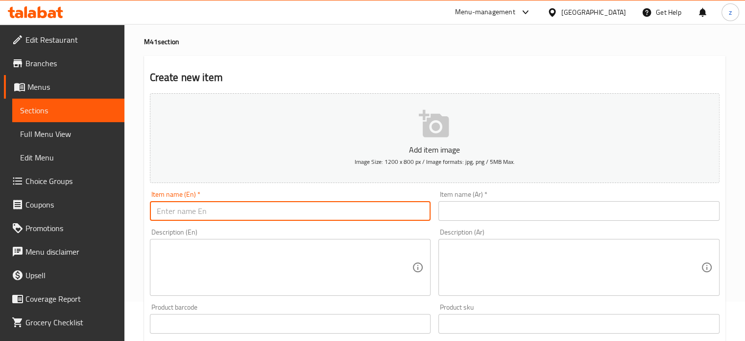
click at [214, 212] on input "text" at bounding box center [290, 211] width 281 height 20
paste input "Kooby Bites Sandwiches"
paste input "with fries."
click at [243, 211] on input "Kooby Bites Sandwiches with fries." at bounding box center [290, 211] width 281 height 20
type input "Kooby Bites Sandwiches with fries."
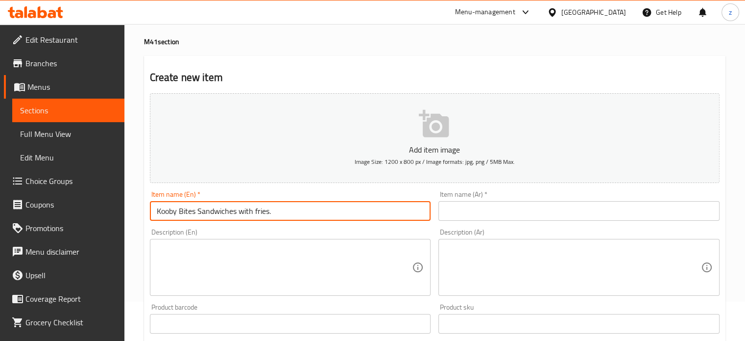
click at [220, 263] on textarea at bounding box center [285, 267] width 256 height 47
paste textarea "Kooby Bites Sandwiches"
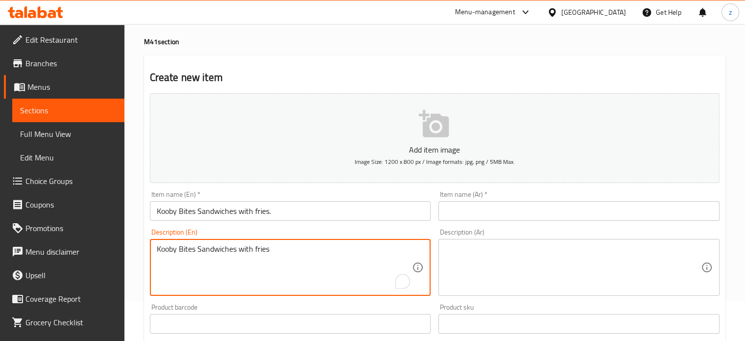
type textarea "Kooby Bites Sandwiches with fries"
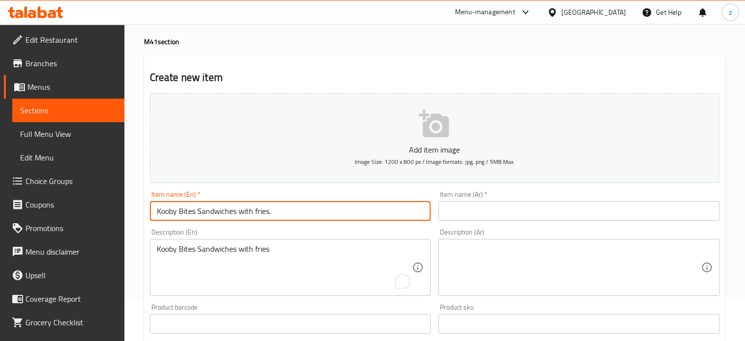
drag, startPoint x: 280, startPoint y: 211, endPoint x: 237, endPoint y: 212, distance: 43.1
click at [237, 212] on input "Kooby Bites Sandwiches with fries." at bounding box center [290, 211] width 281 height 20
type input "Kooby Bites Sandwiches"
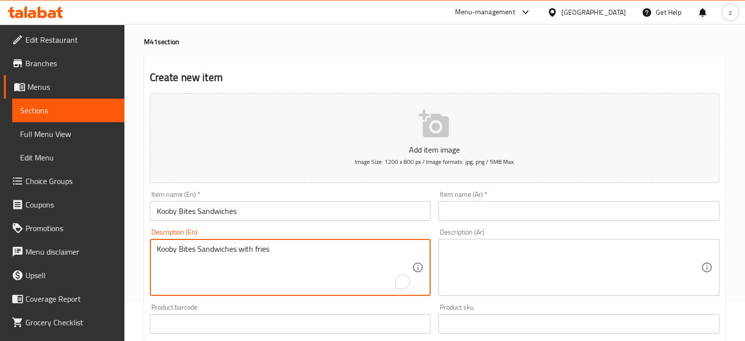
drag, startPoint x: 285, startPoint y: 246, endPoint x: 145, endPoint y: 239, distance: 140.8
click at [519, 272] on textarea at bounding box center [573, 267] width 256 height 47
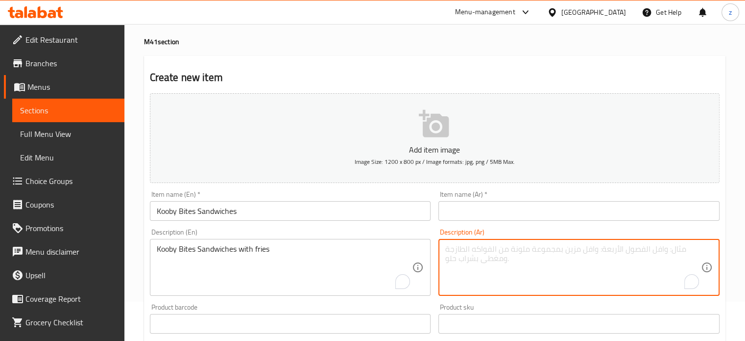
paste textarea "Kooby Bites Sandwiches with fries"
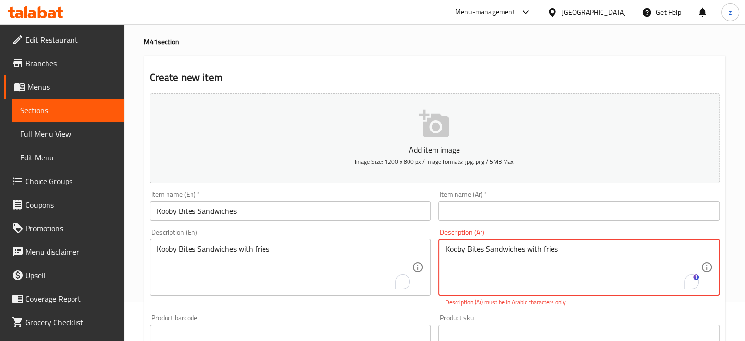
drag, startPoint x: 562, startPoint y: 252, endPoint x: 399, endPoint y: 248, distance: 162.7
click at [399, 248] on div "Add item image Image Size: 1200 x 800 px / Image formats: jpg, png / 5MB Max. I…" at bounding box center [435, 305] width 578 height 433
paste textarea "سندويشات كوبي بايتس مع البطاطس المقلية"
drag, startPoint x: 537, startPoint y: 252, endPoint x: 592, endPoint y: 251, distance: 54.4
click at [592, 251] on textarea "سندويشات كوبي بايتس مع البطاطس المقلية" at bounding box center [573, 267] width 256 height 47
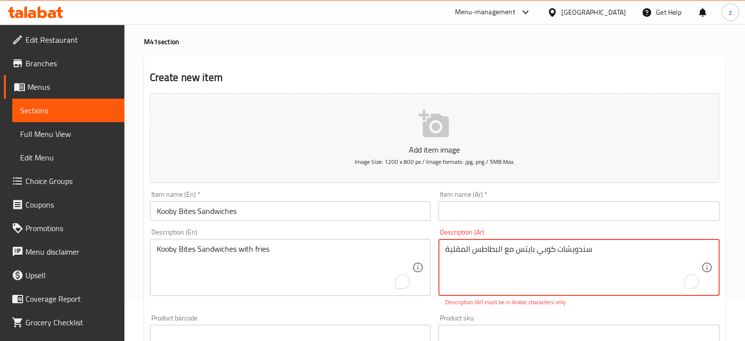
type textarea "سندويشات كوبي بايتس مع البطاطس المقلية"
click at [498, 213] on input "text" at bounding box center [579, 211] width 281 height 20
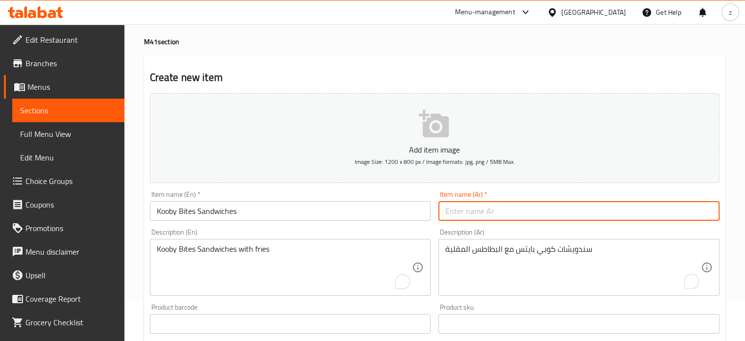
paste input "سندويشات كوبي"
type input "سندويشات كوبي"
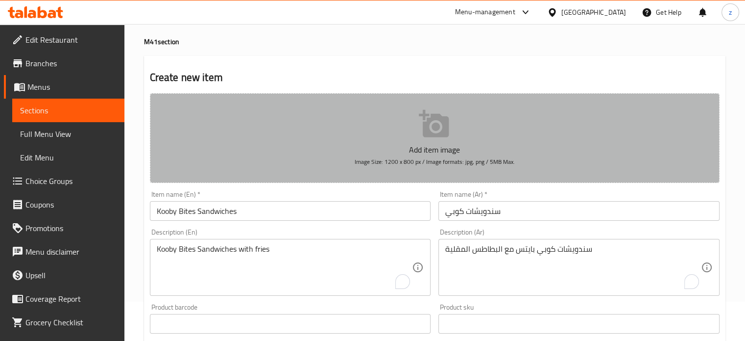
click at [429, 124] on icon "button" at bounding box center [434, 123] width 30 height 27
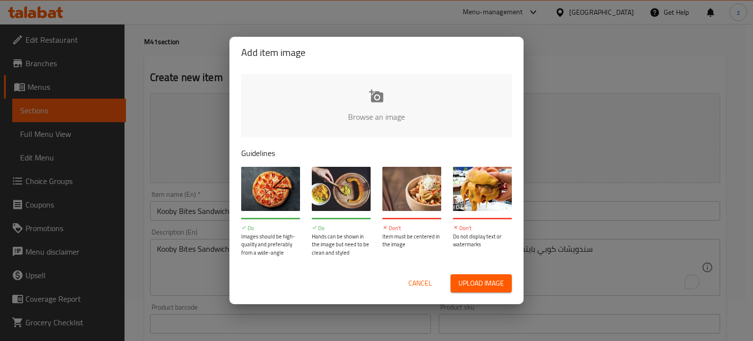
click at [480, 285] on span "Upload image" at bounding box center [481, 283] width 46 height 12
click at [386, 105] on input "file" at bounding box center [707, 120] width 933 height 92
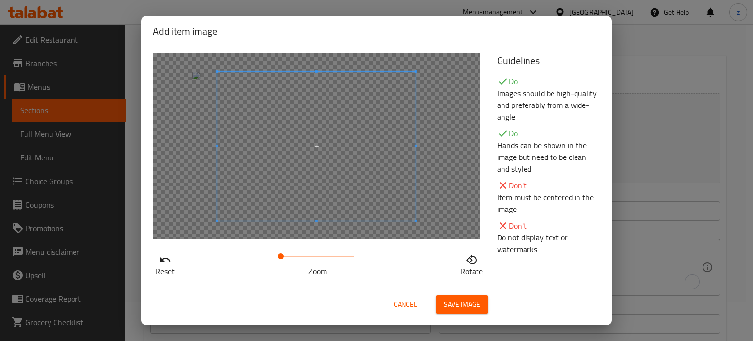
click at [200, 166] on div at bounding box center [316, 146] width 327 height 186
click at [191, 145] on div at bounding box center [316, 146] width 327 height 186
click at [474, 301] on span "Save image" at bounding box center [462, 304] width 37 height 12
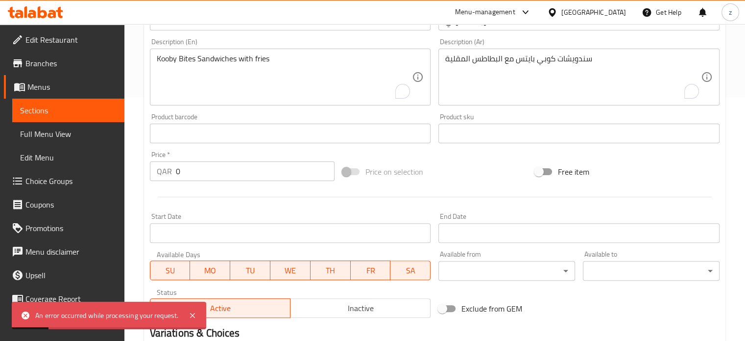
scroll to position [333, 0]
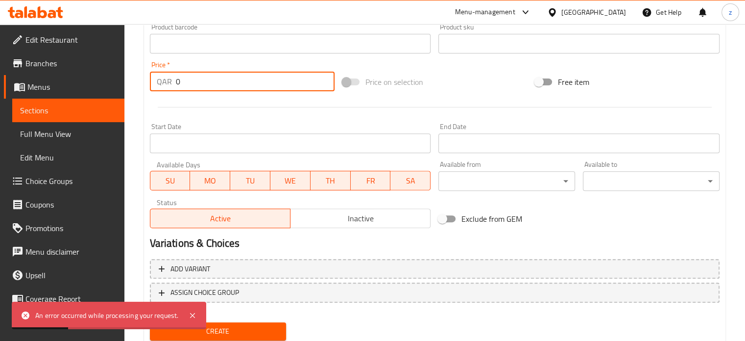
drag, startPoint x: 186, startPoint y: 86, endPoint x: 174, endPoint y: 86, distance: 12.3
click at [174, 86] on div "QAR 0 Price *" at bounding box center [242, 82] width 185 height 20
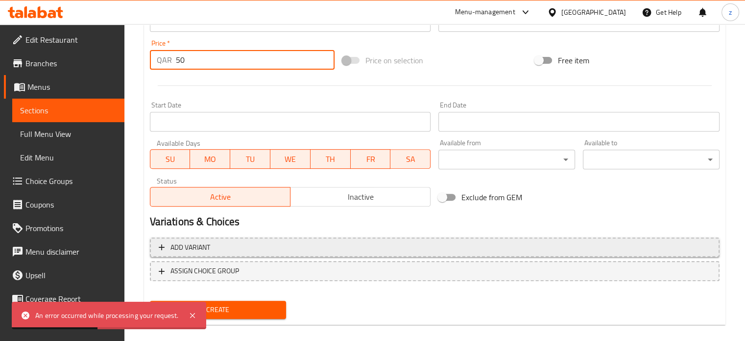
scroll to position [365, 0]
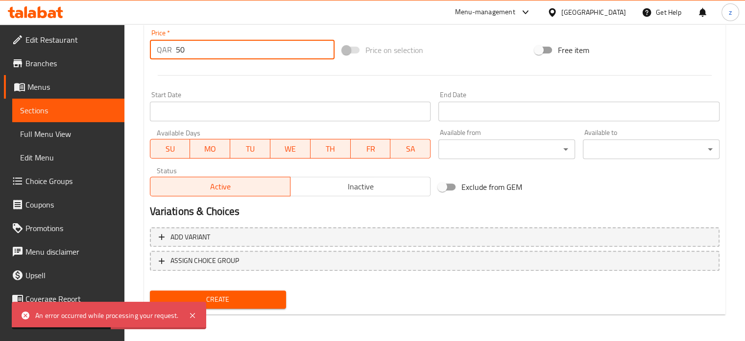
type input "50"
click at [265, 295] on span "Create" at bounding box center [218, 299] width 121 height 12
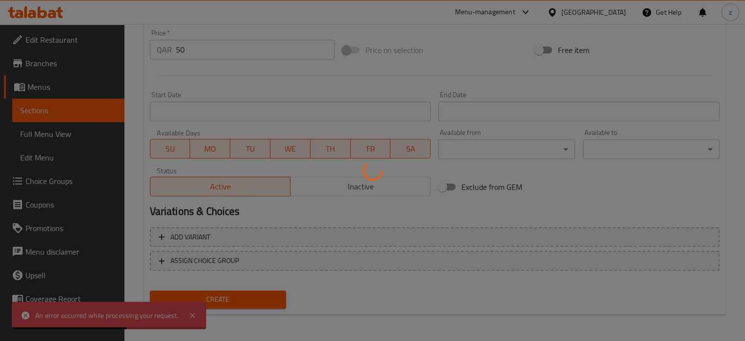
type input "0"
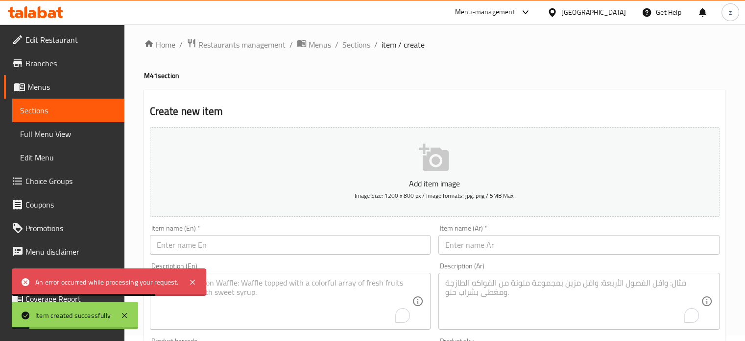
scroll to position [0, 0]
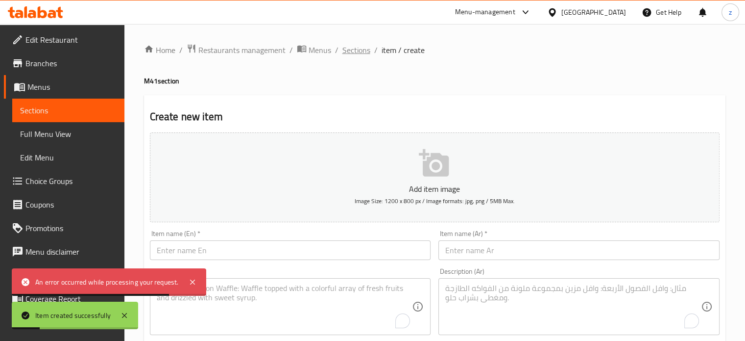
click at [350, 52] on span "Sections" at bounding box center [357, 50] width 28 height 12
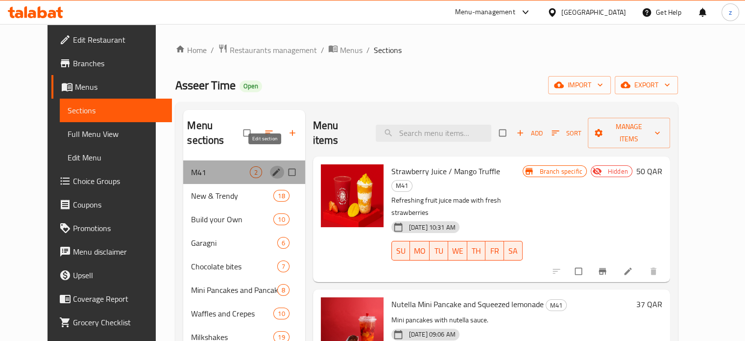
click at [271, 167] on icon "edit" at bounding box center [276, 172] width 10 height 10
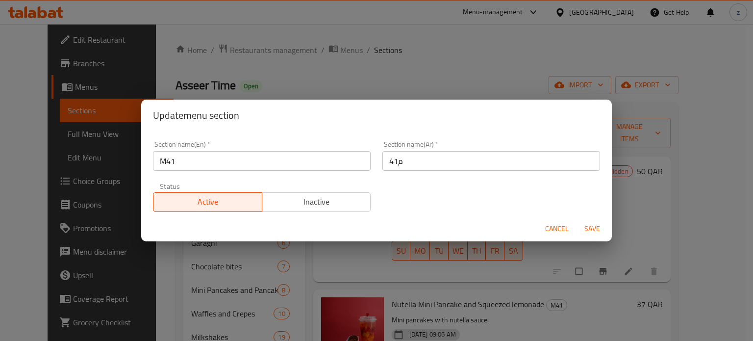
click at [209, 160] on input "M41" at bounding box center [262, 161] width 218 height 20
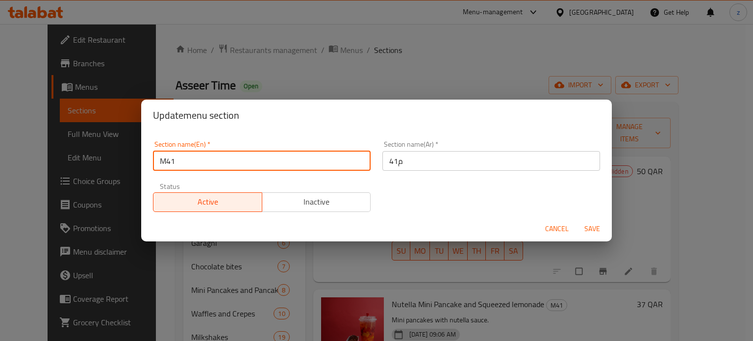
click at [208, 157] on input "M41" at bounding box center [262, 161] width 218 height 20
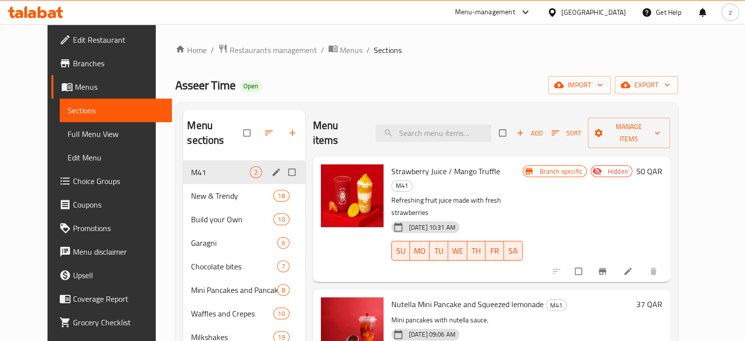
click at [271, 167] on icon "edit" at bounding box center [276, 172] width 10 height 10
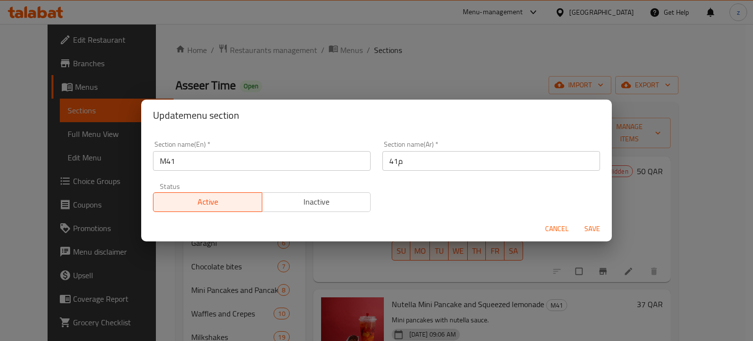
click at [427, 152] on input "م41" at bounding box center [491, 161] width 218 height 20
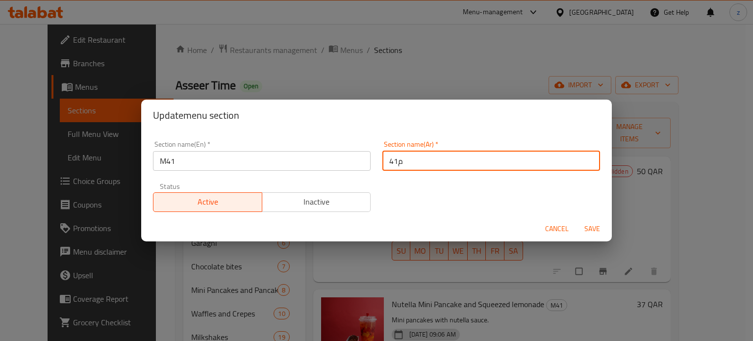
click at [427, 152] on input "م41" at bounding box center [491, 161] width 218 height 20
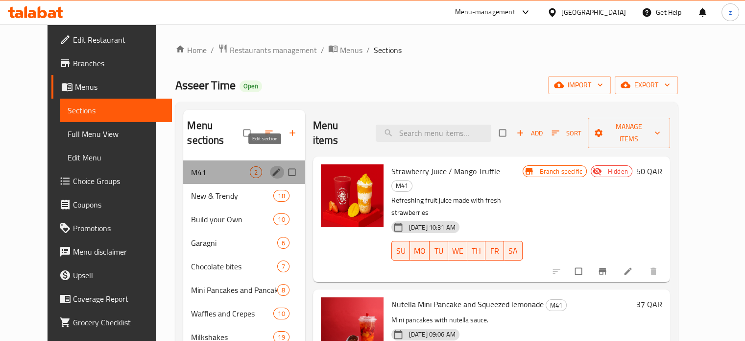
click at [272, 168] on icon "edit" at bounding box center [275, 171] width 7 height 7
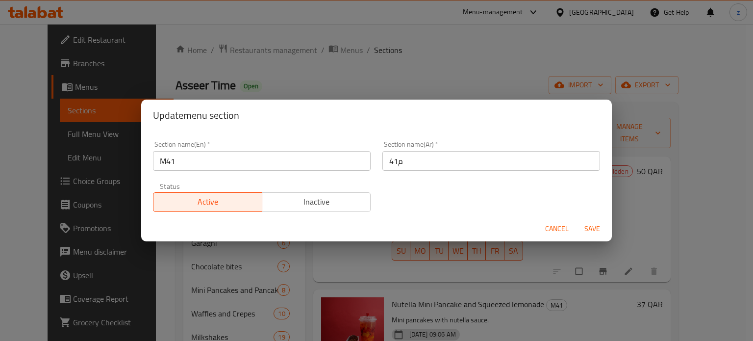
click at [410, 159] on input "م41" at bounding box center [491, 161] width 218 height 20
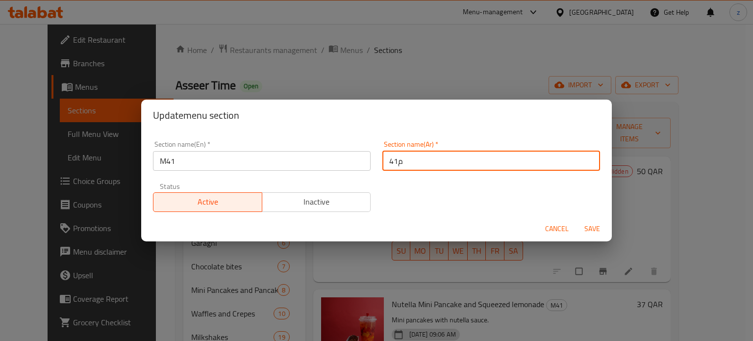
click at [410, 159] on input "م41" at bounding box center [491, 161] width 218 height 20
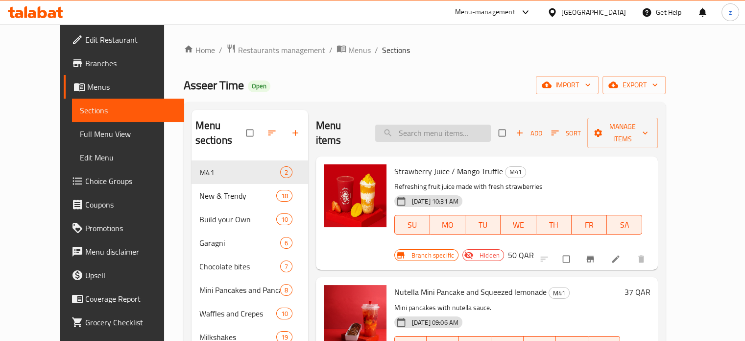
click at [445, 127] on input "search" at bounding box center [433, 132] width 116 height 17
paste input "Kooby chicken"
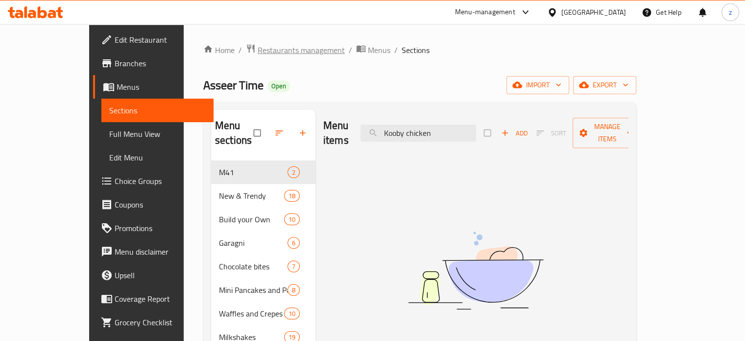
type input "Kooby chicken"
click at [263, 53] on span "Restaurants management" at bounding box center [301, 50] width 87 height 12
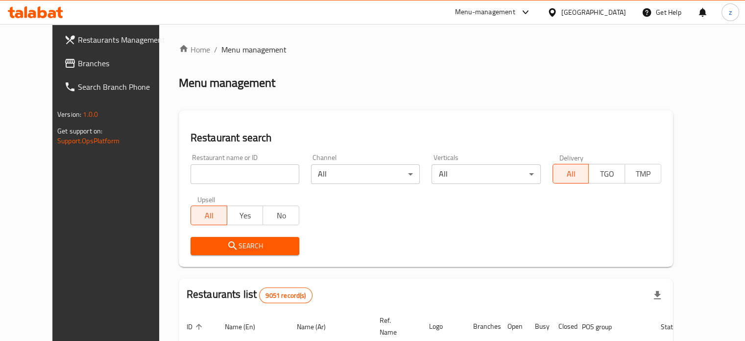
click at [223, 178] on input "search" at bounding box center [245, 174] width 109 height 20
click button "Search" at bounding box center [245, 246] width 109 height 18
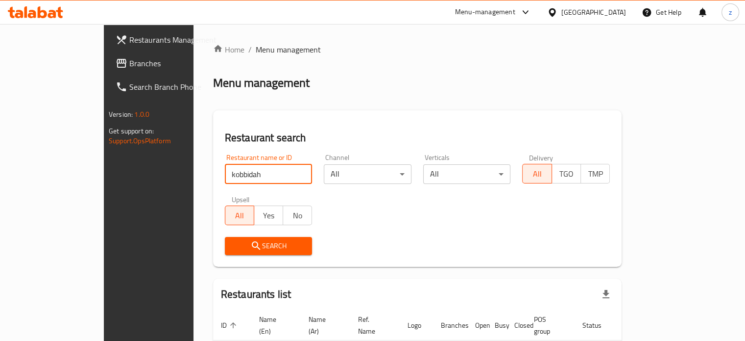
scroll to position [59, 0]
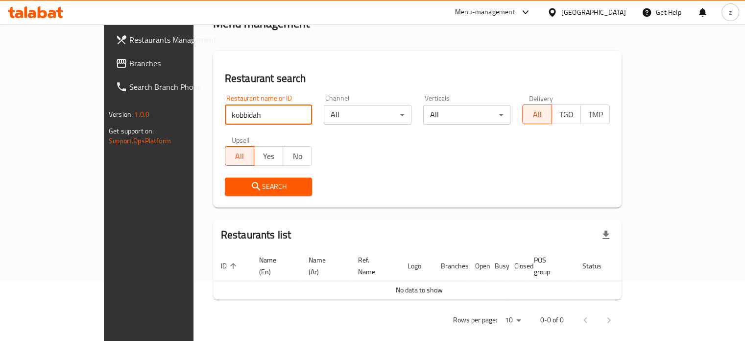
click button "Search" at bounding box center [269, 186] width 88 height 18
click at [233, 182] on span "Search" at bounding box center [269, 186] width 72 height 12
click at [225, 115] on input "kobbidah" at bounding box center [269, 115] width 88 height 20
click button "Search" at bounding box center [269, 186] width 88 height 18
type input "kobbidah"
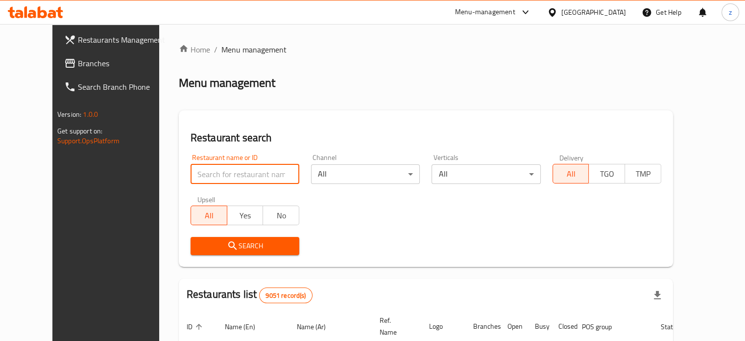
click at [200, 173] on input "search" at bounding box center [245, 174] width 109 height 20
paste input "Kooby chicken"
drag, startPoint x: 201, startPoint y: 174, endPoint x: 116, endPoint y: 172, distance: 85.3
click at [116, 172] on div "Restaurants Management Branches Search Branch Phone Version: 1.0.0 Get support …" at bounding box center [372, 333] width 641 height 618
drag, startPoint x: 207, startPoint y: 174, endPoint x: 87, endPoint y: 170, distance: 120.1
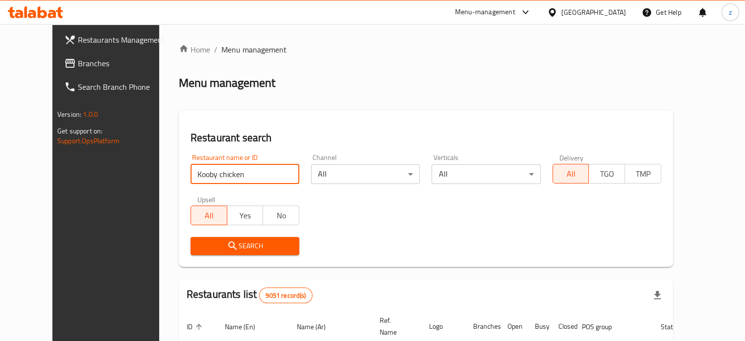
click at [88, 170] on div "Restaurants Management Branches Search Branch Phone Version: 1.0.0 Get support …" at bounding box center [372, 333] width 641 height 618
type input "Koobideh"
click button "Search" at bounding box center [245, 246] width 109 height 18
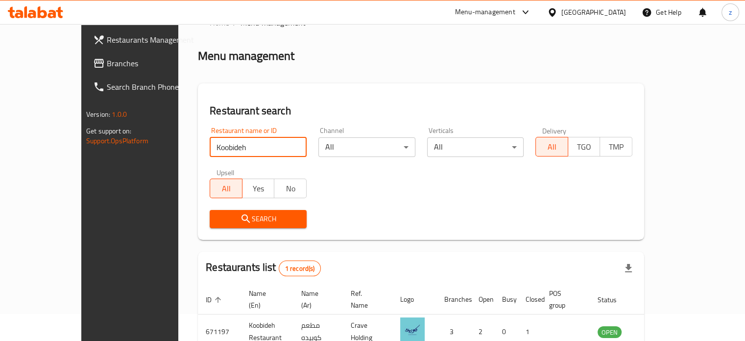
scroll to position [76, 0]
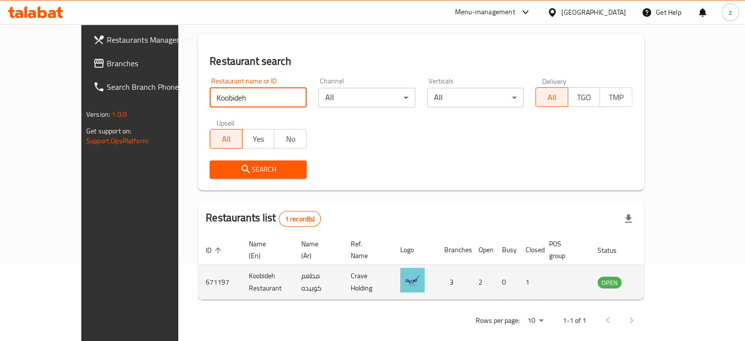
click at [661, 276] on icon "enhanced table" at bounding box center [655, 282] width 12 height 12
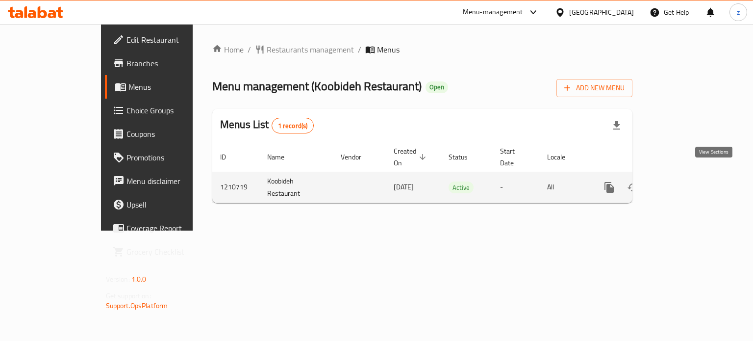
click at [686, 181] on icon "enhanced table" at bounding box center [680, 187] width 12 height 12
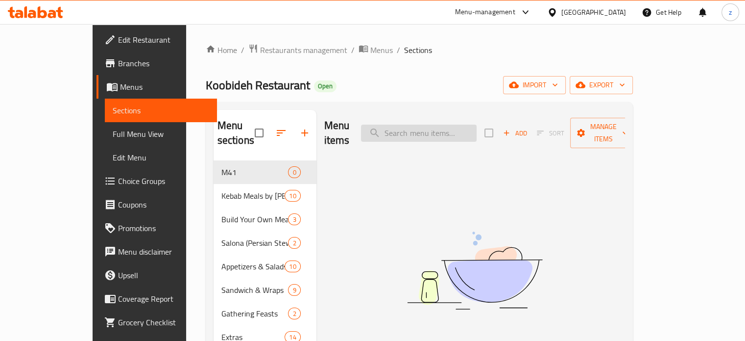
click at [421, 127] on input "search" at bounding box center [419, 132] width 116 height 17
paste input "Kooby chicken"
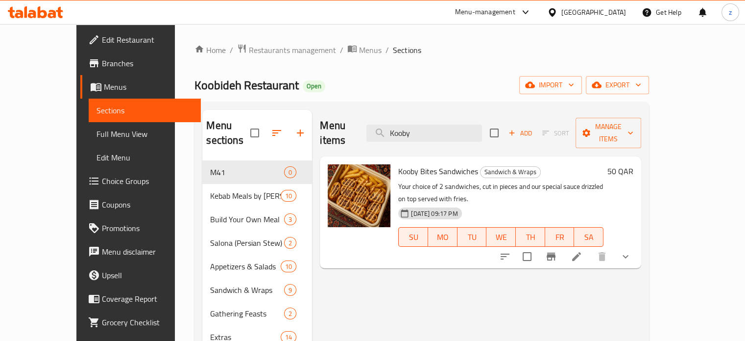
type input "Kooby"
drag, startPoint x: 382, startPoint y: 156, endPoint x: 457, endPoint y: 156, distance: 74.5
click at [459, 164] on span "Kooby Bites Sandwiches" at bounding box center [438, 171] width 80 height 15
click at [394, 160] on div "Kooby Bites Sandwiches Sandwich & Wraps Your choice of 2 sandwiches, cut in pie…" at bounding box center [500, 212] width 213 height 104
drag, startPoint x: 376, startPoint y: 154, endPoint x: 459, endPoint y: 156, distance: 82.4
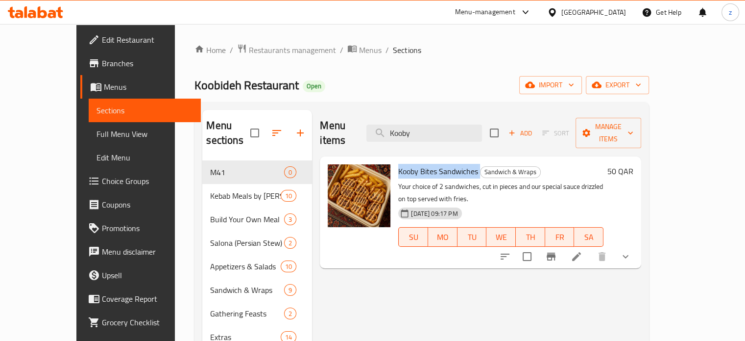
click at [459, 160] on div "Kooby Bites Sandwiches Sandwich & Wraps Your choice of 2 sandwiches, cut in pie…" at bounding box center [500, 212] width 213 height 104
copy h6 "Kooby Bites Sandwiches"
click at [583, 250] on icon at bounding box center [577, 256] width 12 height 12
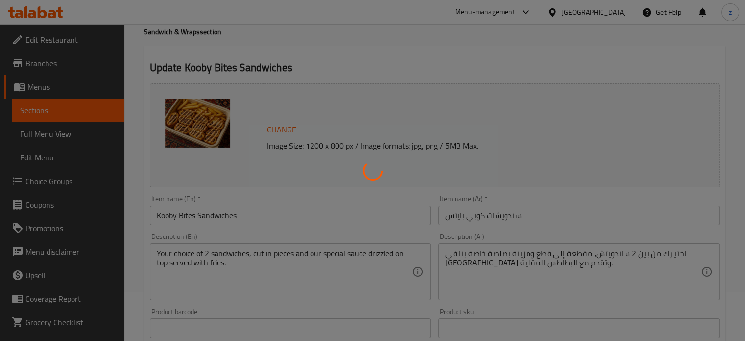
scroll to position [98, 0]
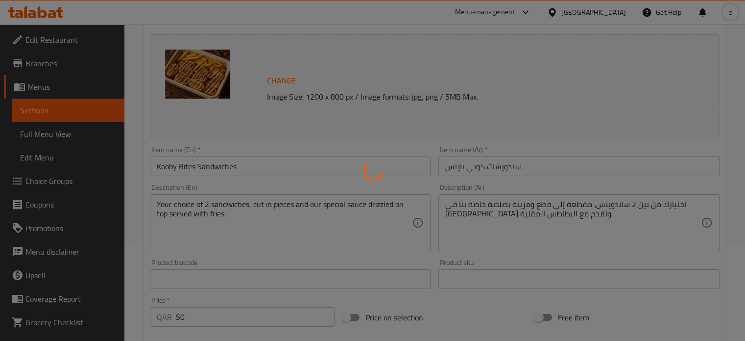
type input "اختيار ساندويتش"
type input "2"
click at [295, 222] on div at bounding box center [372, 170] width 745 height 341
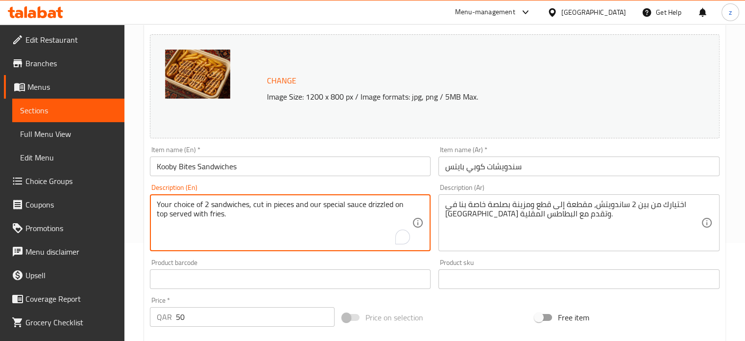
drag, startPoint x: 193, startPoint y: 214, endPoint x: 227, endPoint y: 214, distance: 34.8
click at [287, 222] on textarea "Your choice of 2 sandwiches, cut in pieces and our special sauce drizzled on to…" at bounding box center [285, 222] width 256 height 47
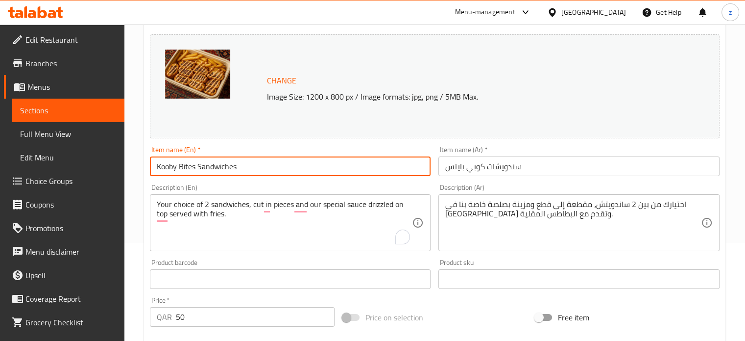
drag, startPoint x: 247, startPoint y: 168, endPoint x: 121, endPoint y: 163, distance: 126.6
click at [121, 163] on div "Edit Restaurant Branches Menus Sections Full Menu View Edit Menu Choice Groups …" at bounding box center [372, 275] width 745 height 699
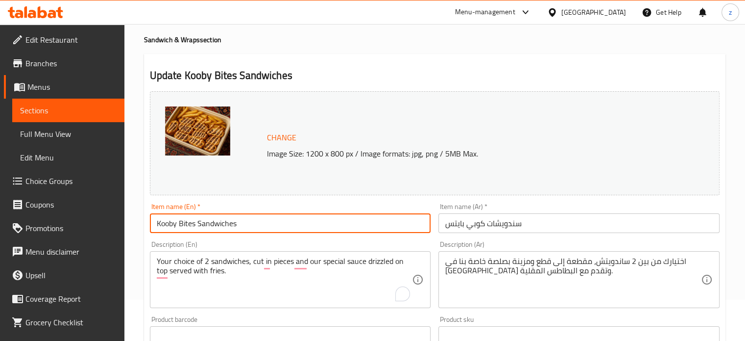
scroll to position [0, 0]
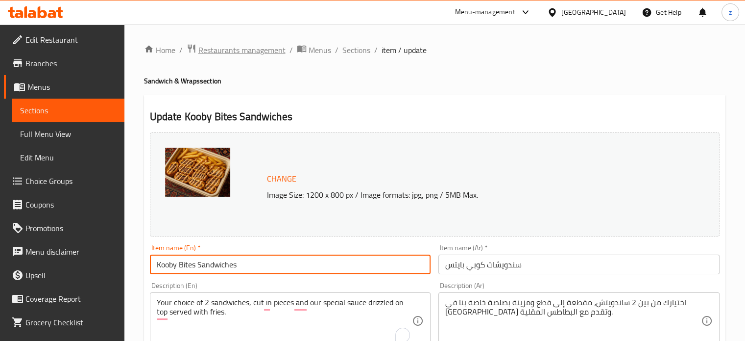
click at [271, 49] on span "Restaurants management" at bounding box center [241, 50] width 87 height 12
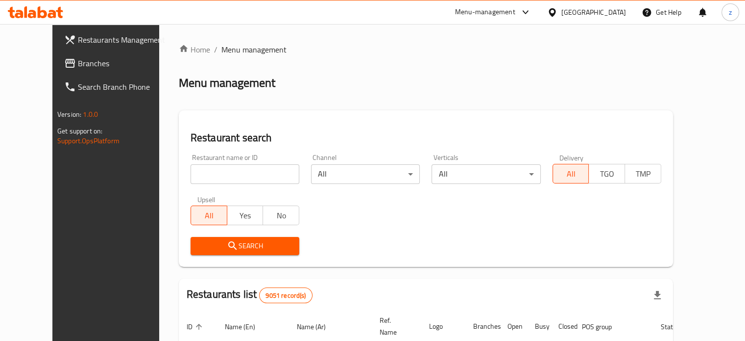
click at [191, 173] on input "search" at bounding box center [245, 174] width 109 height 20
drag, startPoint x: 208, startPoint y: 173, endPoint x: 137, endPoint y: 169, distance: 71.2
click at [159, 169] on div "Home / Menu management Menu management Restaurant search Restaurant name or ID …" at bounding box center [426, 333] width 534 height 618
type input "Float Cafe"
click button "Search" at bounding box center [245, 246] width 109 height 18
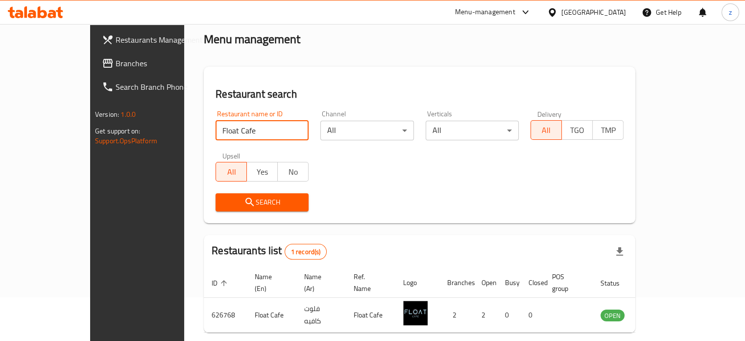
scroll to position [76, 0]
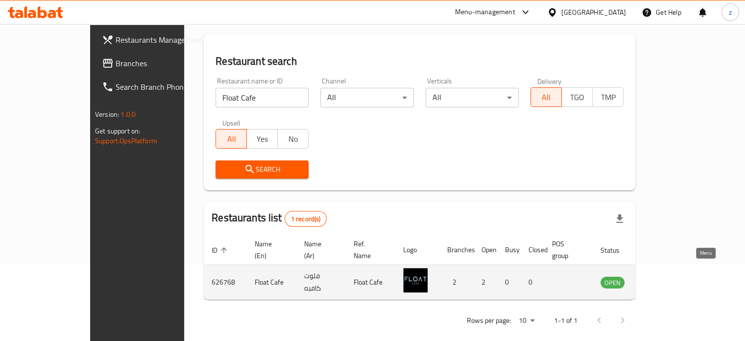
click at [664, 276] on icon "enhanced table" at bounding box center [658, 282] width 12 height 12
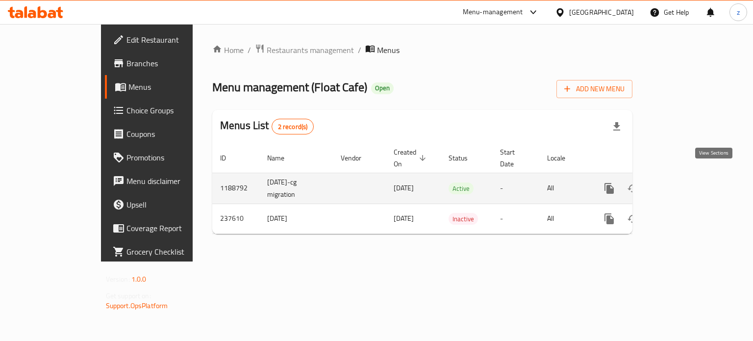
click at [686, 182] on icon "enhanced table" at bounding box center [680, 188] width 12 height 12
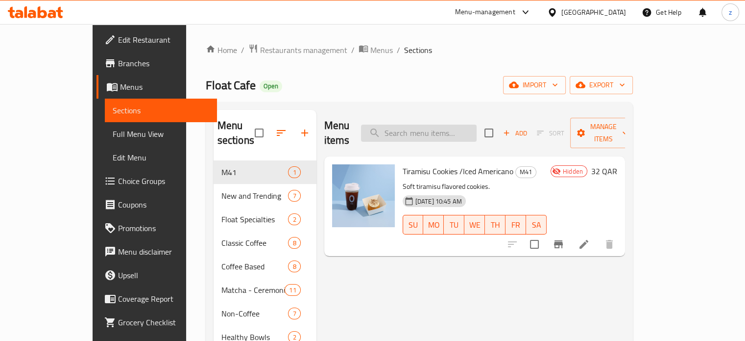
click at [444, 129] on input "search" at bounding box center [419, 132] width 116 height 17
paste input "Chicken Mayo and Strawebrry Matcha"
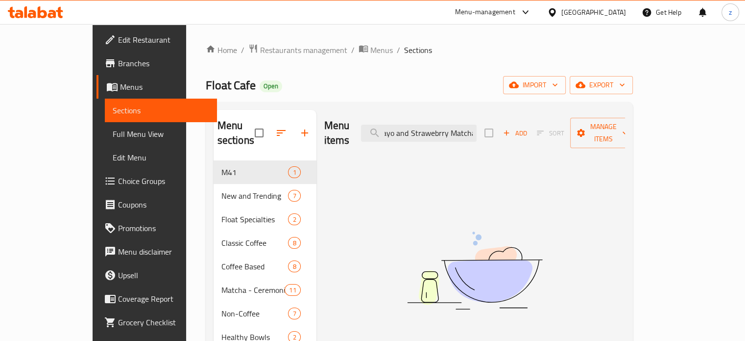
scroll to position [0, 37]
drag, startPoint x: 444, startPoint y: 125, endPoint x: 580, endPoint y: 131, distance: 135.9
click at [580, 131] on div "Menu items Chicken Mayo and Strawebrry Matcha Add Sort Manage items" at bounding box center [474, 133] width 301 height 47
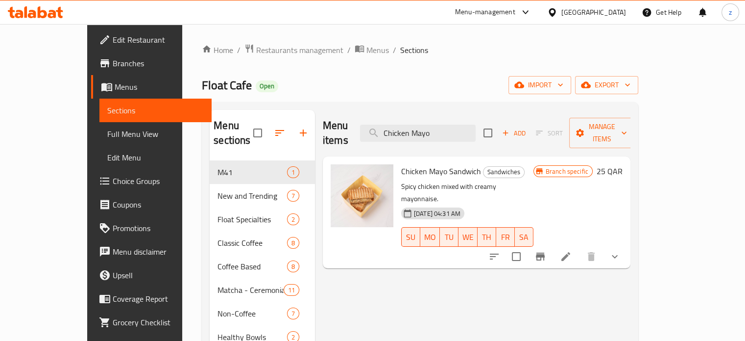
type input "Chicken Mayo"
drag, startPoint x: 378, startPoint y: 156, endPoint x: 457, endPoint y: 156, distance: 78.4
click at [457, 160] on div "Chicken Mayo Sandwich Sandwiches Spicy chicken mixed with creamy mayonnaise. 05…" at bounding box center [467, 212] width 140 height 104
copy span "Chicken Mayo Sandwich"
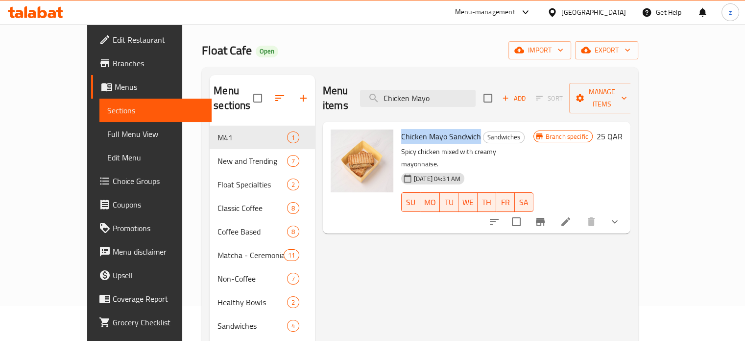
scroll to position [98, 0]
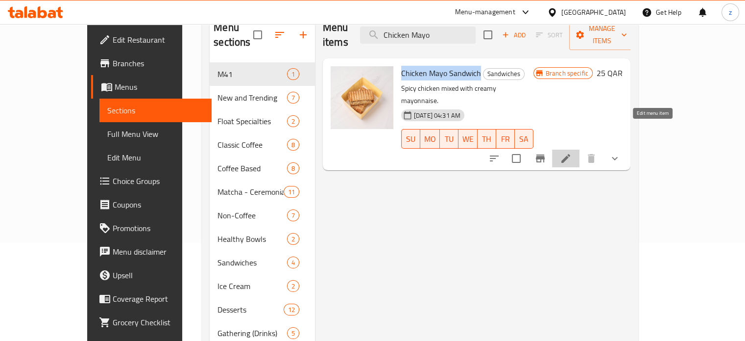
click at [570, 154] on icon at bounding box center [566, 158] width 9 height 9
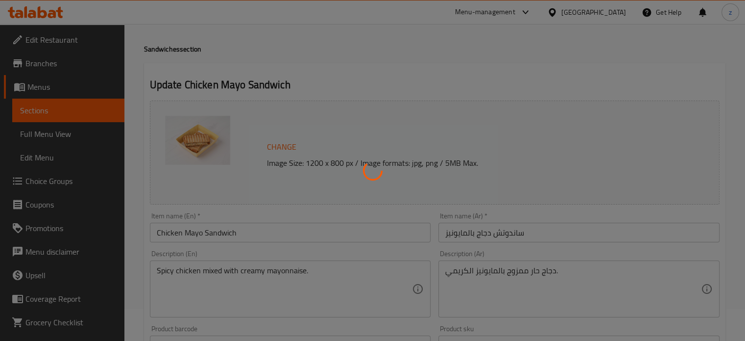
scroll to position [49, 0]
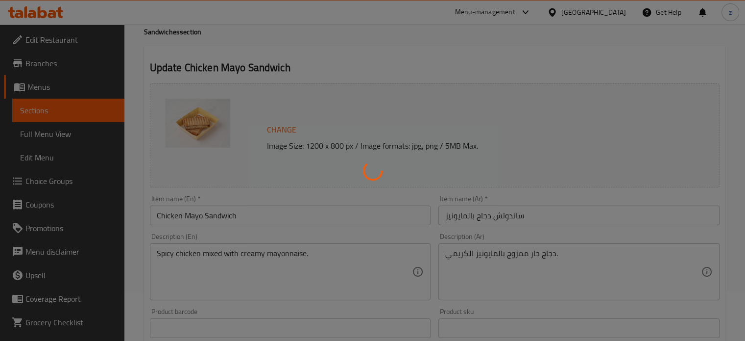
type input "أضف قهوة بخصم 20%"
type input "0"
type input "15"
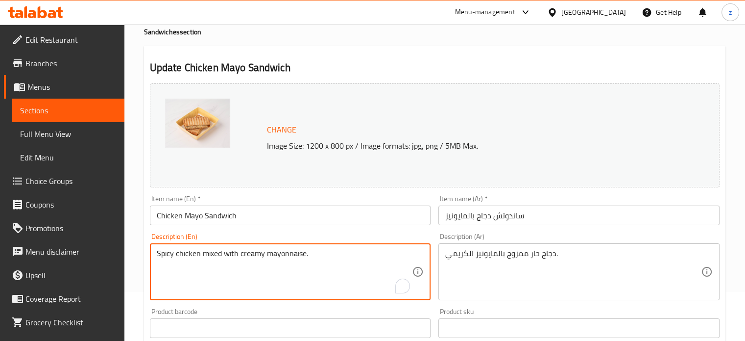
click at [316, 253] on textarea "Spicy chicken mixed with creamy mayonnaise." at bounding box center [285, 271] width 256 height 47
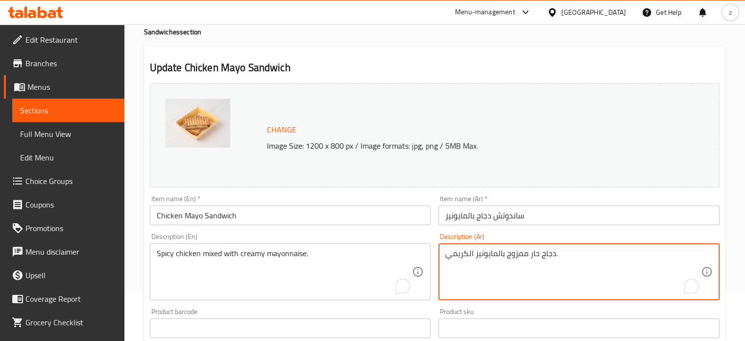
click at [559, 256] on textarea "دجاج حار ممزوج بالمايونيز الكريمي." at bounding box center [573, 271] width 256 height 47
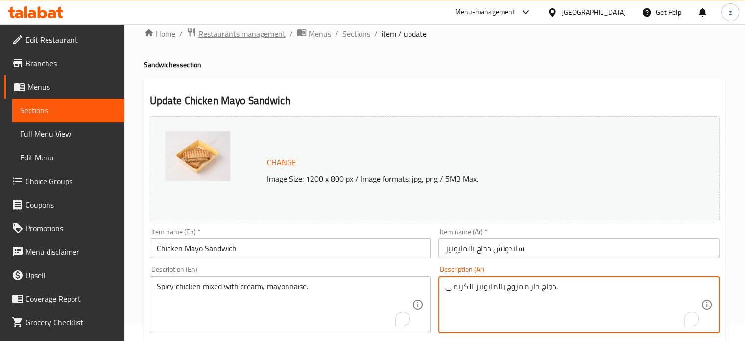
scroll to position [0, 0]
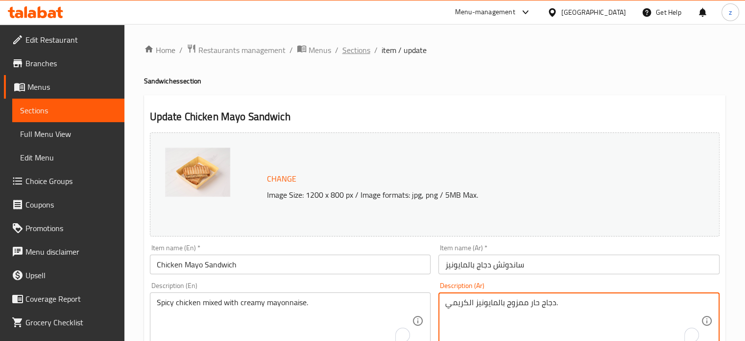
click at [359, 50] on span "Sections" at bounding box center [357, 50] width 28 height 12
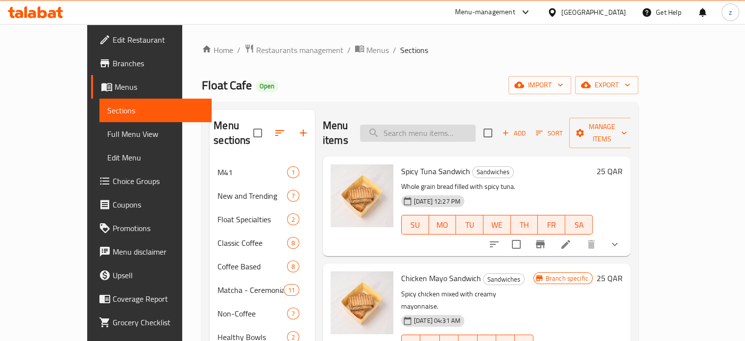
click at [433, 128] on input "search" at bounding box center [418, 132] width 116 height 17
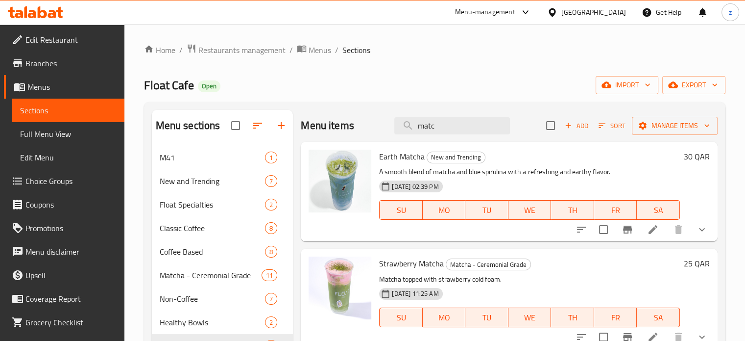
type input "matc"
click at [516, 12] on div "Menu-management" at bounding box center [485, 12] width 60 height 12
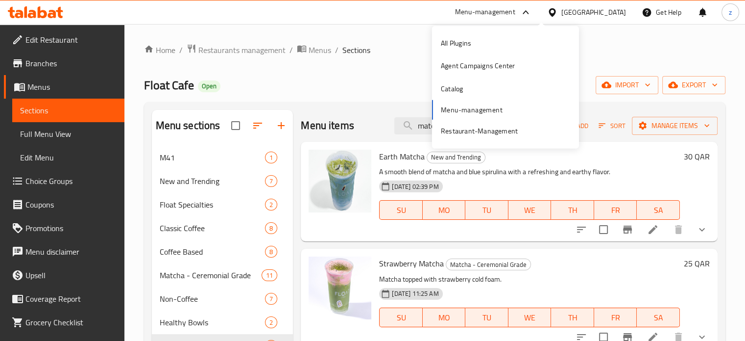
click at [465, 110] on div "All Plugins Agent Campaigns Center Catalog Menu-management Restaurant-Management" at bounding box center [505, 87] width 147 height 111
click at [471, 131] on div "Restaurant-Management" at bounding box center [479, 130] width 77 height 11
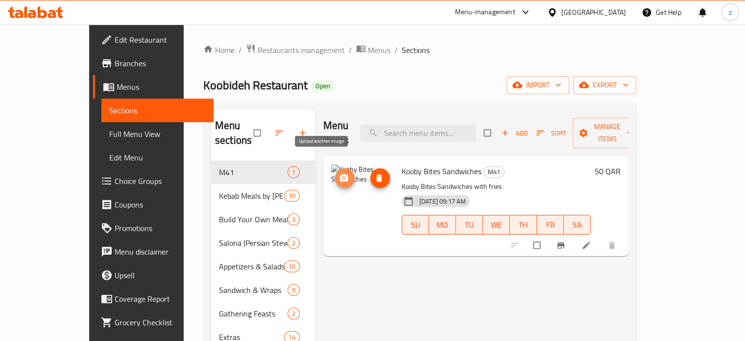
click at [340, 174] on icon "upload picture" at bounding box center [344, 177] width 8 height 7
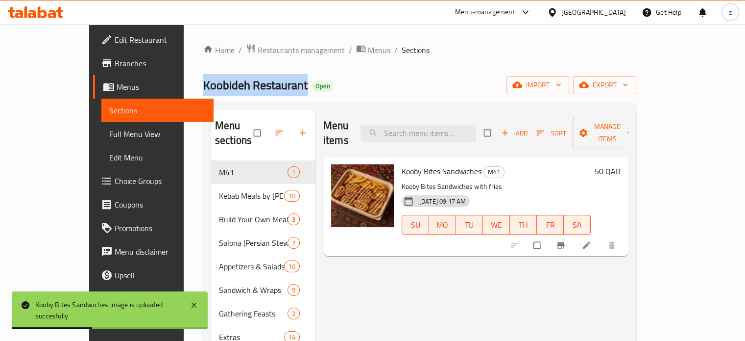
drag, startPoint x: 145, startPoint y: 82, endPoint x: 248, endPoint y: 85, distance: 103.9
click at [248, 85] on div "Home / Restaurants management / Menus / Sections Koobideh Restaurant Open impor…" at bounding box center [420, 251] width 472 height 454
copy span "Koobideh Restaurant"
click at [258, 51] on span "Restaurants management" at bounding box center [301, 50] width 87 height 12
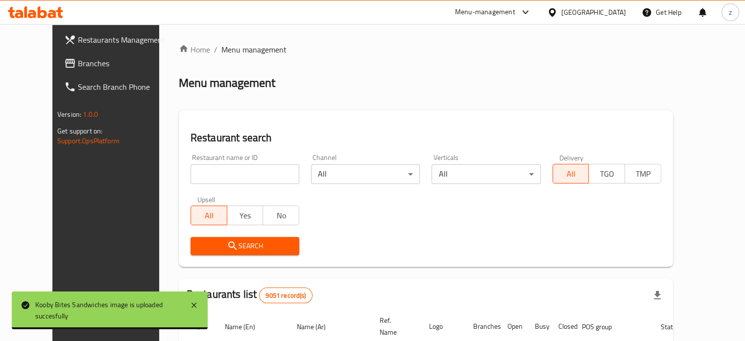
click at [204, 172] on input "search" at bounding box center [245, 174] width 109 height 20
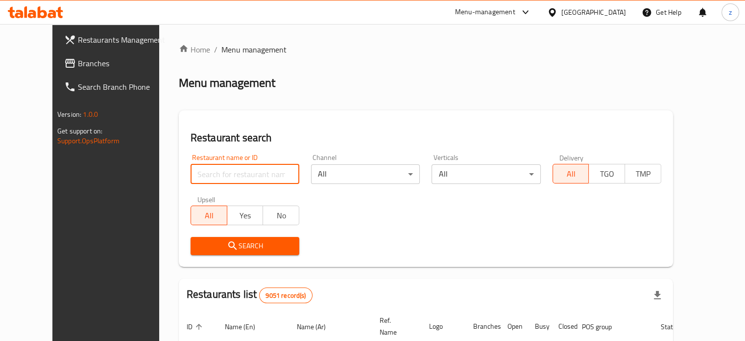
paste input "Koobideh Restaurant"
click button "Search" at bounding box center [245, 246] width 109 height 18
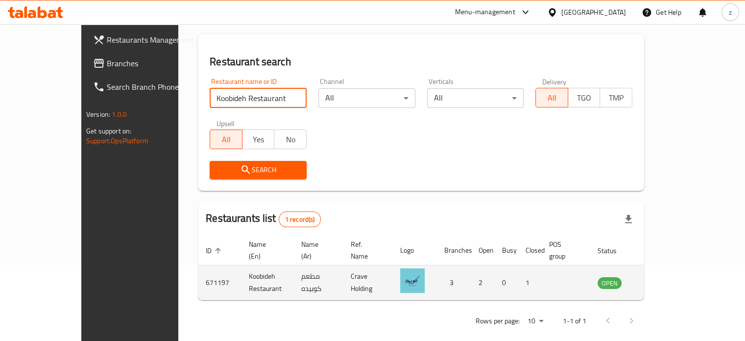
scroll to position [76, 0]
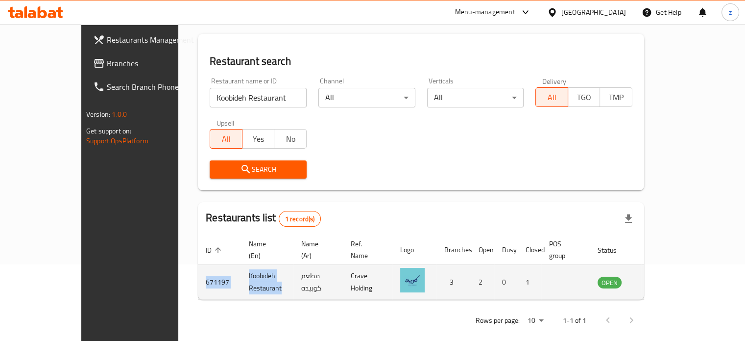
drag, startPoint x: 259, startPoint y: 271, endPoint x: 149, endPoint y: 269, distance: 109.8
click at [198, 269] on tr "671197 Koobideh Restaurant مطعم كوبيده Crave Holding 3 2 0 1 OPEN" at bounding box center [436, 282] width 477 height 35
copy tr "671197 Koobideh Restaurant"
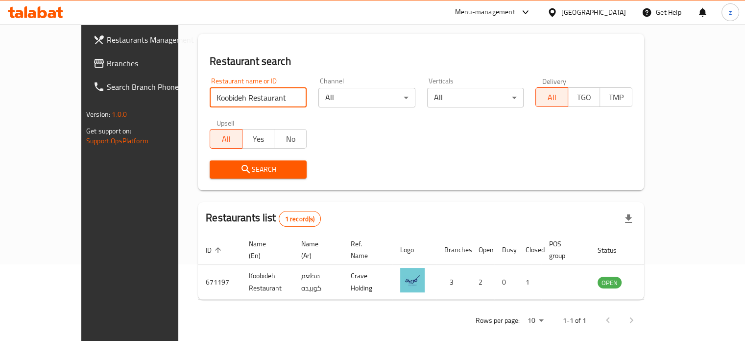
drag, startPoint x: 241, startPoint y: 96, endPoint x: 101, endPoint y: 116, distance: 141.6
click at [101, 116] on div "Restaurants Management Branches Search Branch Phone Version: 1.0.0 Get support …" at bounding box center [372, 150] width 583 height 405
paste input "Floa"
type input "Float"
click button "Search" at bounding box center [258, 169] width 97 height 18
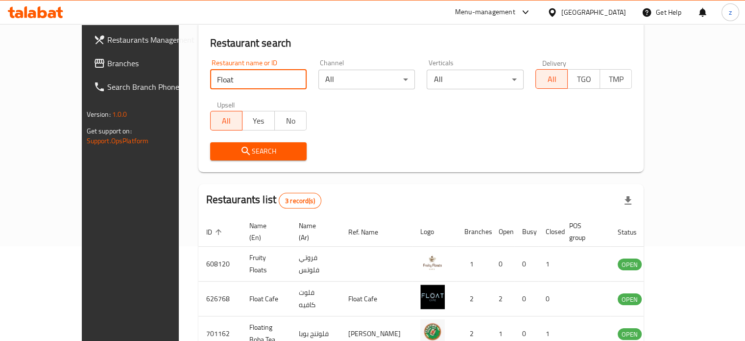
scroll to position [125, 0]
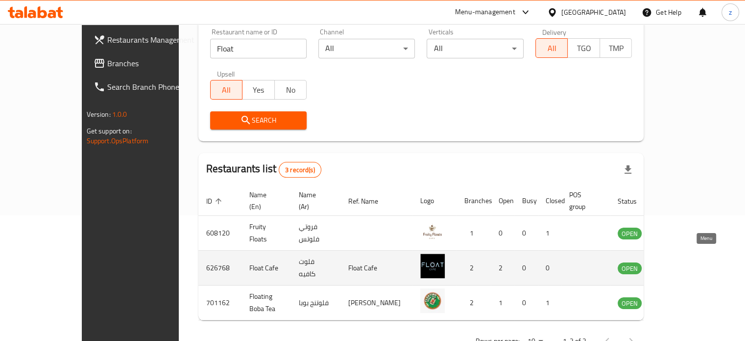
click at [681, 262] on icon "enhanced table" at bounding box center [675, 268] width 12 height 12
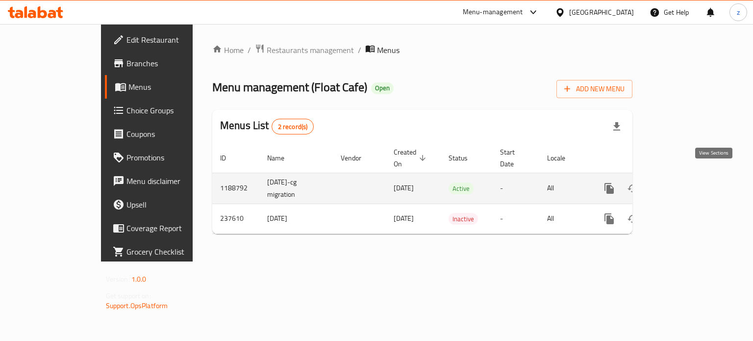
click at [686, 182] on icon "enhanced table" at bounding box center [680, 188] width 12 height 12
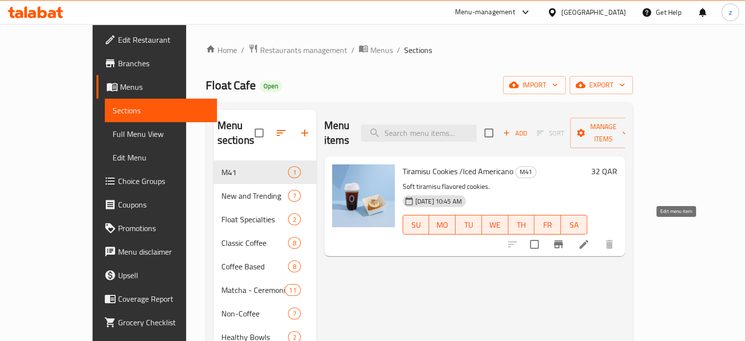
click at [590, 238] on icon at bounding box center [584, 244] width 12 height 12
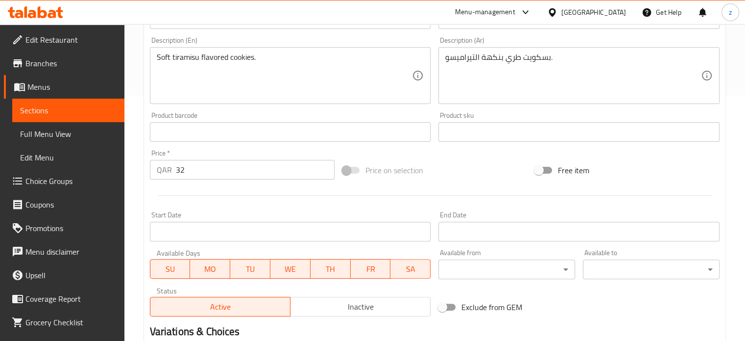
scroll to position [365, 0]
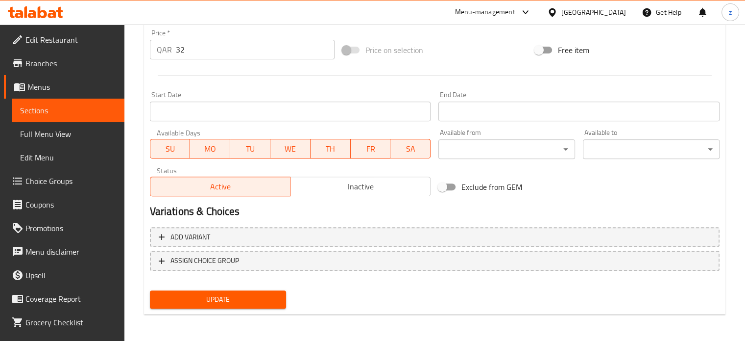
click at [328, 187] on span "Inactive" at bounding box center [361, 186] width 132 height 14
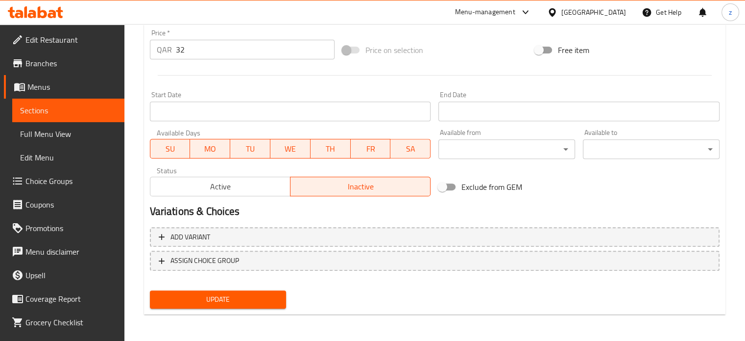
drag, startPoint x: 249, startPoint y: 297, endPoint x: 253, endPoint y: 294, distance: 5.2
click at [249, 297] on span "Update" at bounding box center [218, 299] width 121 height 12
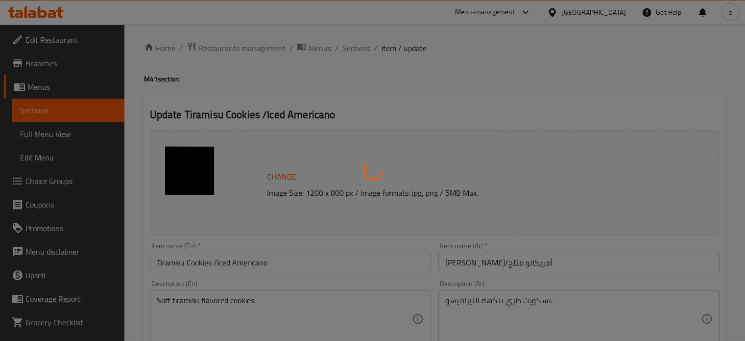
scroll to position [0, 0]
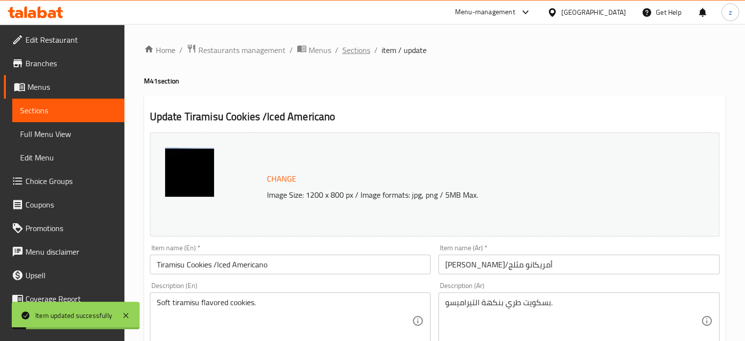
click at [353, 51] on span "Sections" at bounding box center [357, 50] width 28 height 12
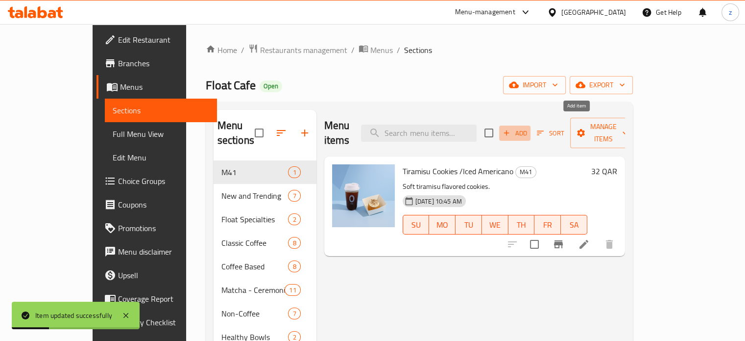
click at [528, 127] on span "Add" at bounding box center [515, 132] width 26 height 11
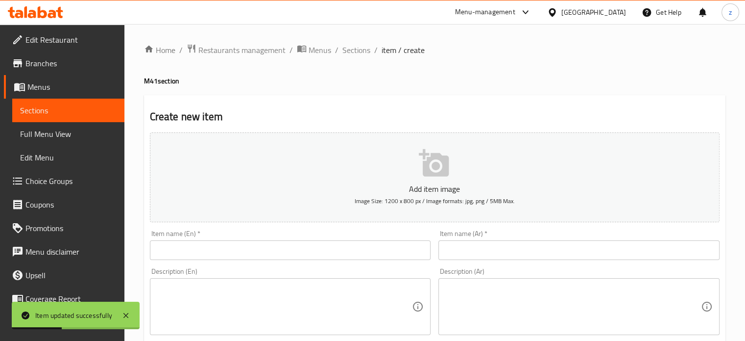
click at [256, 256] on input "text" at bounding box center [290, 250] width 281 height 20
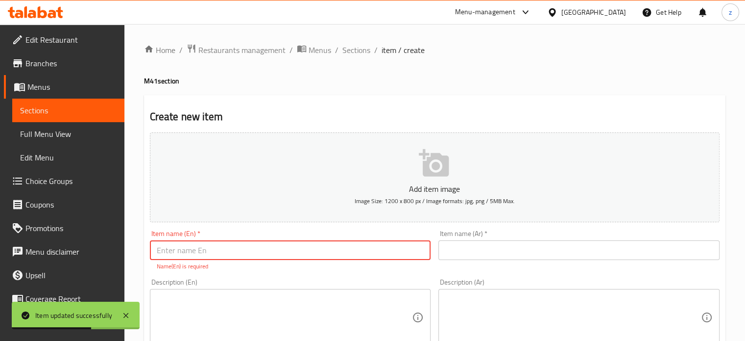
paste input "Chicken Mayo and Strawebrry Matcha"
type input "Chicken Mayo and Strawebrry Matcha"
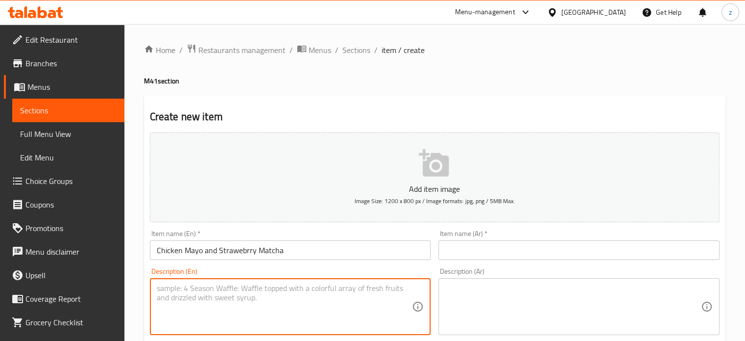
click at [241, 299] on textarea at bounding box center [285, 306] width 256 height 47
paste textarea "Spicy chicken mixed with creamy mayonnaise."
type textarea "Spicy chicken mixed with creamy mayonnaise."
click at [466, 302] on textarea at bounding box center [573, 306] width 256 height 47
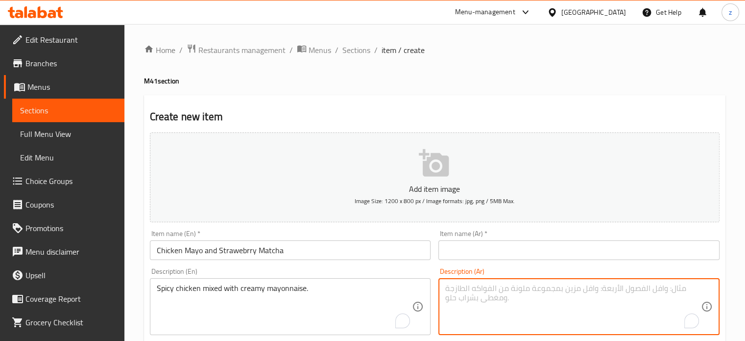
paste textarea "دجاج حار ممزوج بالمايونيز الكريمي."
type textarea "دجاج حار ممزوج بالمايونيز الكريمي."
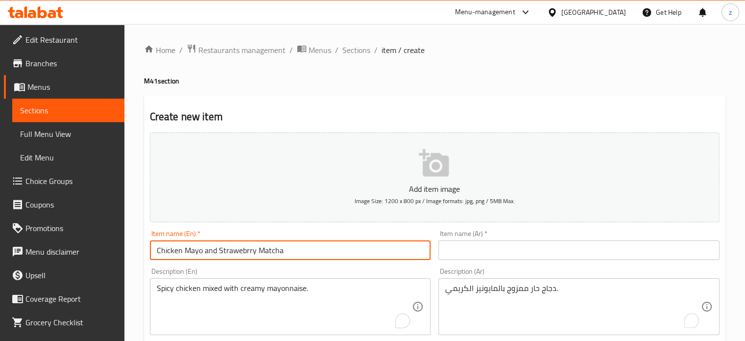
click at [304, 250] on input "Chicken Mayo and Strawebrry Matcha" at bounding box center [290, 250] width 281 height 20
click at [473, 246] on input "text" at bounding box center [579, 250] width 281 height 20
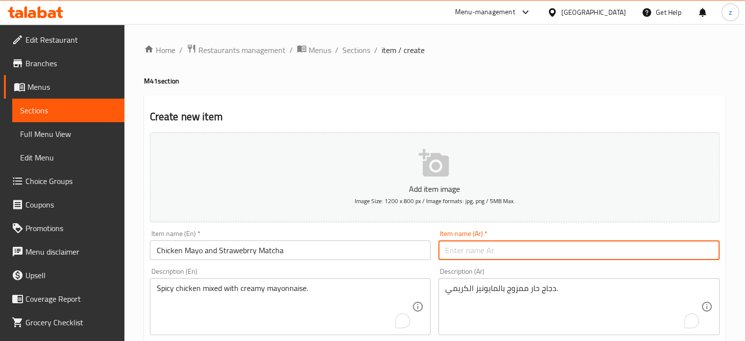
paste input "مايونيز الدجاج وماتشا الفراولة"
type input "مايونيز الدجاج وماتشا الفراولة"
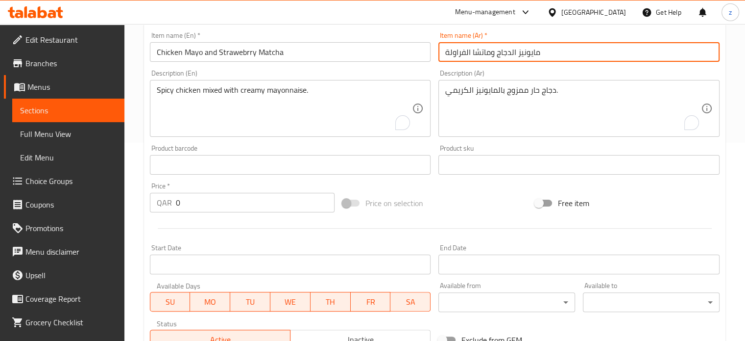
scroll to position [245, 0]
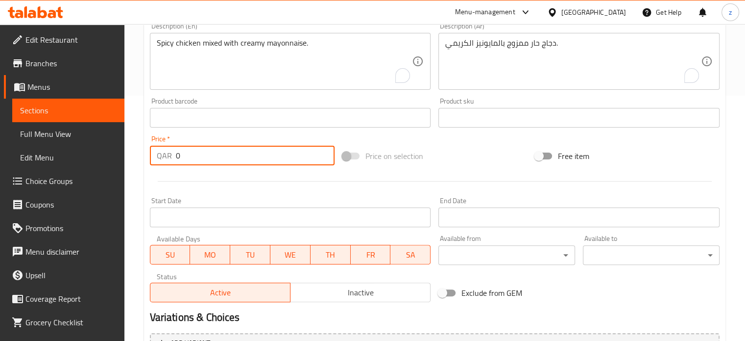
drag, startPoint x: 179, startPoint y: 158, endPoint x: 164, endPoint y: 158, distance: 15.2
click at [164, 158] on div "QAR 0 Price *" at bounding box center [242, 156] width 185 height 20
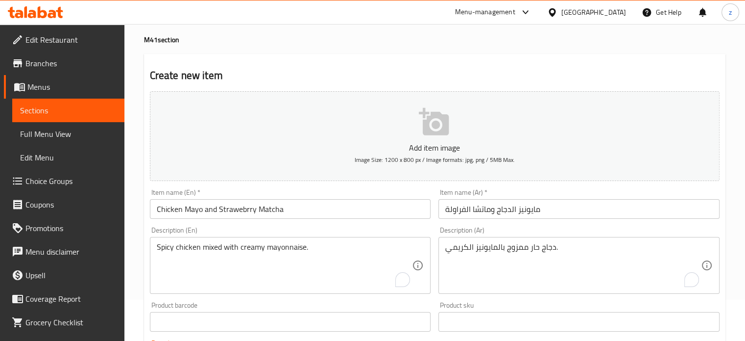
scroll to position [0, 0]
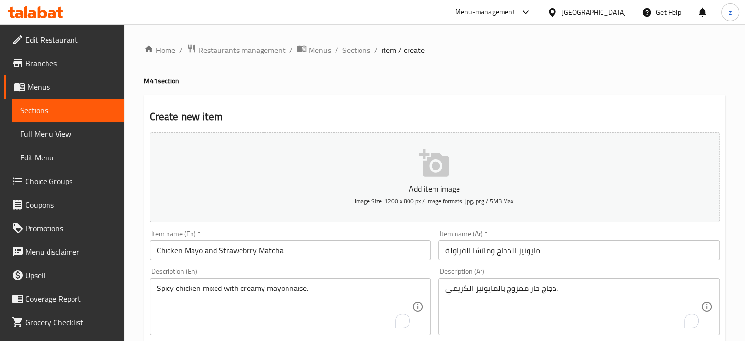
type input "50"
click at [439, 160] on icon "button" at bounding box center [434, 163] width 31 height 31
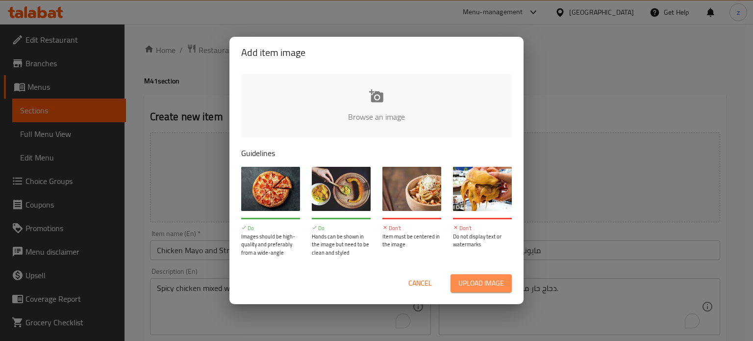
click at [472, 284] on span "Upload image" at bounding box center [481, 283] width 46 height 12
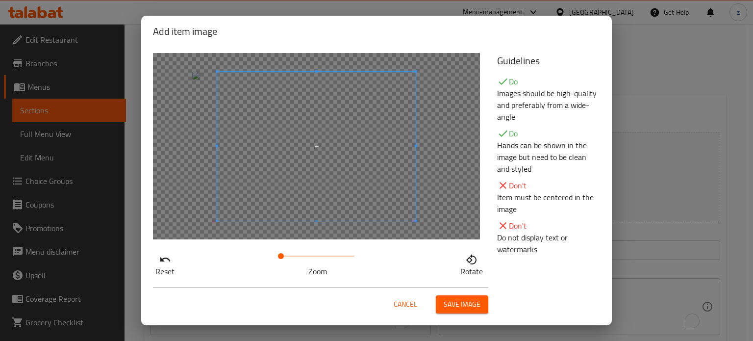
click at [464, 306] on span "Save image" at bounding box center [462, 304] width 37 height 12
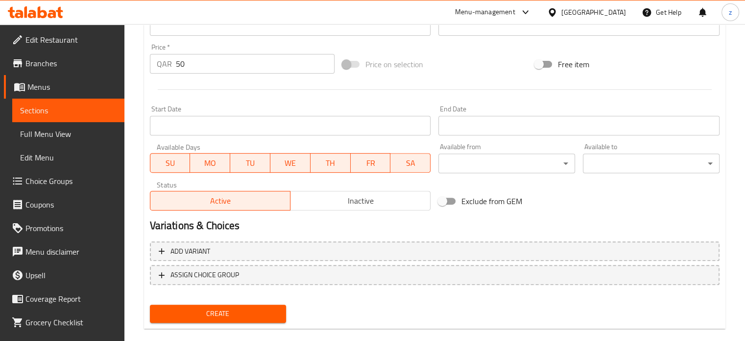
scroll to position [365, 0]
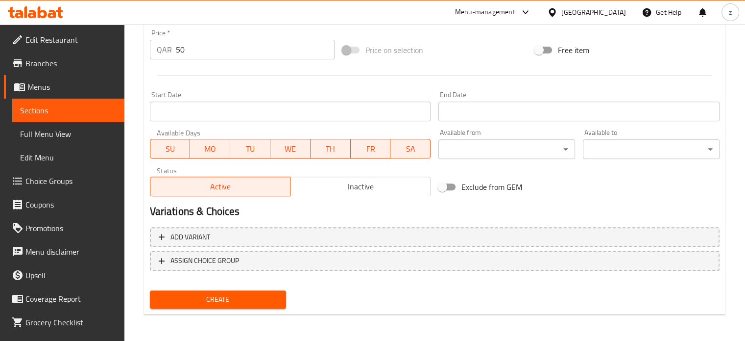
click at [270, 291] on button "Create" at bounding box center [218, 299] width 137 height 18
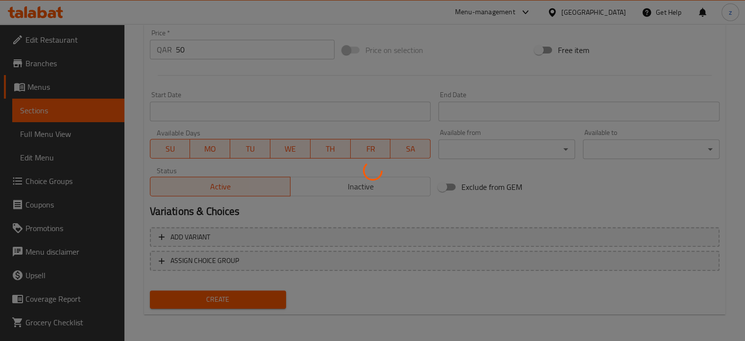
type input "0"
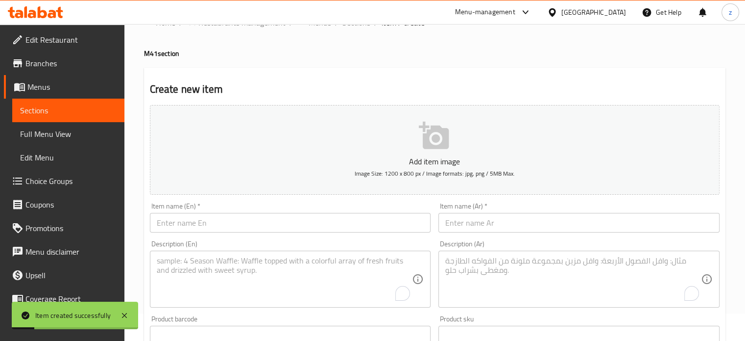
scroll to position [0, 0]
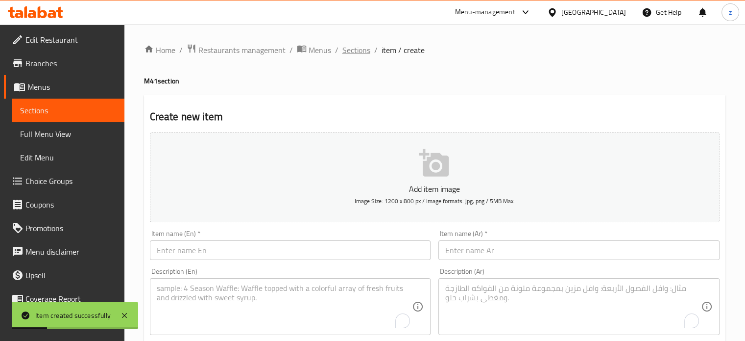
click at [347, 52] on span "Sections" at bounding box center [357, 50] width 28 height 12
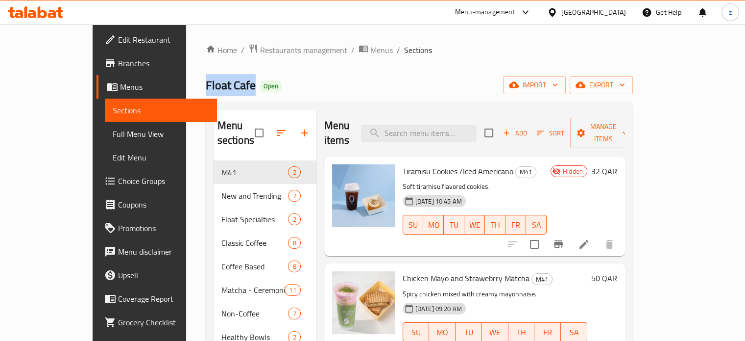
drag, startPoint x: 153, startPoint y: 86, endPoint x: 192, endPoint y: 89, distance: 39.3
click at [192, 89] on div "Home / Restaurants management / Menus / Sections Float Cafe Open import export …" at bounding box center [419, 272] width 467 height 497
copy span "Float Cafe"
click at [260, 56] on span "Restaurants management" at bounding box center [303, 50] width 87 height 12
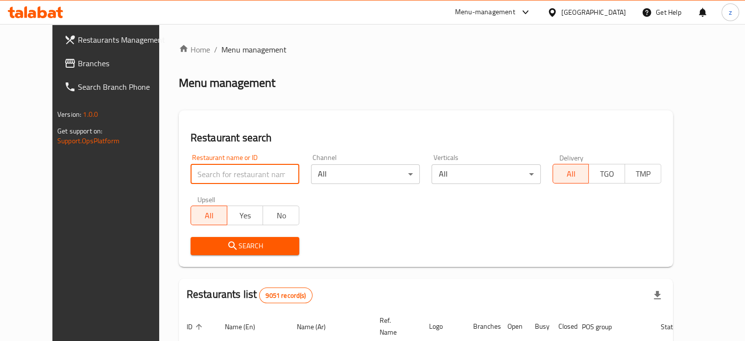
click at [196, 180] on input "search" at bounding box center [245, 174] width 109 height 20
paste input "Float Cafe"
click button "Search" at bounding box center [245, 246] width 109 height 18
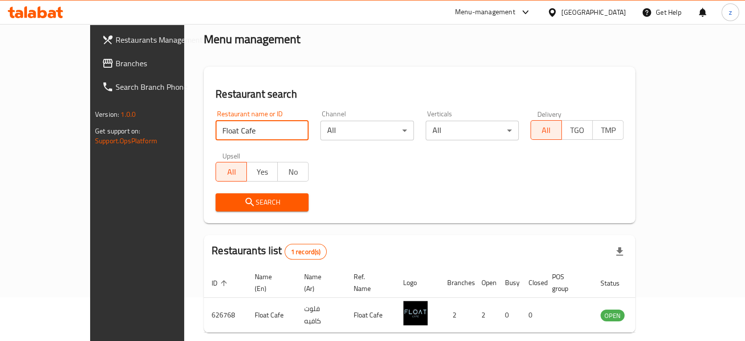
scroll to position [76, 0]
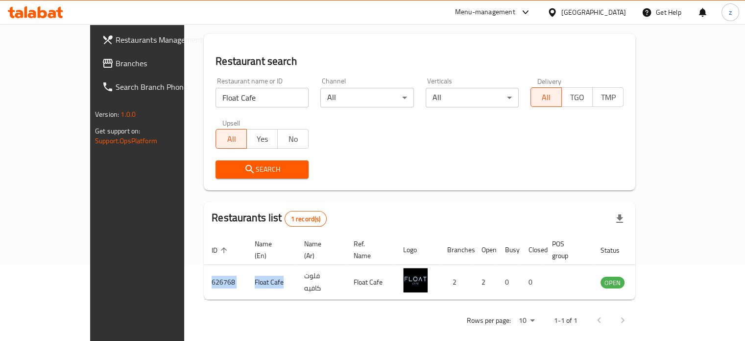
drag, startPoint x: 229, startPoint y: 270, endPoint x: 215, endPoint y: 180, distance: 90.8
click at [204, 268] on tr "626768 Float Cafe فلوت كافيه Float Cafe 2 2 0 0 OPEN" at bounding box center [441, 282] width 474 height 35
copy tr "626768 Float Cafe"
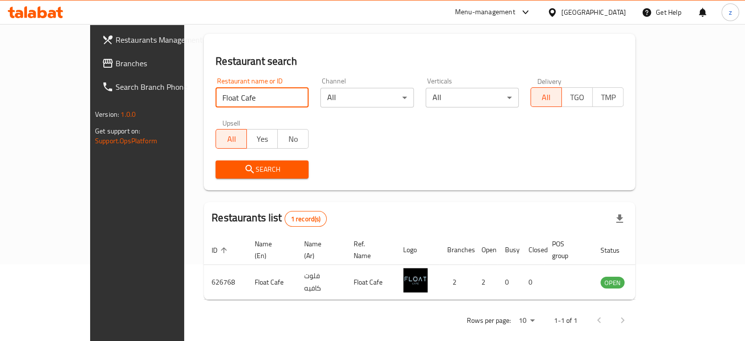
drag, startPoint x: 199, startPoint y: 97, endPoint x: 131, endPoint y: 92, distance: 68.3
click at [184, 93] on div "Home / Menu management Menu management Restaurant search Restaurant name or ID …" at bounding box center [419, 150] width 471 height 405
paste input "Crunchy"
type input "Crunchy"
click button "Search" at bounding box center [262, 169] width 93 height 18
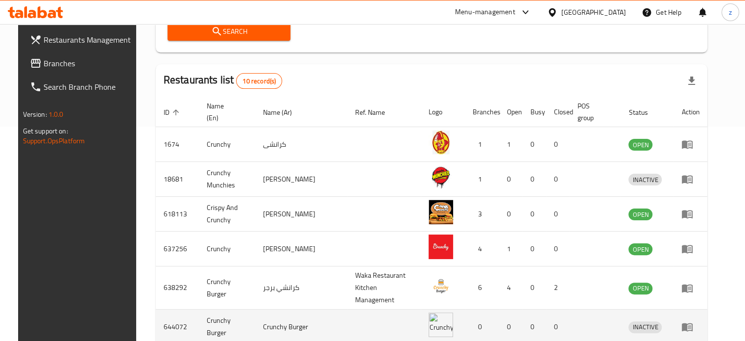
scroll to position [272, 0]
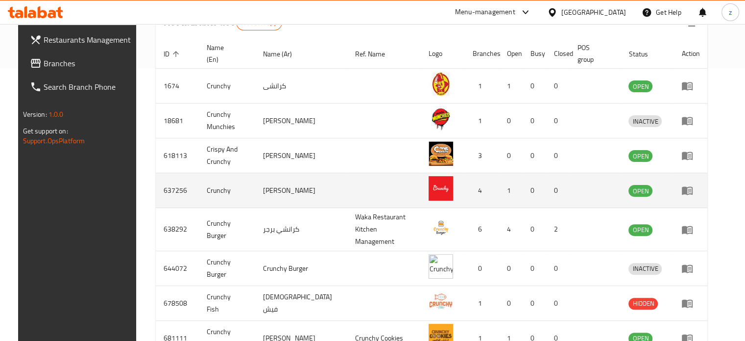
click at [693, 190] on icon "enhanced table" at bounding box center [688, 190] width 12 height 12
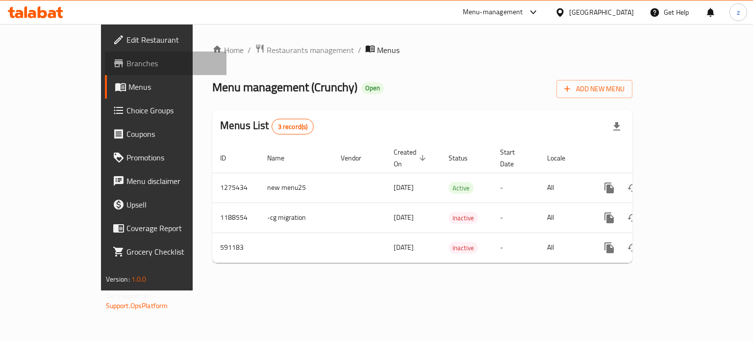
click at [126, 64] on span "Branches" at bounding box center [172, 63] width 93 height 12
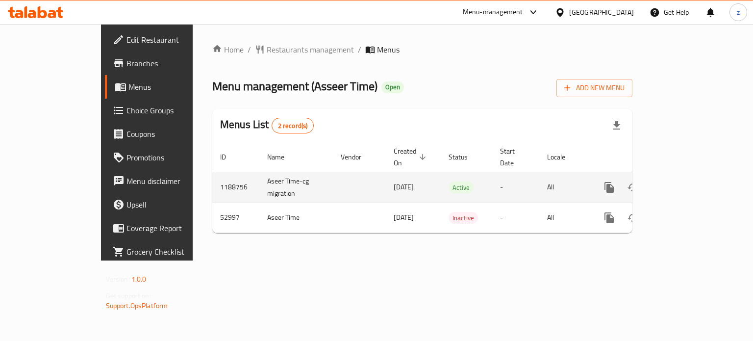
click at [691, 177] on link "enhanced table" at bounding box center [680, 187] width 24 height 24
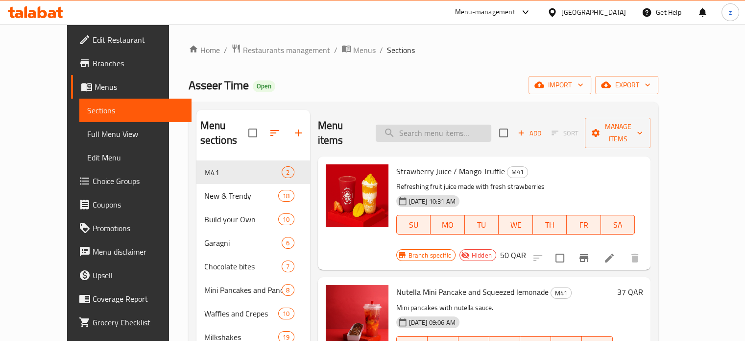
click at [425, 126] on input "search" at bounding box center [434, 132] width 116 height 17
paste input "Please check and raise a ticket, as they are investing in this"
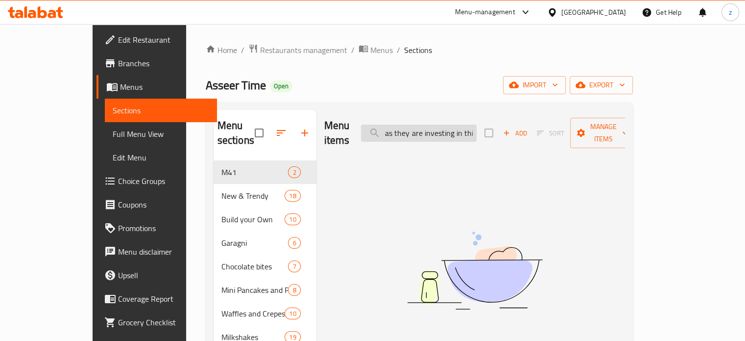
drag, startPoint x: 422, startPoint y: 125, endPoint x: 509, endPoint y: 122, distance: 86.3
click at [477, 124] on input "Please check and raise a ticket, as they are investing in this" at bounding box center [419, 132] width 116 height 17
type input "P"
